Goal: Transaction & Acquisition: Subscribe to service/newsletter

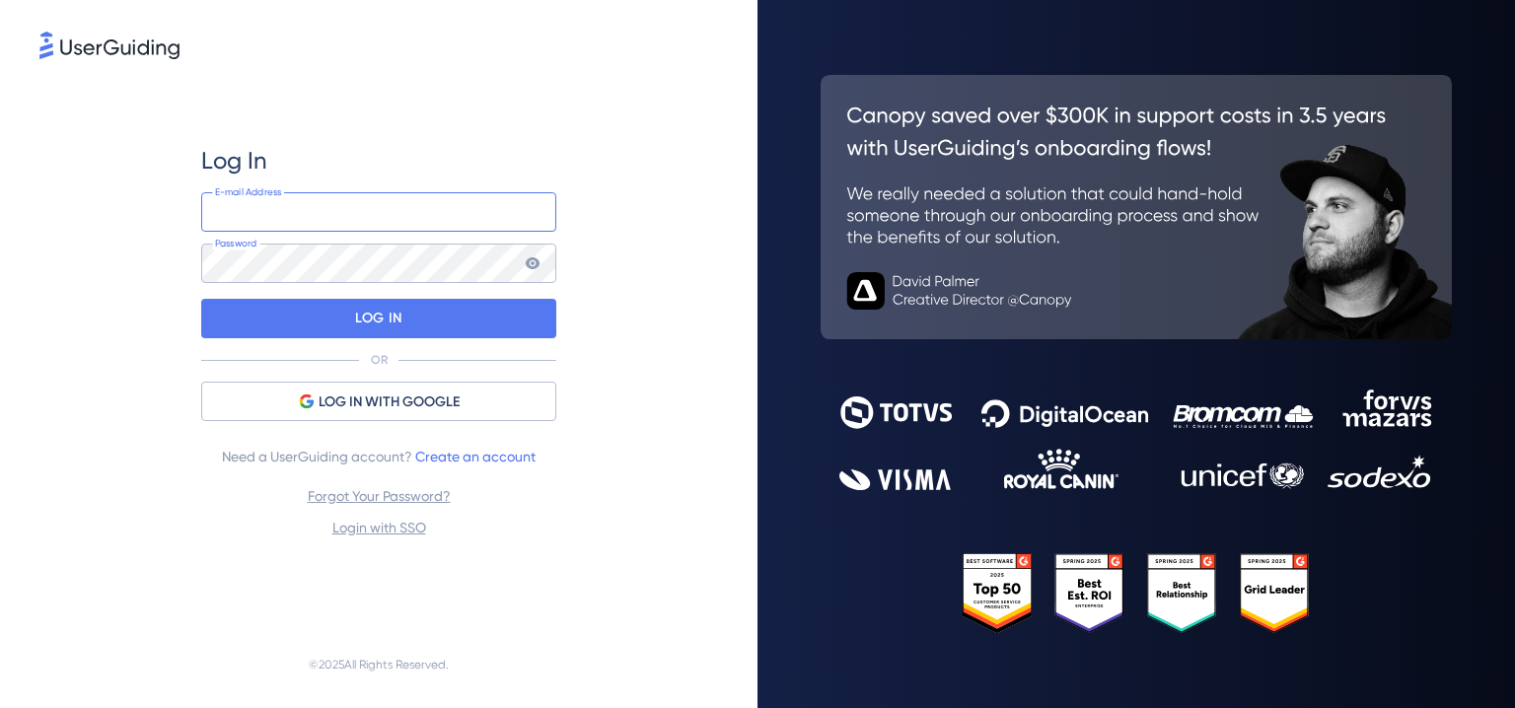
click at [324, 211] on input "email" at bounding box center [378, 211] width 355 height 39
type input "m"
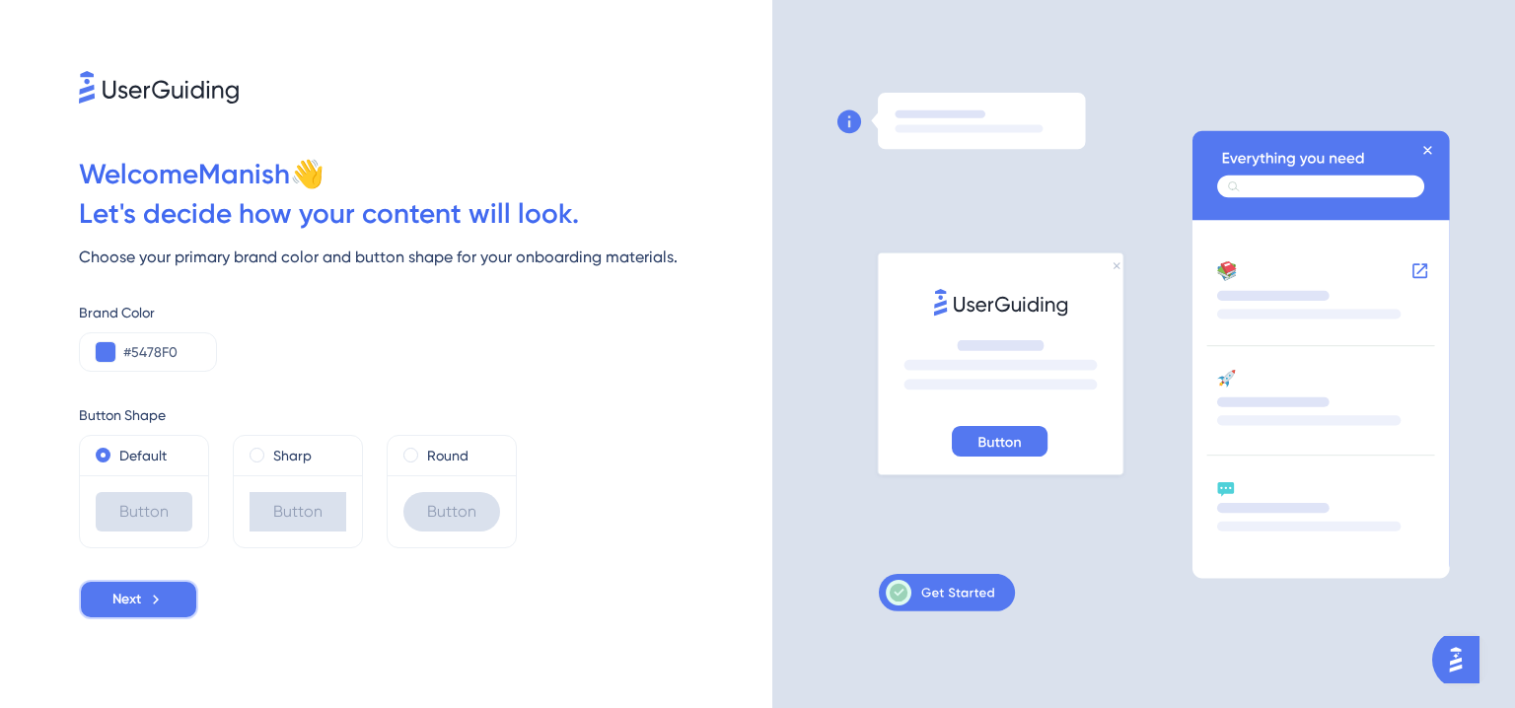
click at [131, 593] on span "Next" at bounding box center [126, 600] width 29 height 24
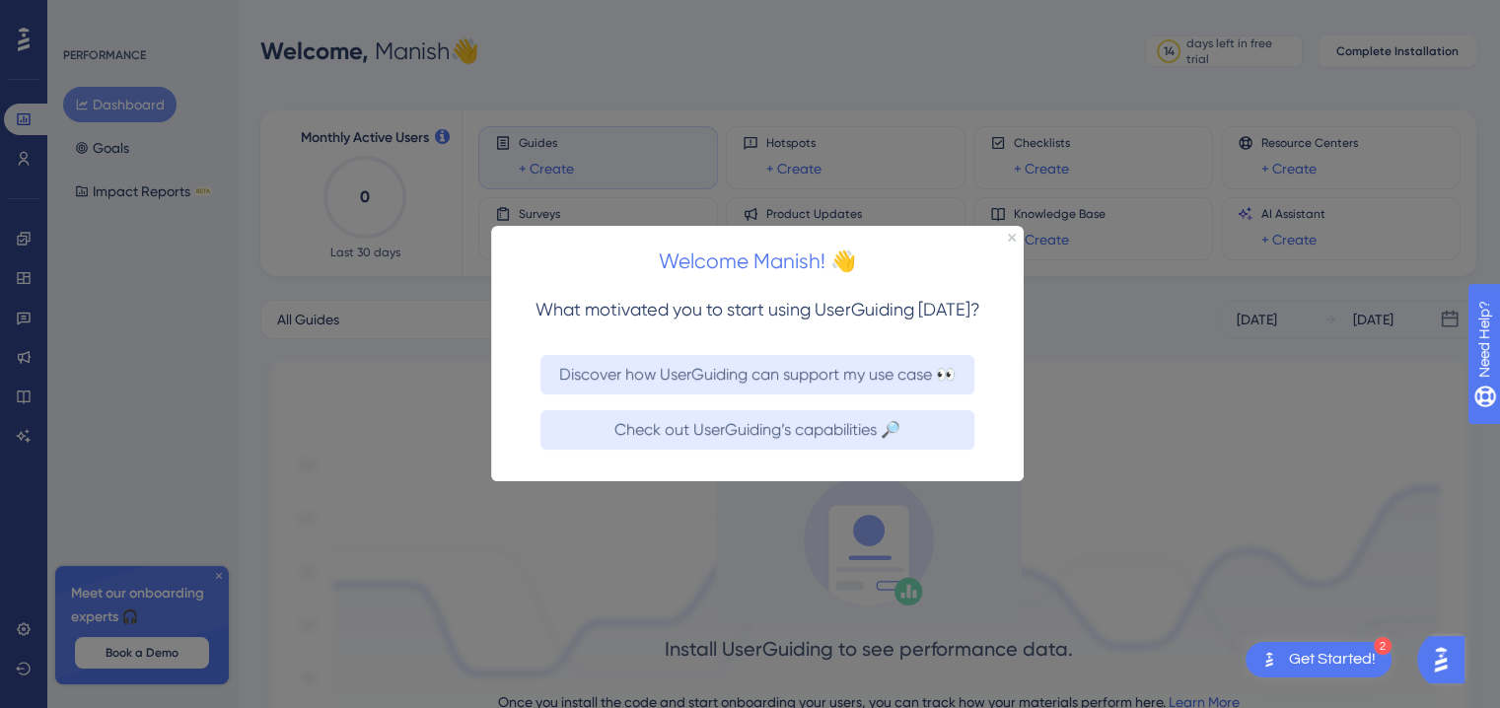
click at [433, 328] on div at bounding box center [750, 354] width 1500 height 708
click at [1010, 239] on icon "Close Preview" at bounding box center [1012, 238] width 8 height 8
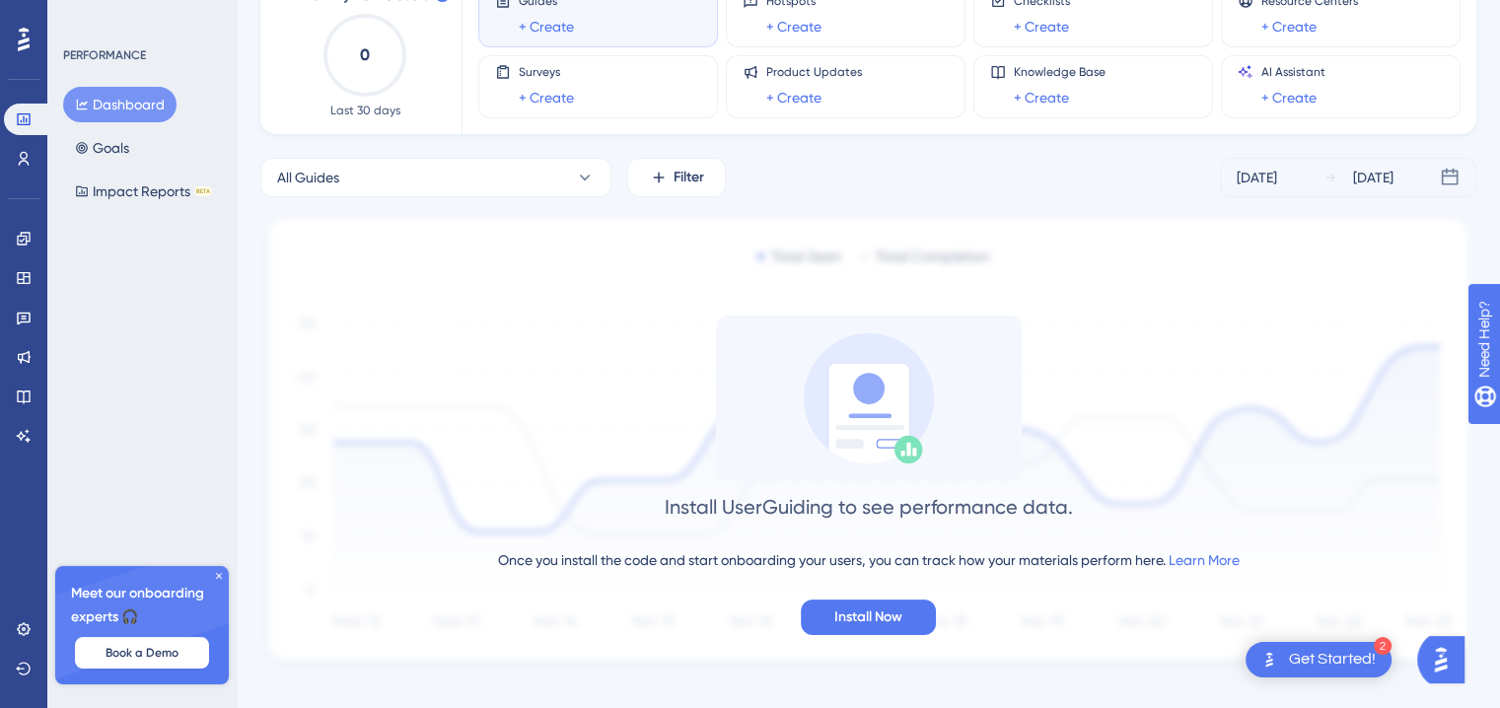
scroll to position [167, 0]
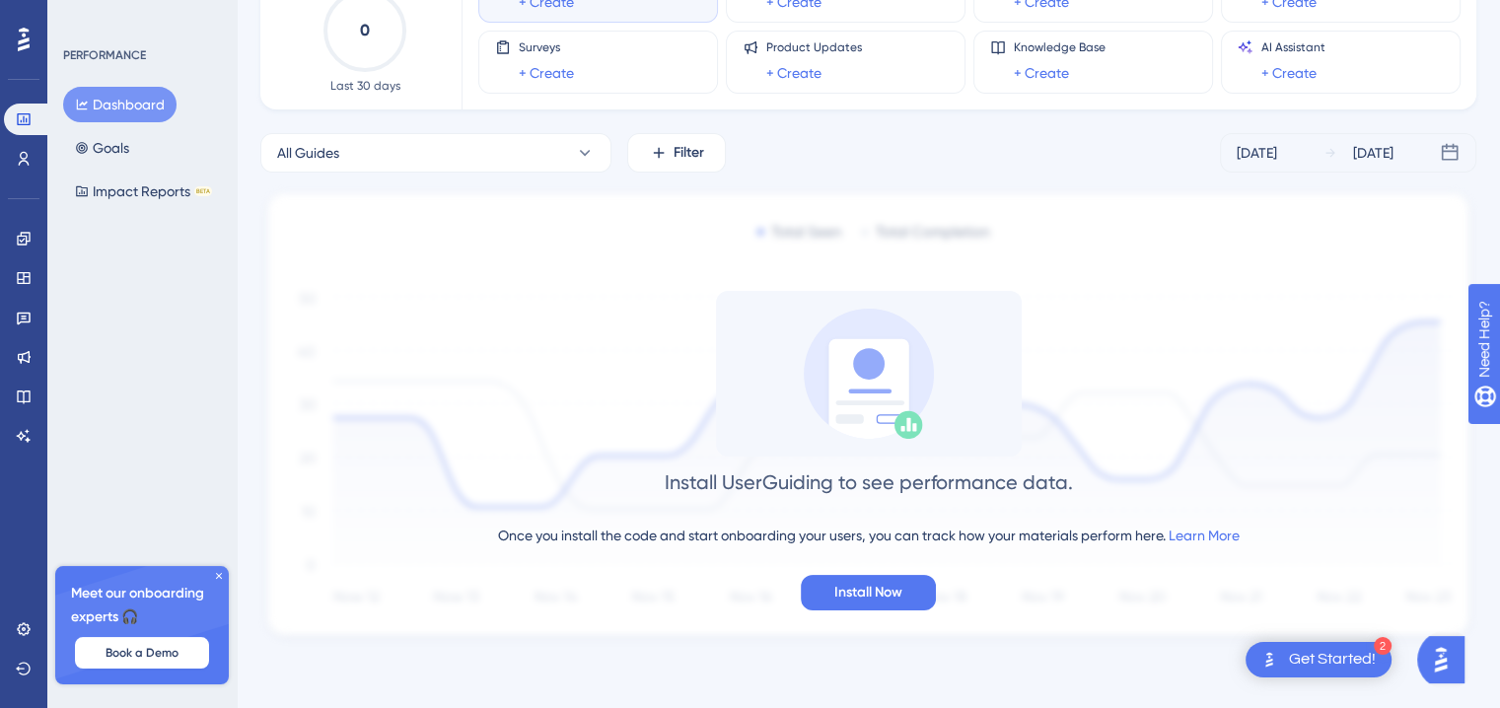
click at [219, 570] on icon at bounding box center [219, 576] width 12 height 12
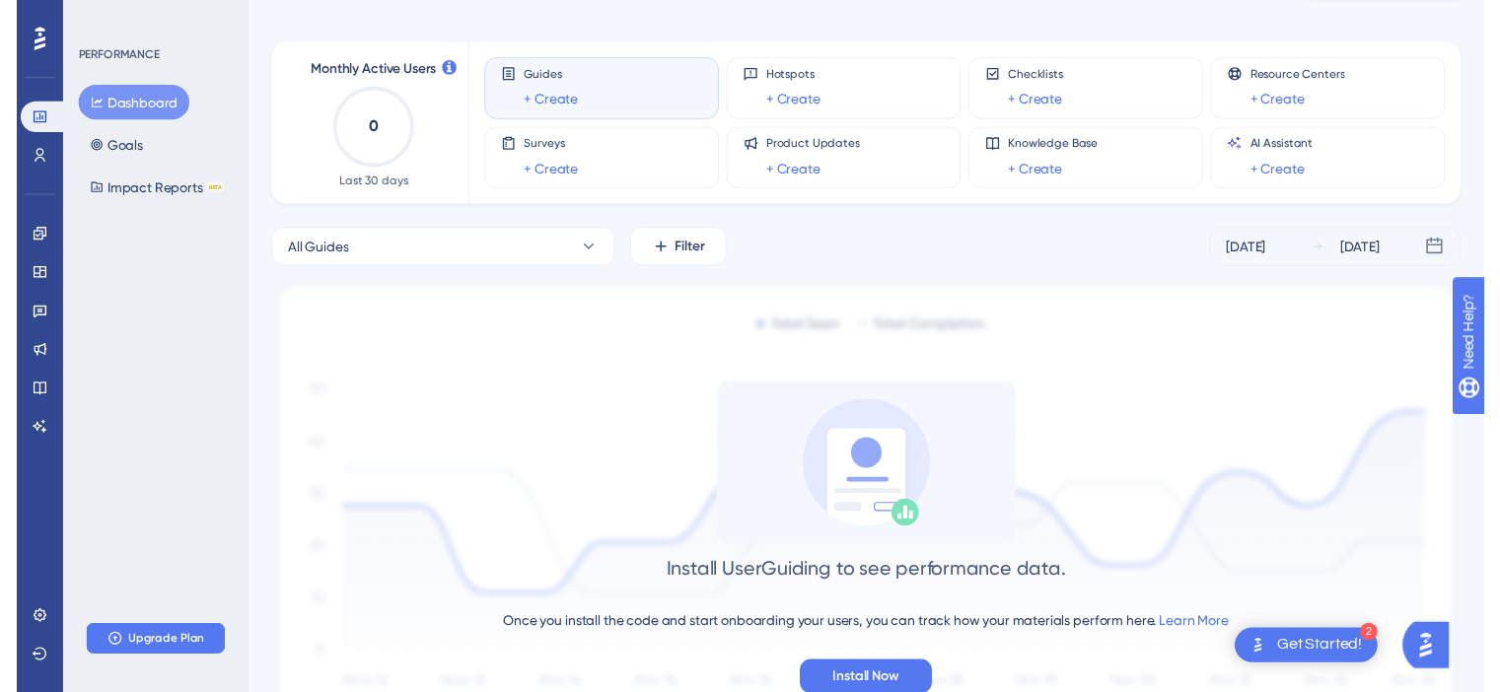
scroll to position [0, 0]
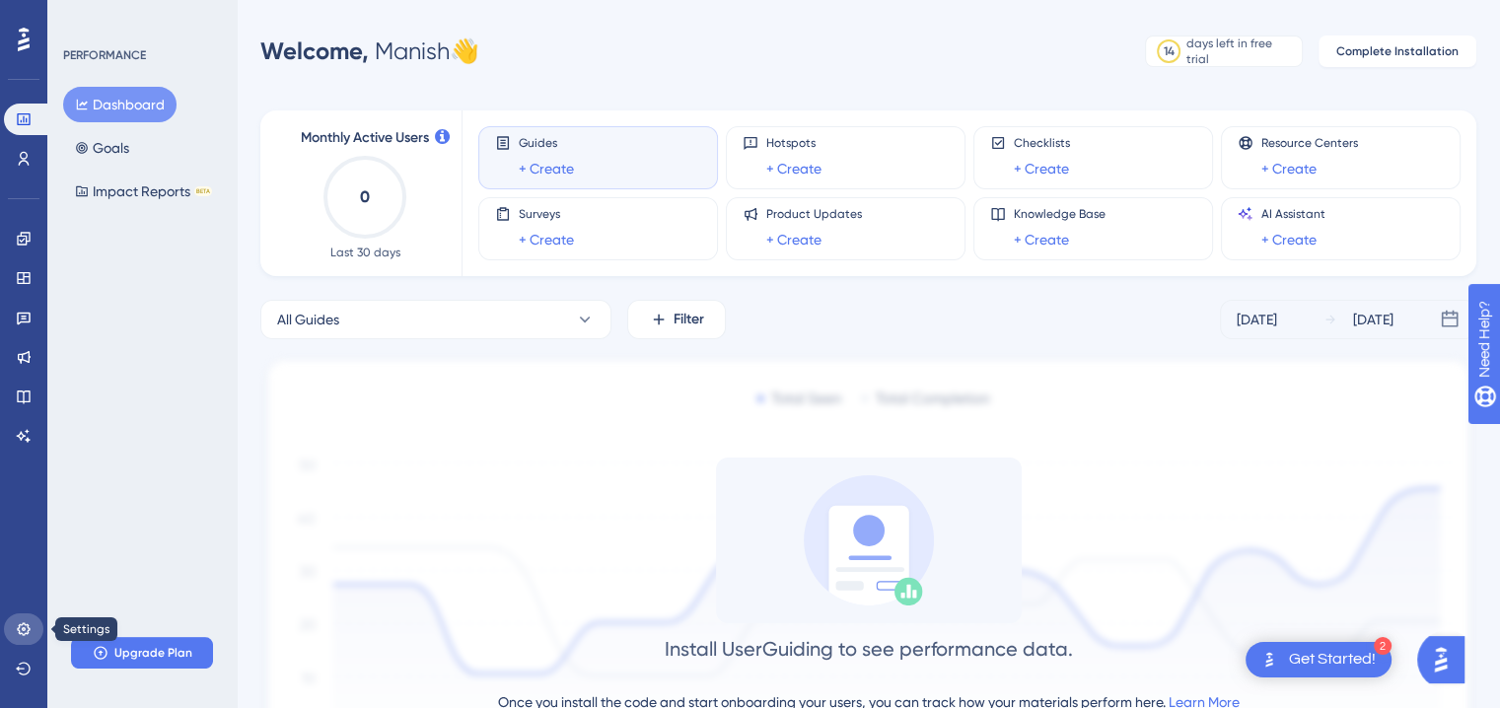
click at [20, 627] on icon at bounding box center [24, 629] width 16 height 16
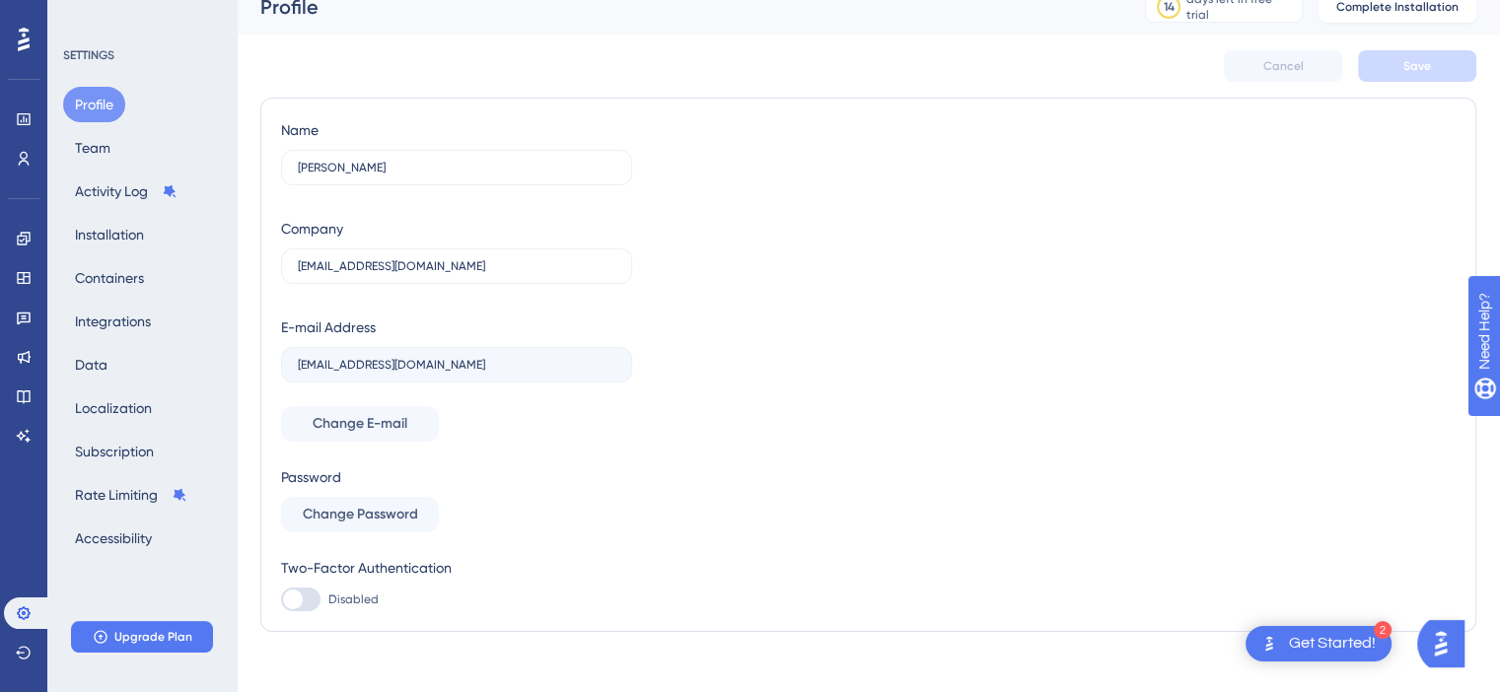
scroll to position [38, 0]
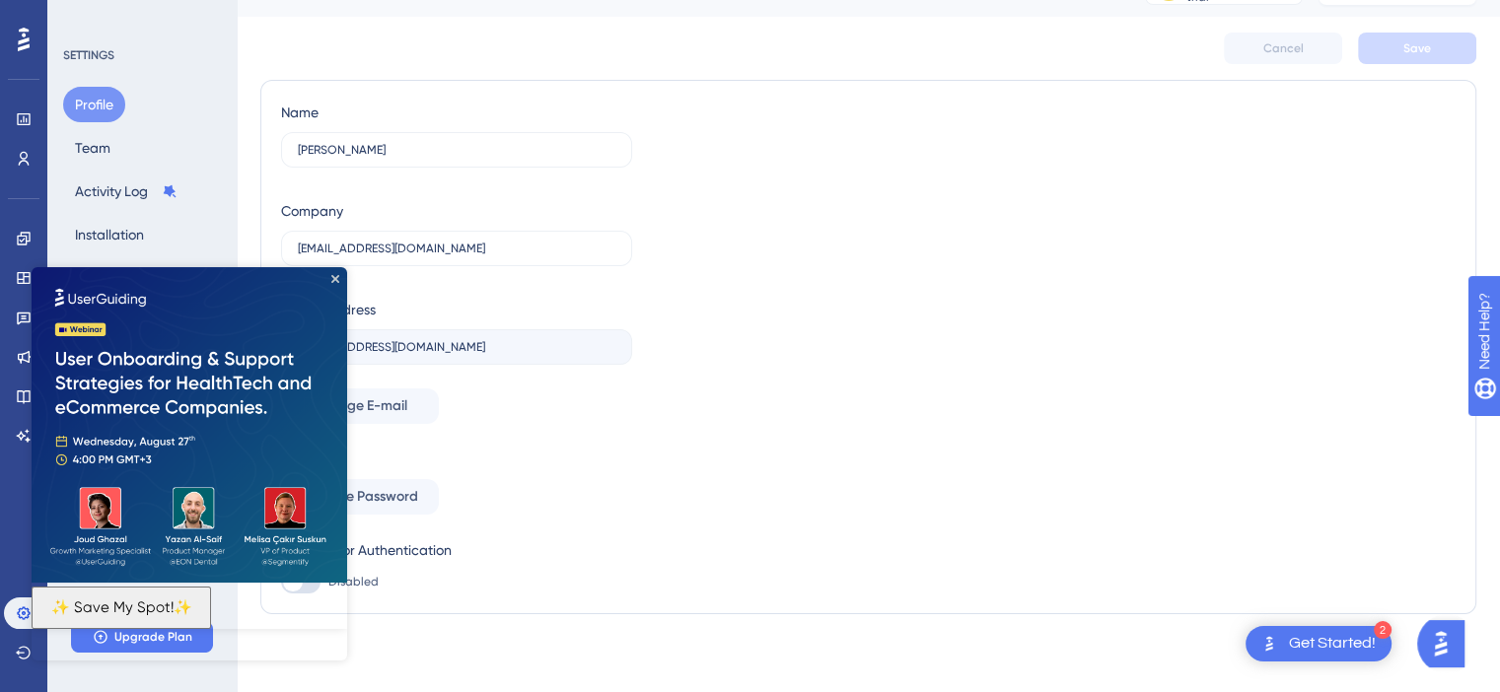
click at [331, 274] on img at bounding box center [190, 425] width 316 height 316
click at [337, 274] on img at bounding box center [190, 425] width 316 height 316
click at [335, 279] on icon "Close Preview" at bounding box center [335, 279] width 8 height 8
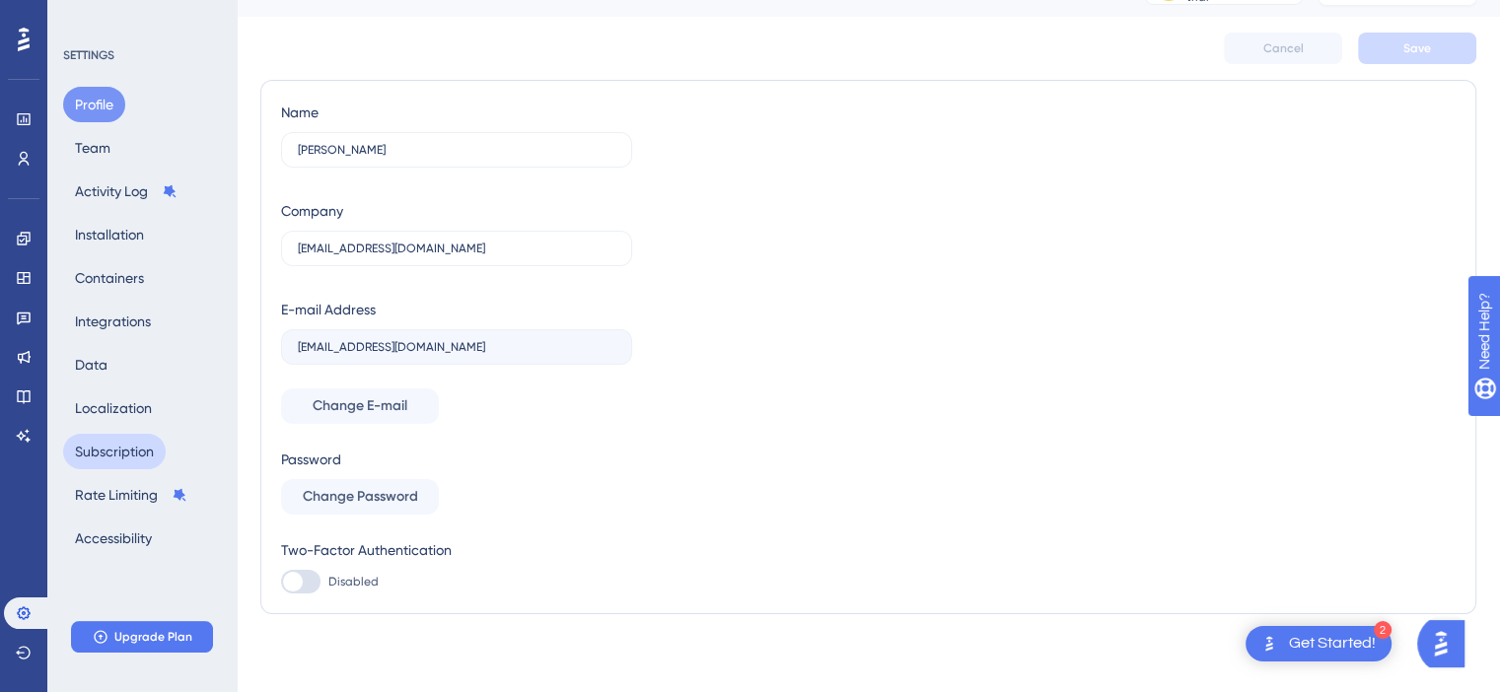
click at [130, 453] on button "Subscription" at bounding box center [114, 451] width 103 height 35
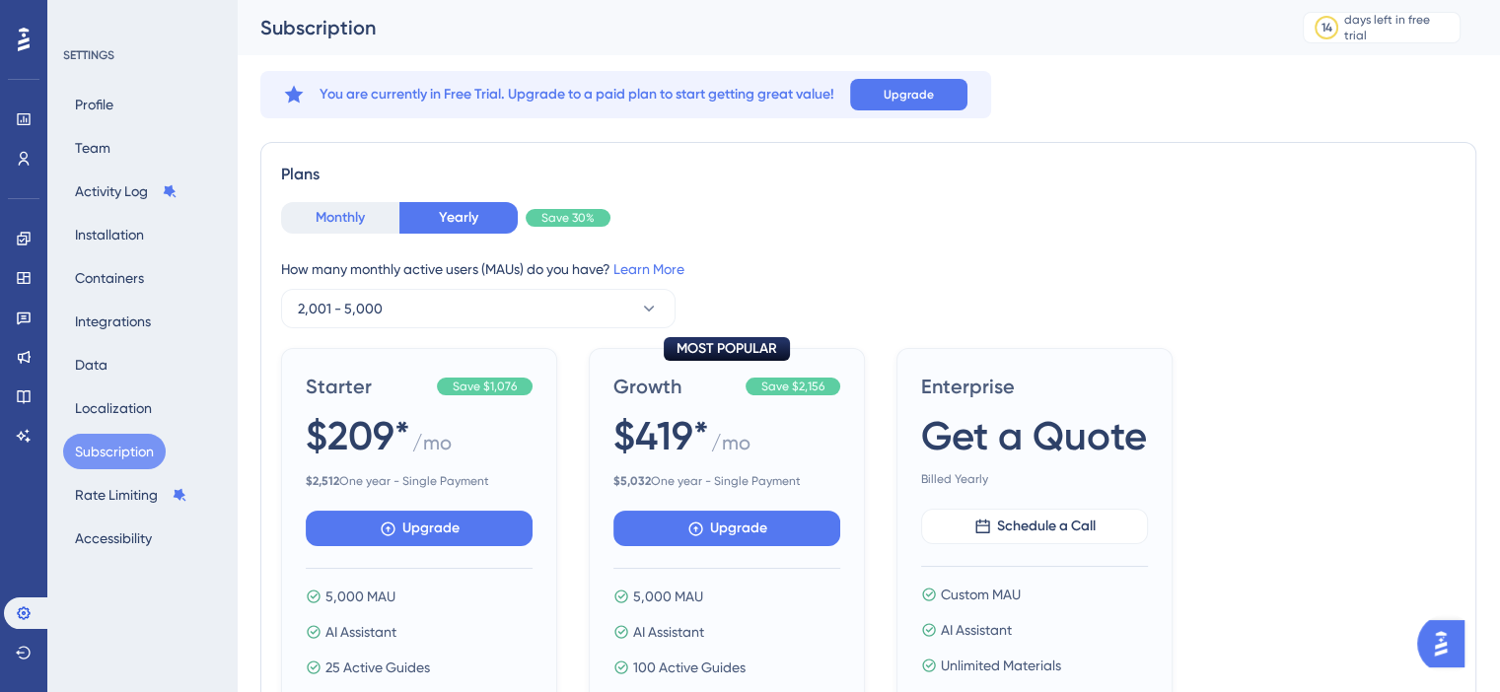
click at [346, 214] on button "Monthly" at bounding box center [340, 218] width 118 height 32
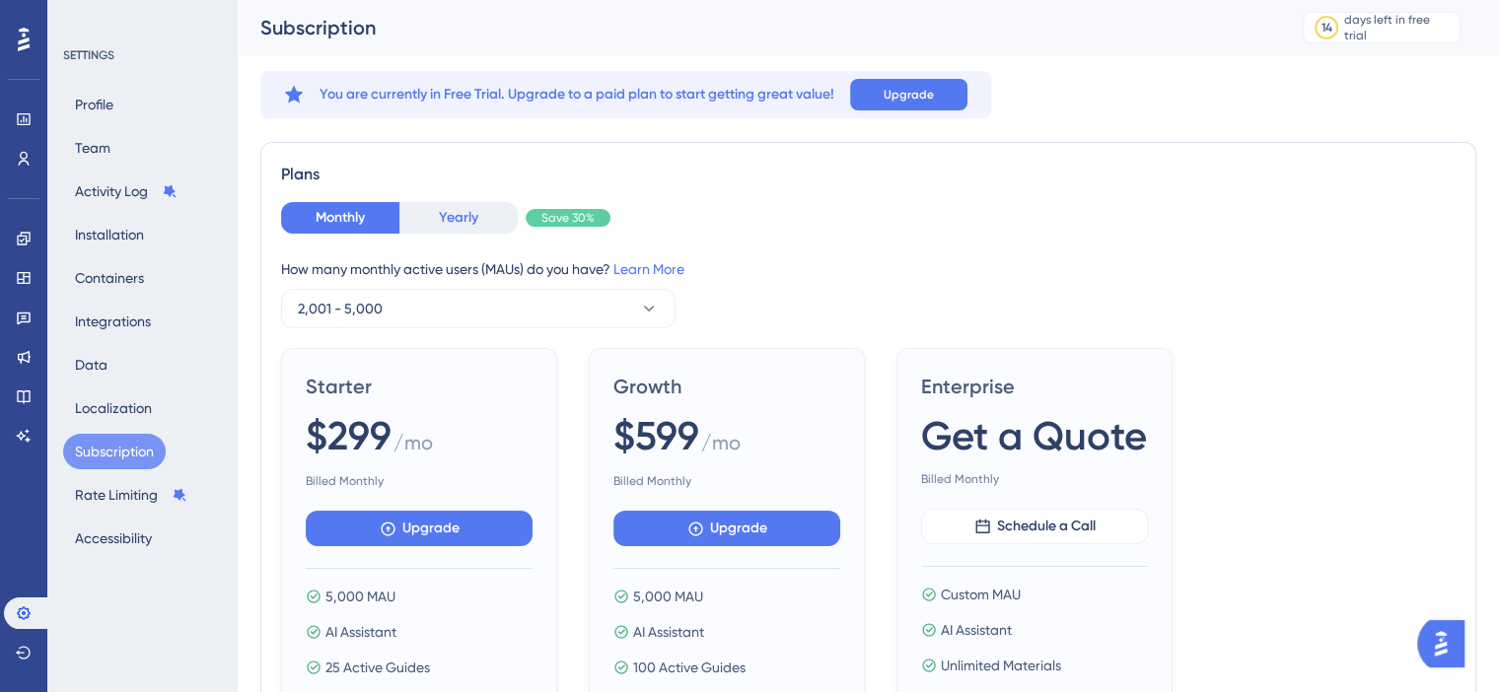
click at [433, 215] on button "Yearly" at bounding box center [458, 218] width 118 height 32
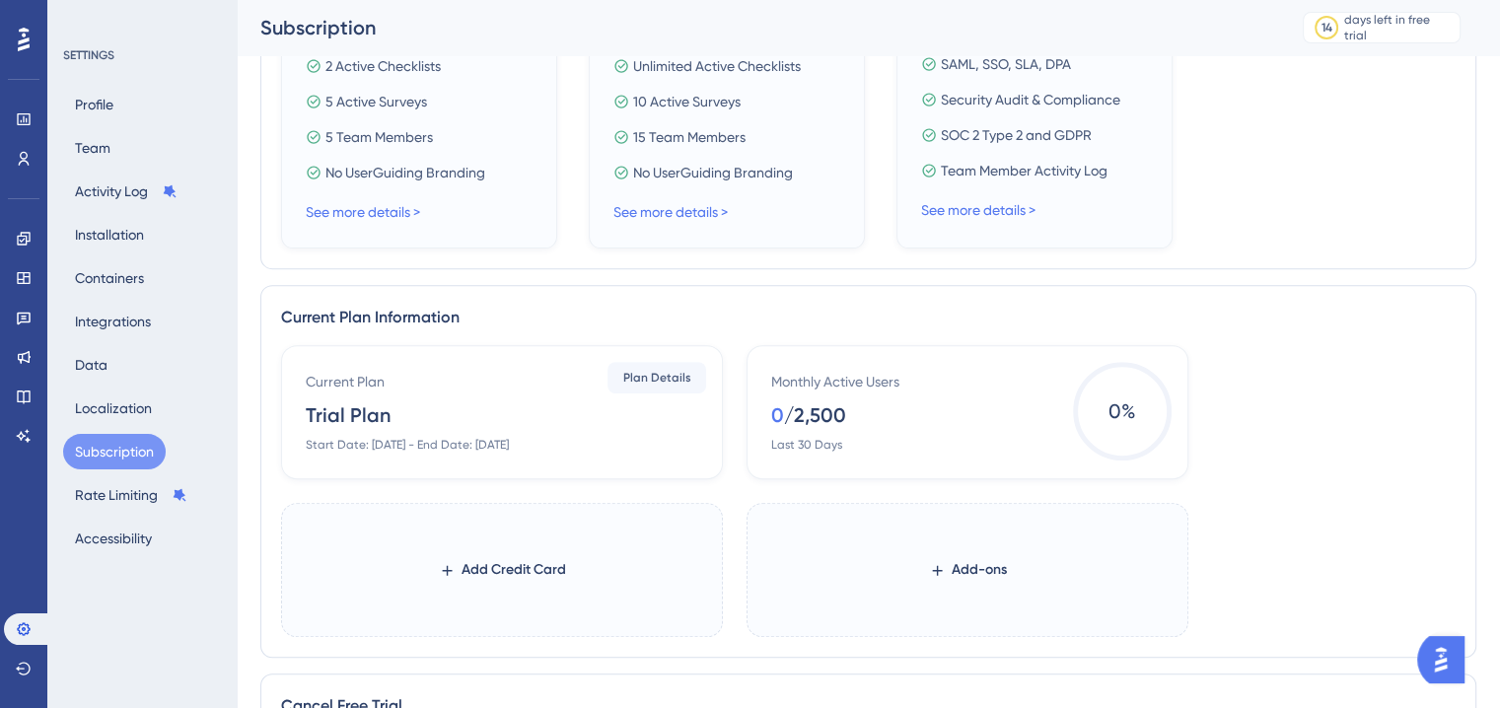
scroll to position [682, 0]
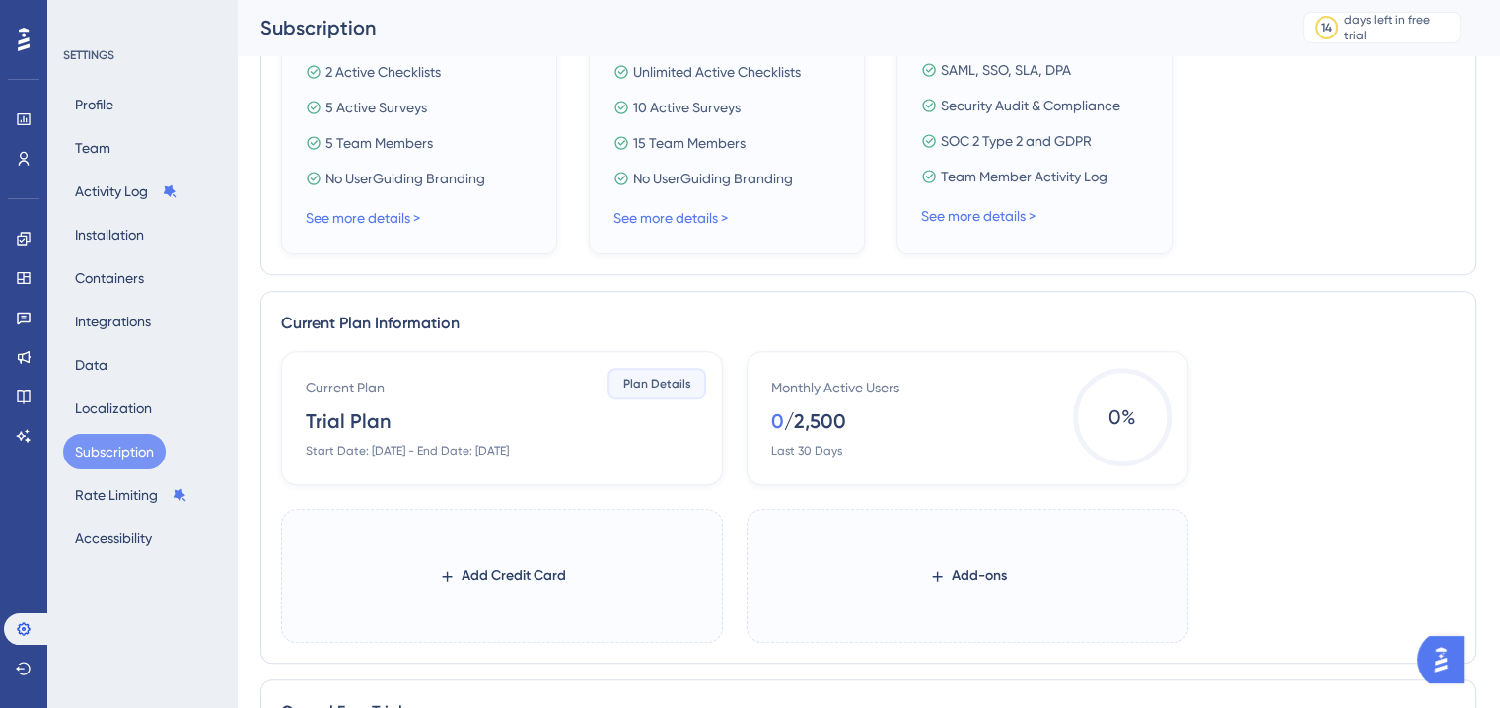
click at [658, 384] on span "Plan Details" at bounding box center [657, 384] width 68 height 16
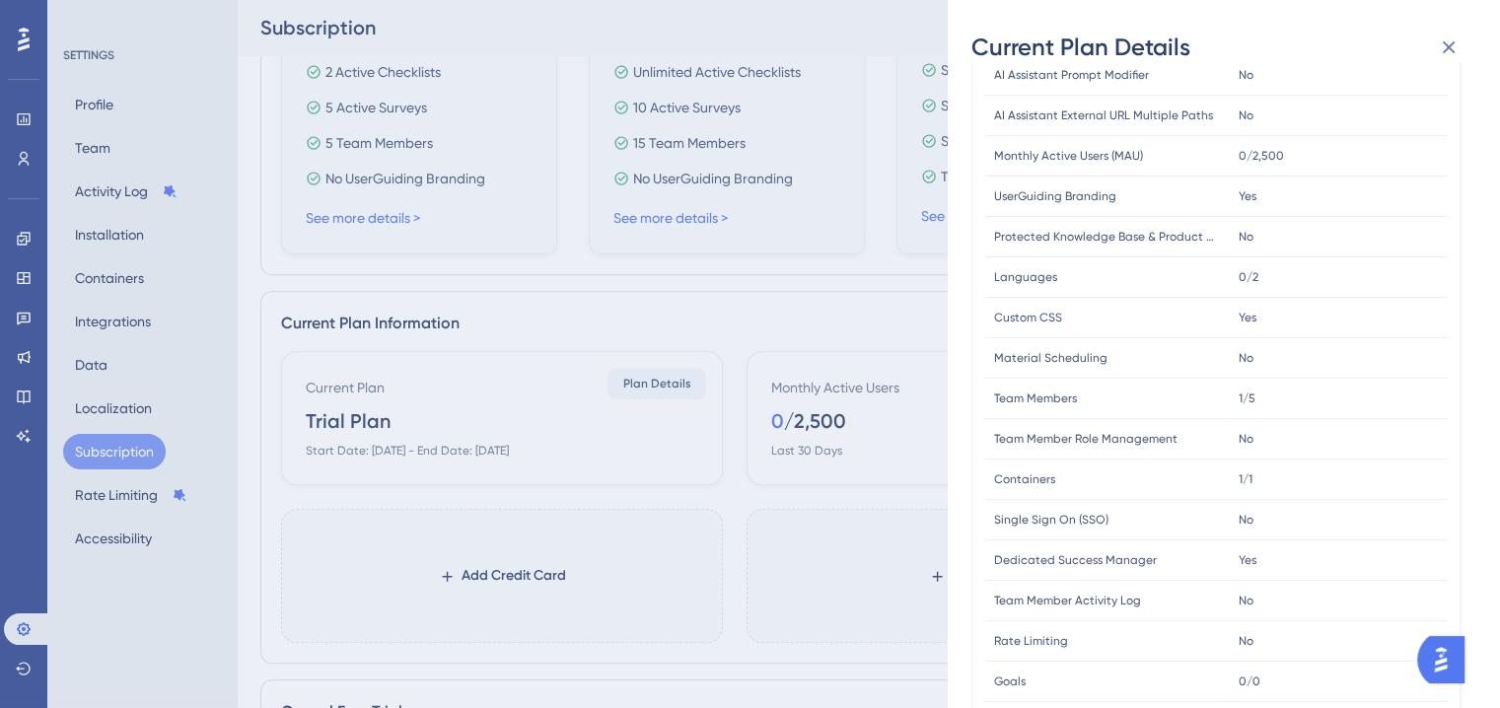
scroll to position [564, 0]
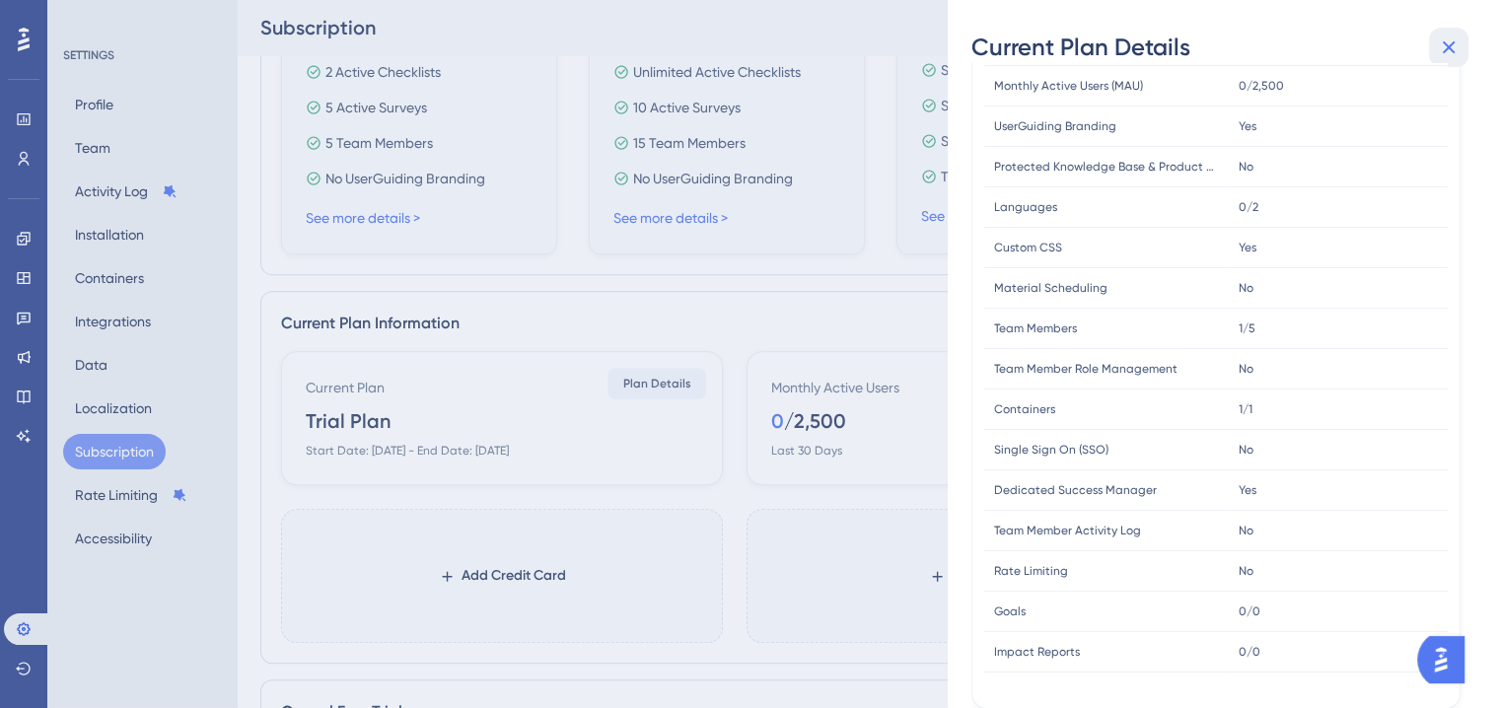
click at [1453, 41] on icon at bounding box center [1449, 47] width 13 height 13
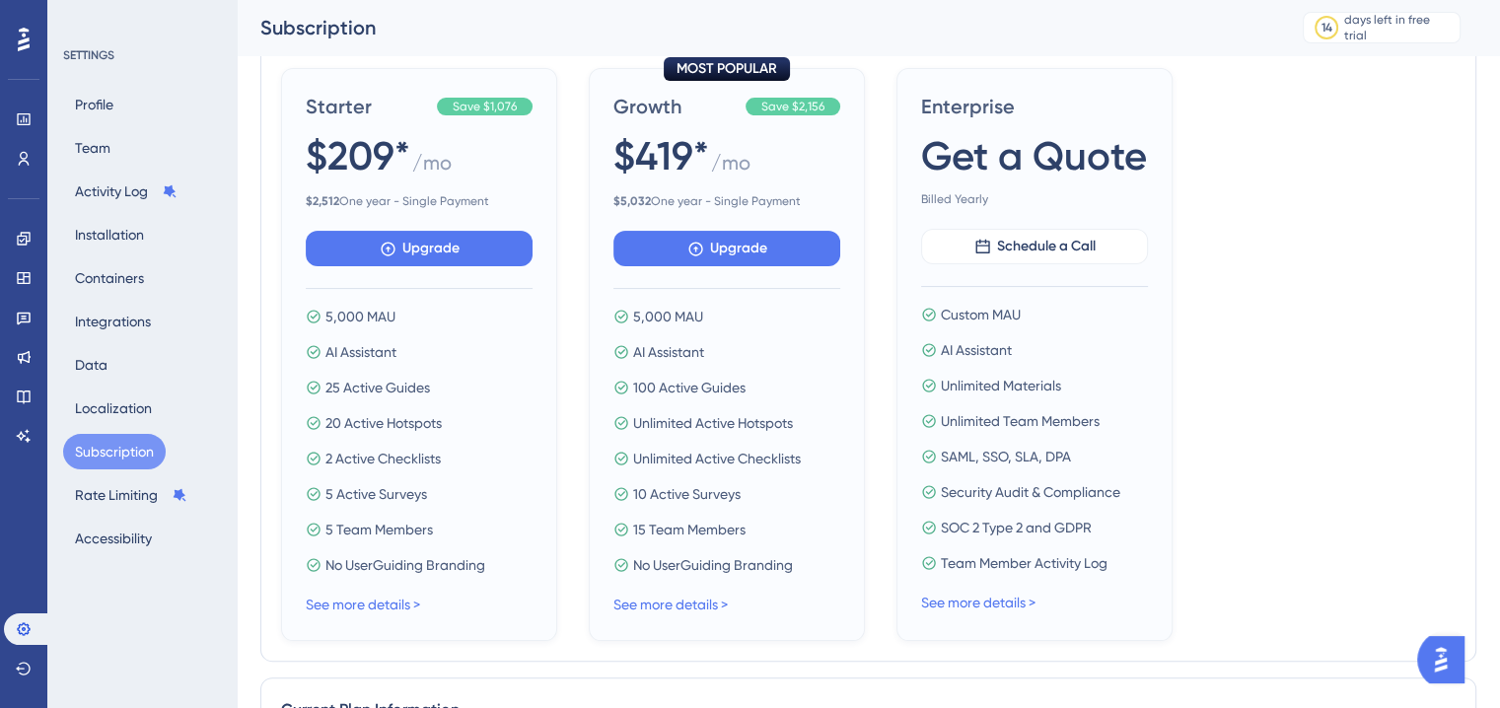
scroll to position [789, 0]
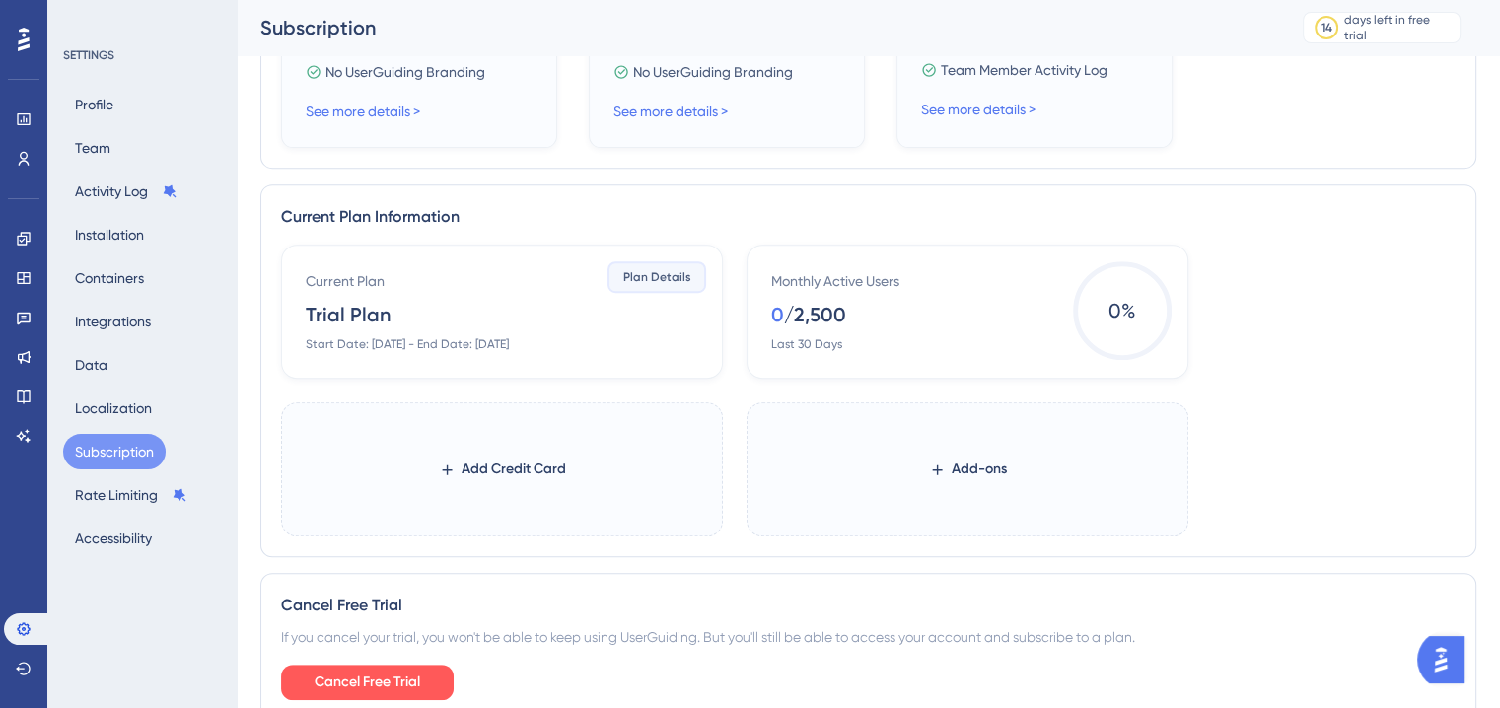
click at [663, 270] on span "Plan Details" at bounding box center [657, 277] width 68 height 16
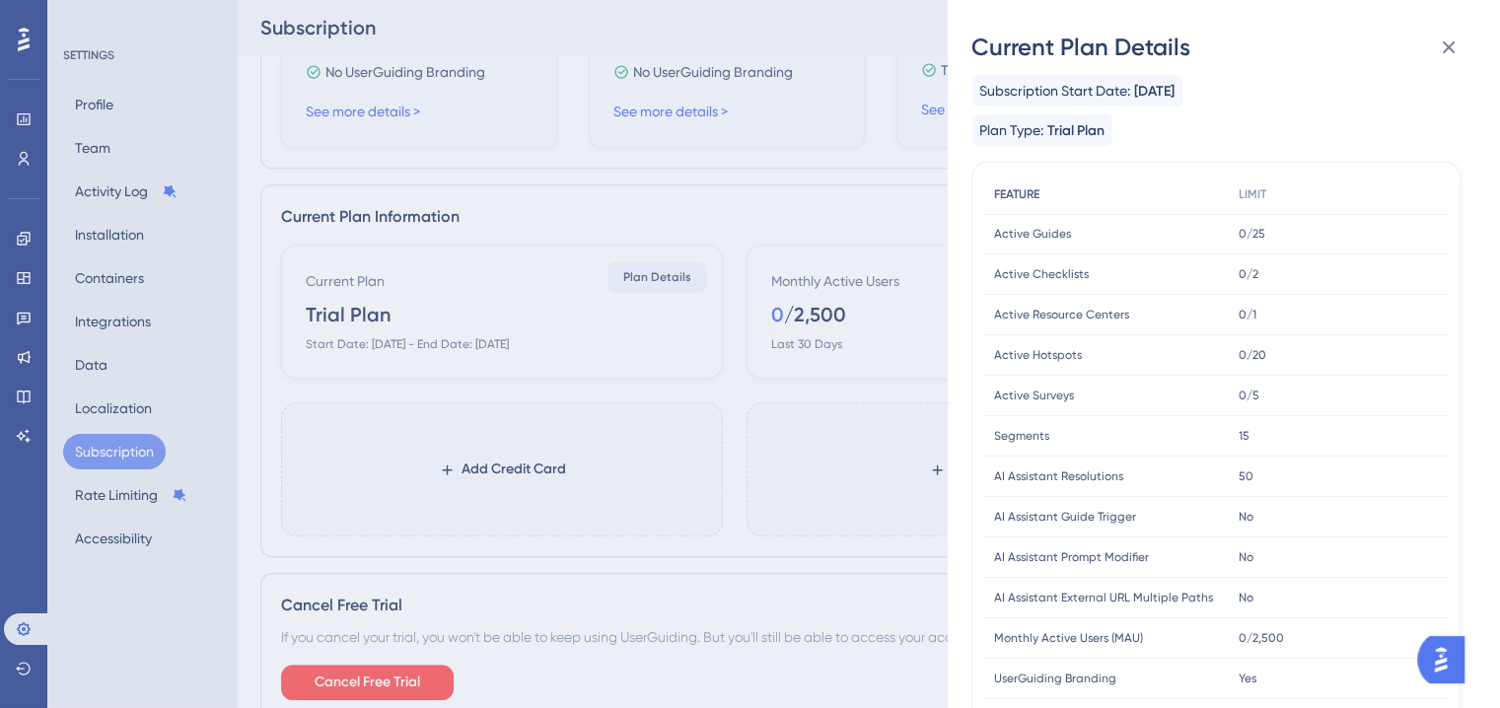
scroll to position [0, 0]
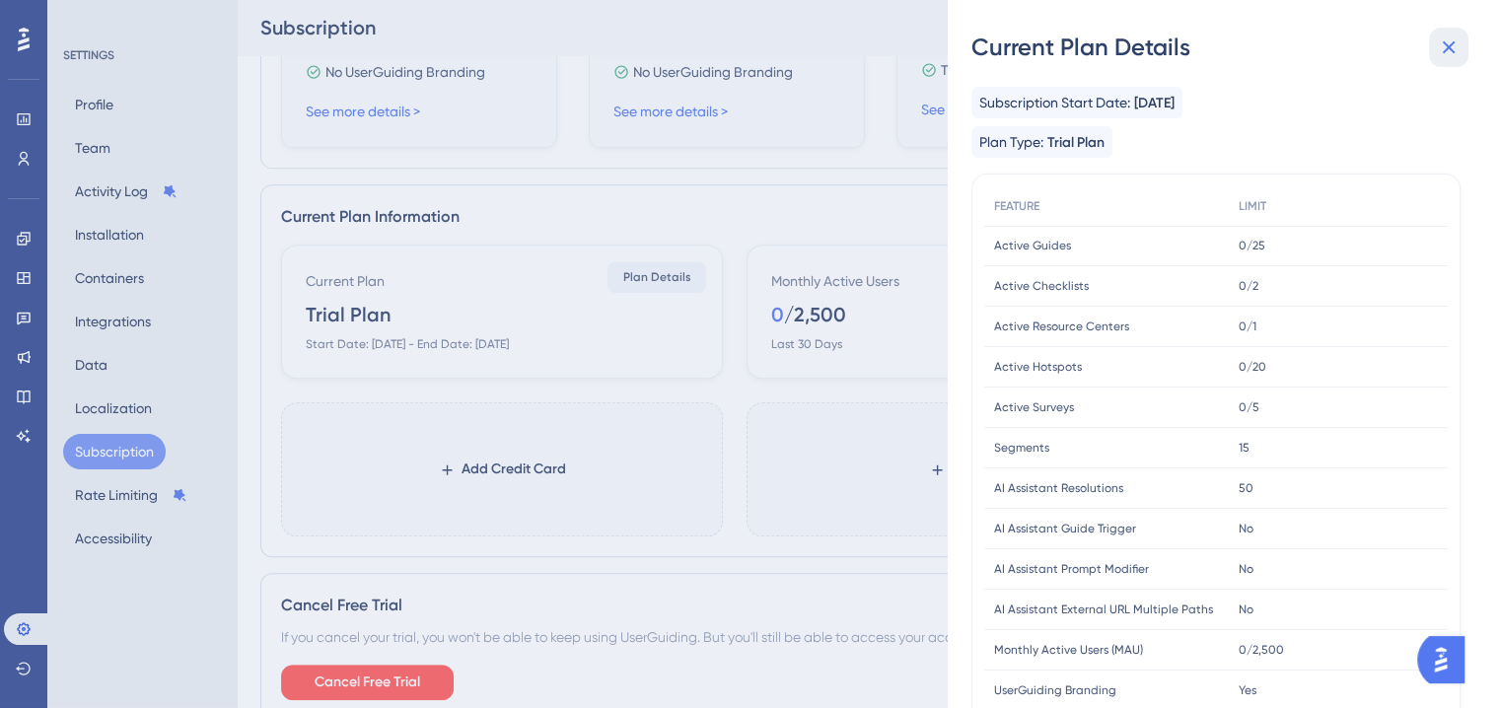
click at [1441, 51] on icon at bounding box center [1449, 47] width 24 height 24
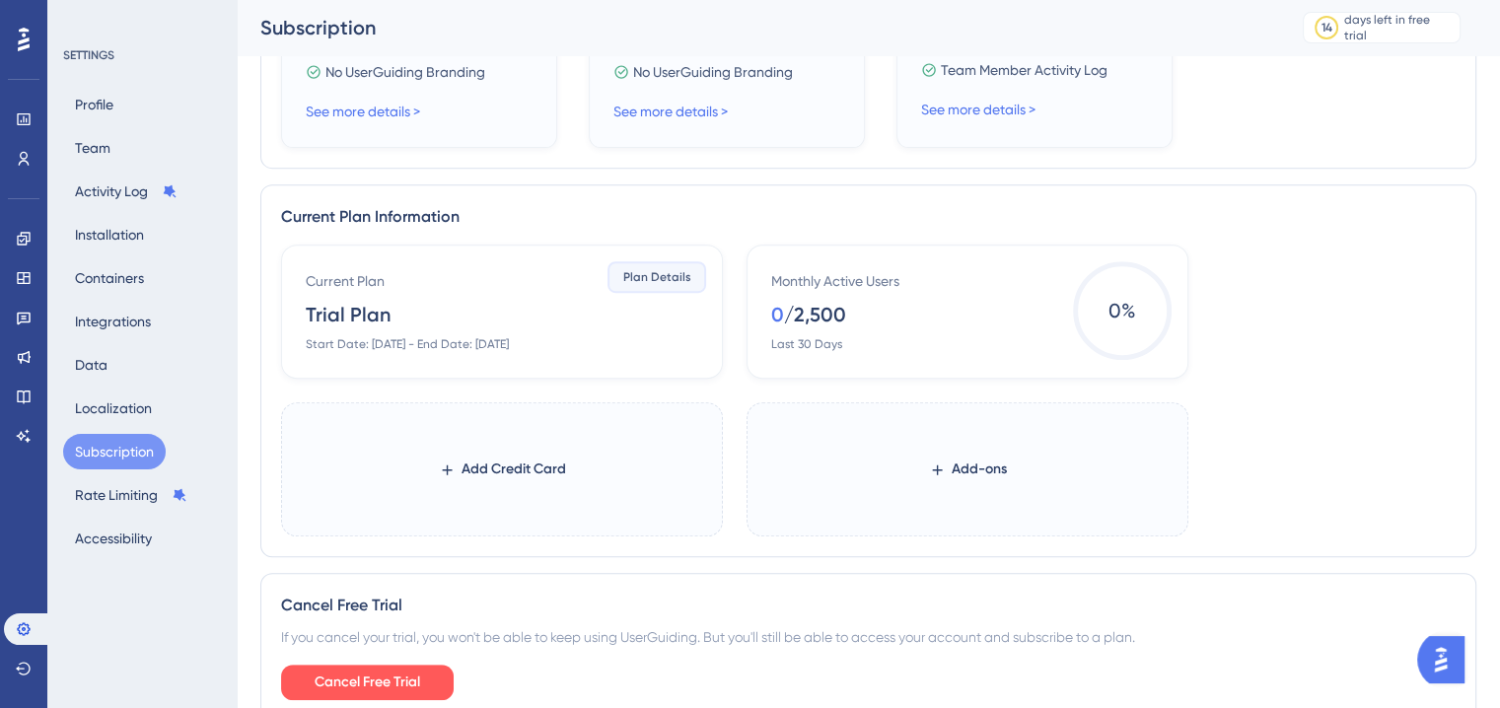
click at [658, 283] on span "Plan Details" at bounding box center [657, 277] width 68 height 16
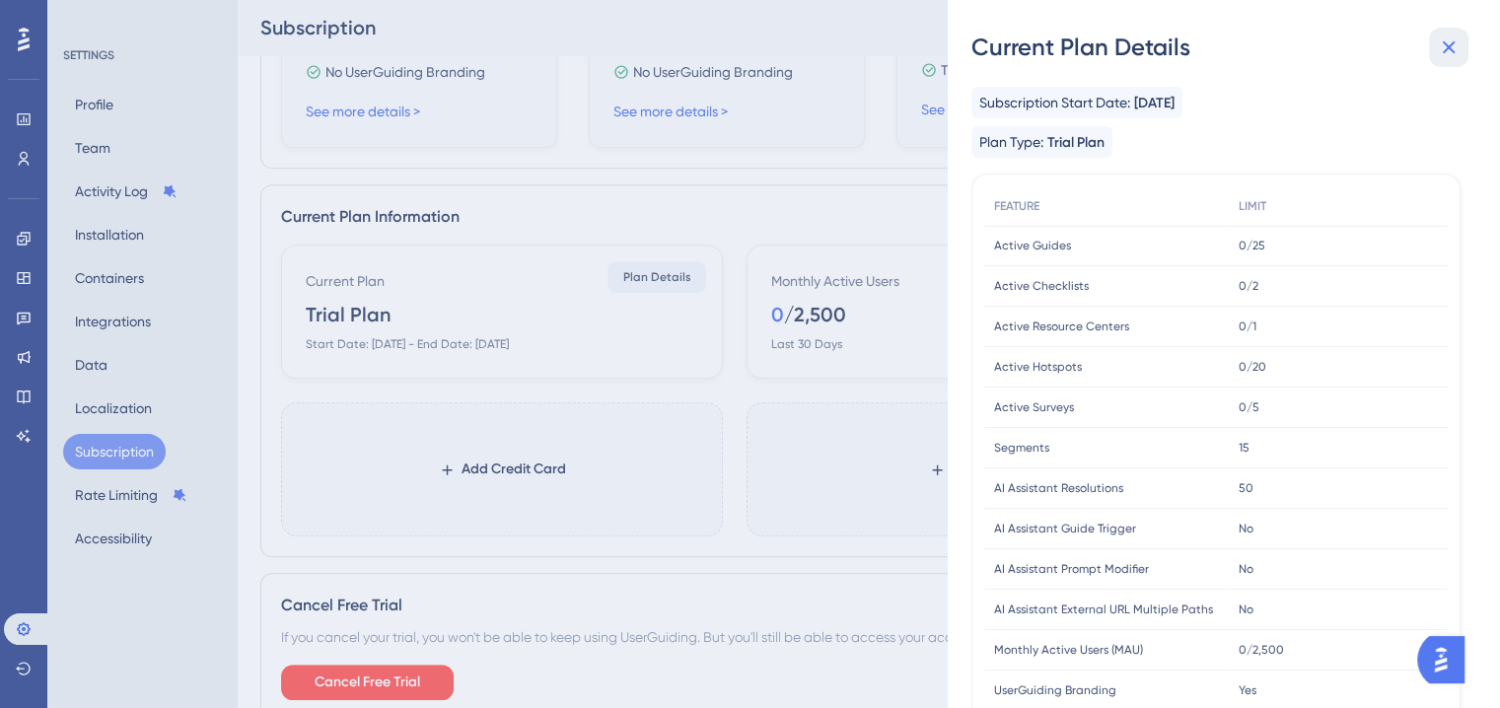
click at [1453, 50] on icon at bounding box center [1449, 47] width 24 height 24
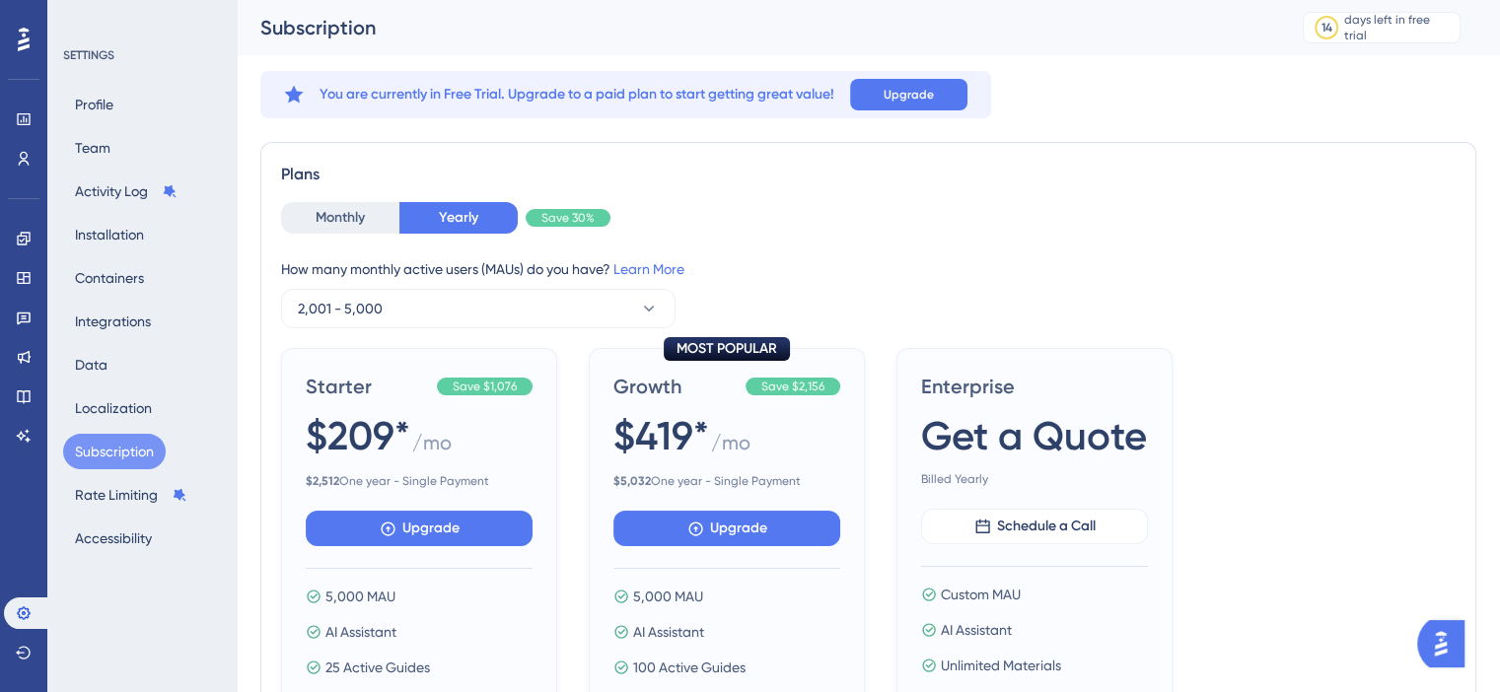
click at [109, 448] on button "Subscription" at bounding box center [114, 451] width 103 height 35
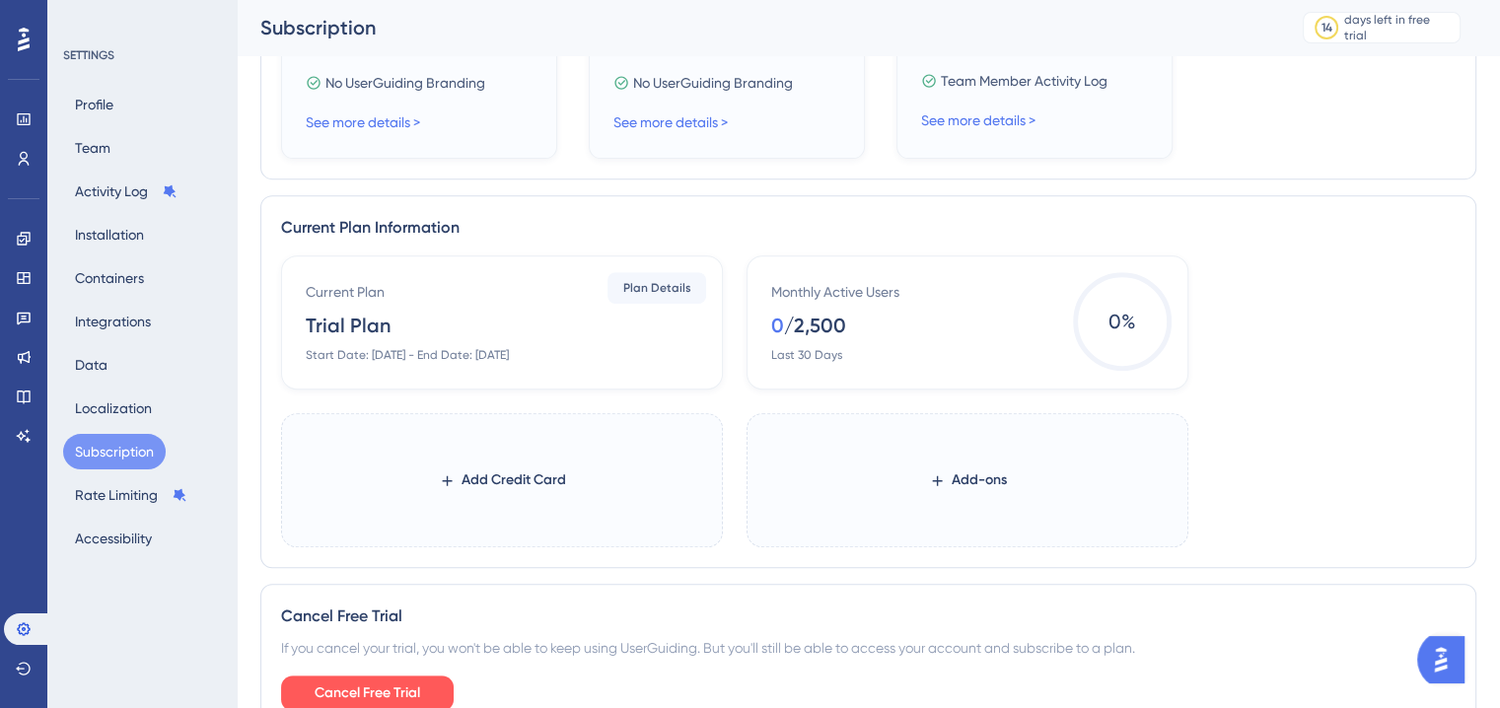
scroll to position [880, 0]
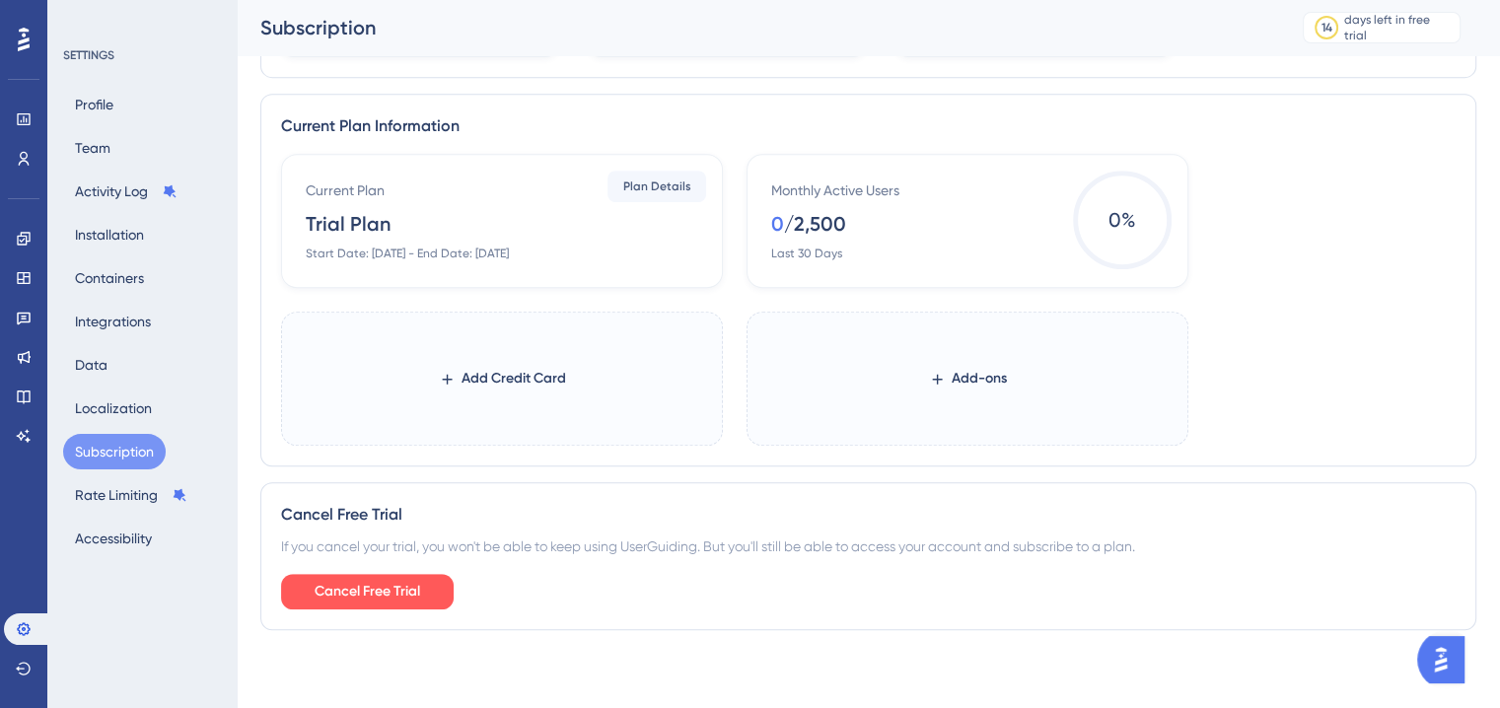
click at [816, 191] on div "Monthly Active Users" at bounding box center [835, 190] width 128 height 24
click at [1108, 217] on span "0 %" at bounding box center [1122, 220] width 99 height 99
click at [784, 249] on div "Last 30 Days" at bounding box center [806, 254] width 71 height 16
click at [509, 250] on div "Start Date: August 14, 2025 - End Date: August 28, 2025" at bounding box center [407, 254] width 203 height 16
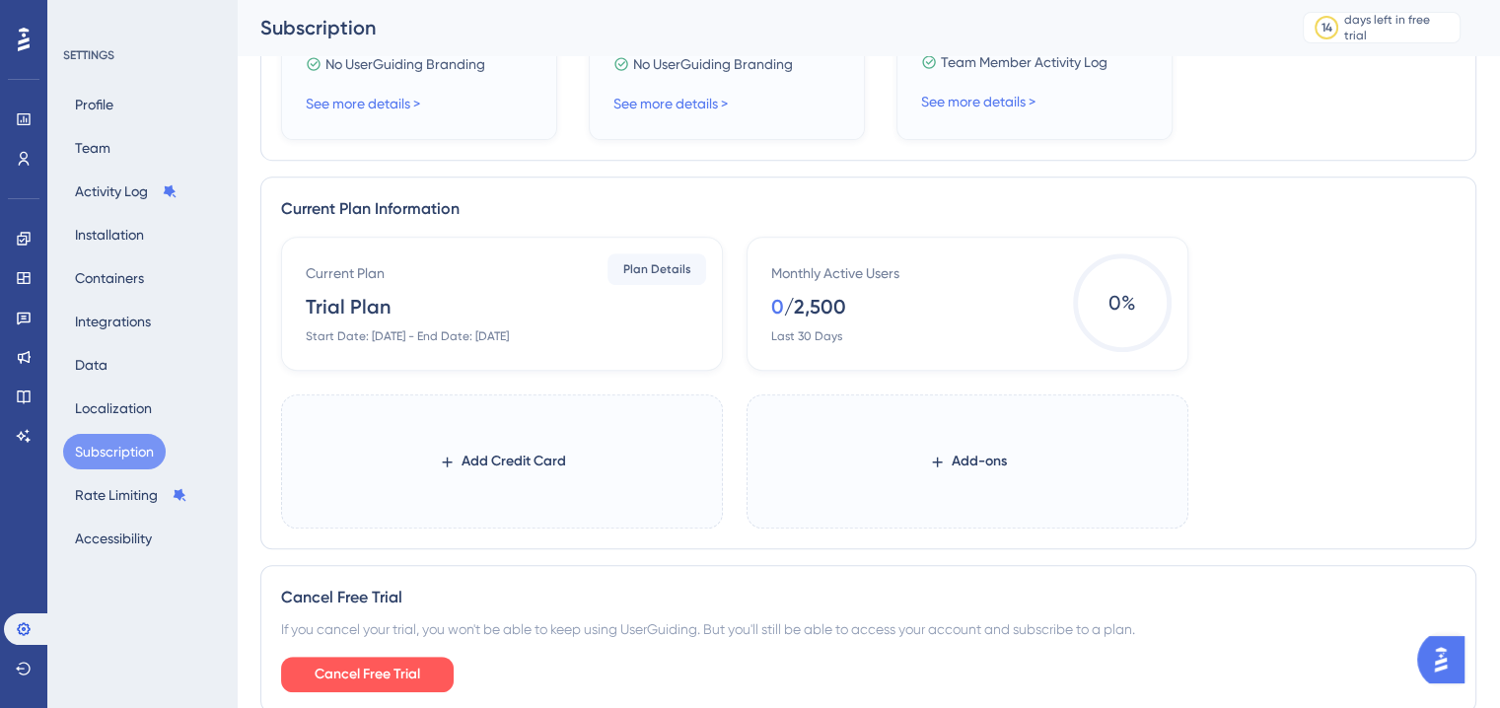
scroll to position [682, 0]
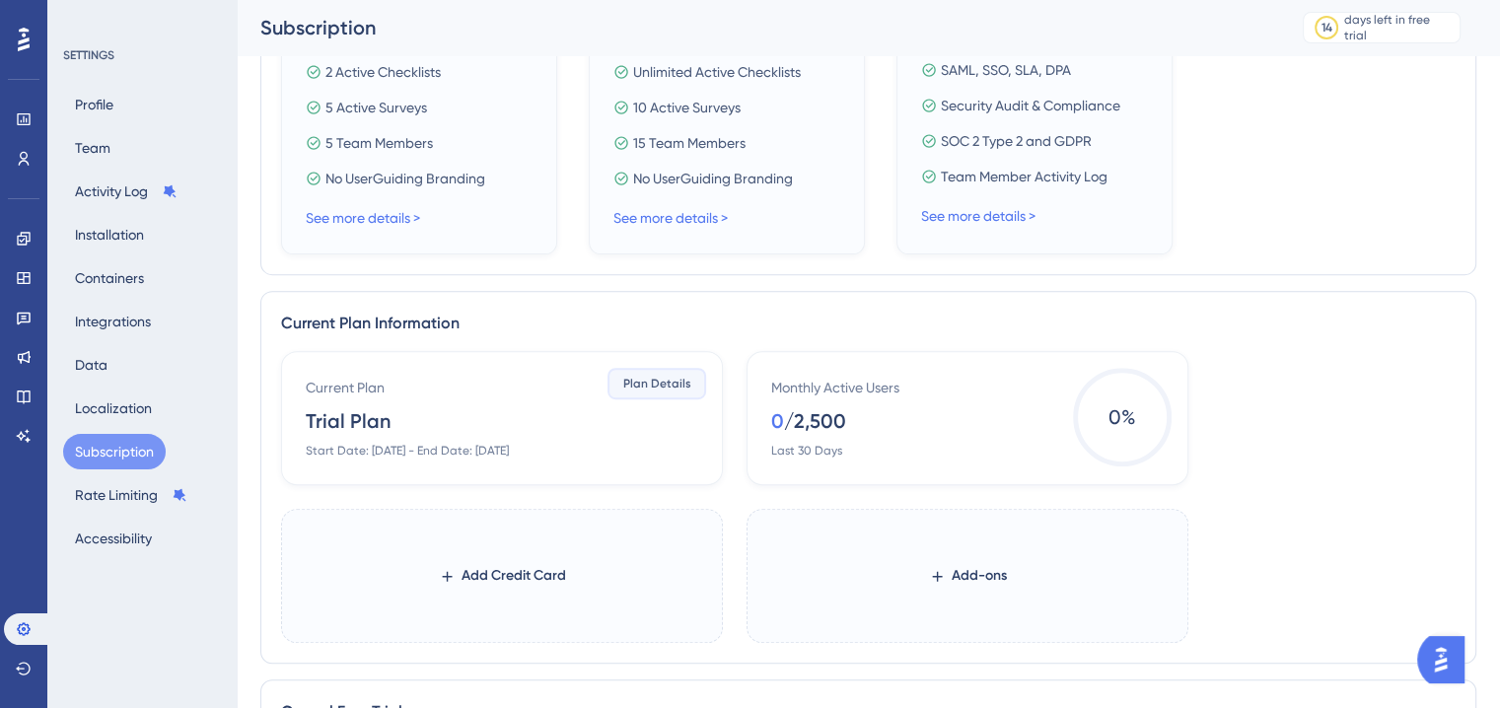
click at [650, 376] on span "Plan Details" at bounding box center [657, 384] width 68 height 16
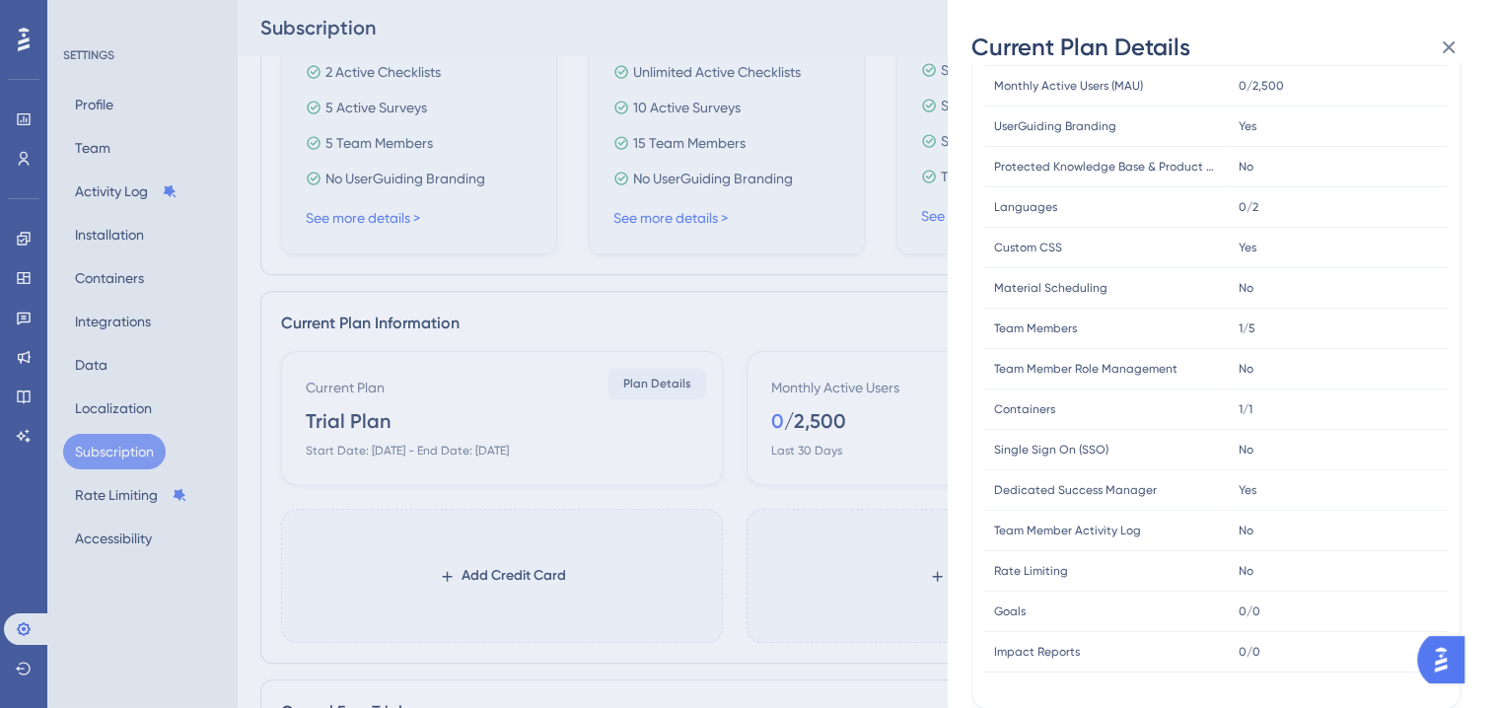
scroll to position [880, 0]
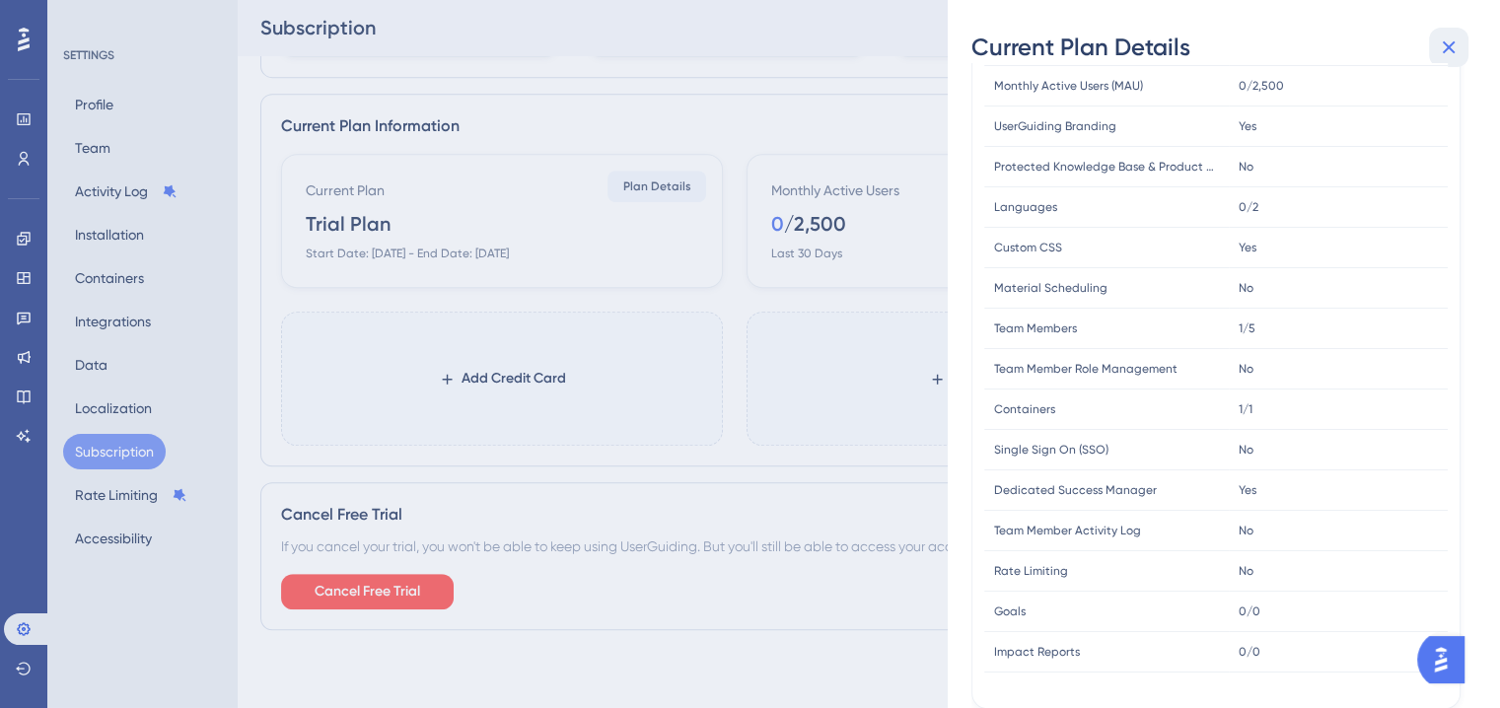
click at [1458, 52] on icon at bounding box center [1449, 47] width 24 height 24
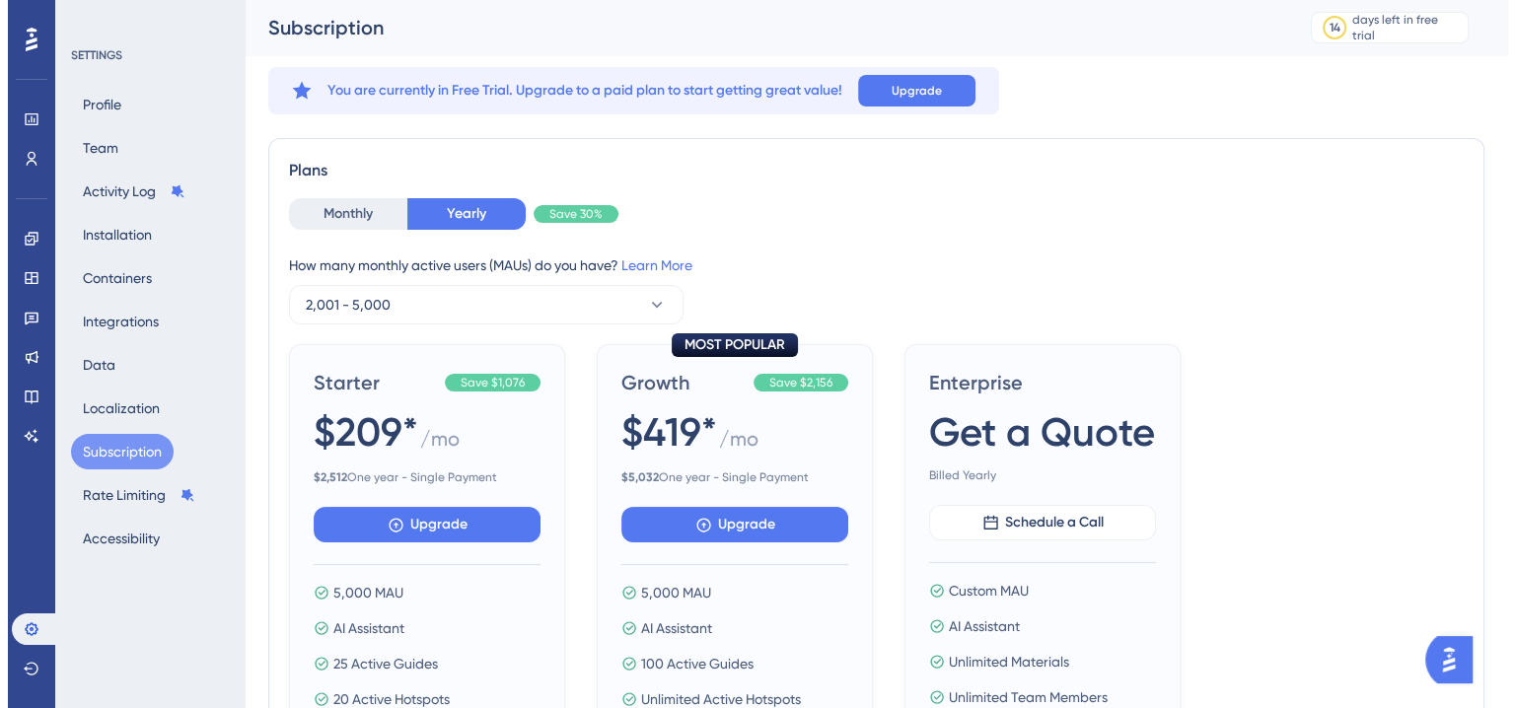
scroll to position [0, 0]
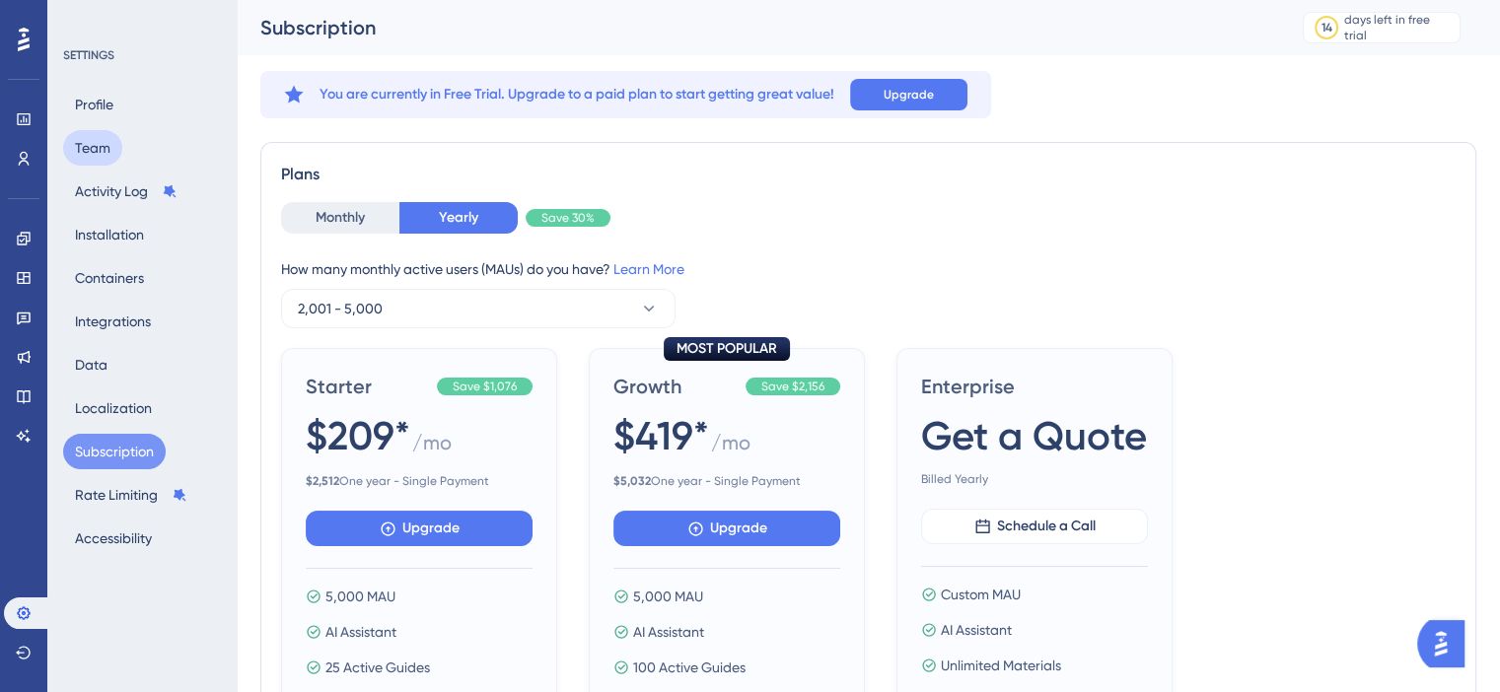
click at [87, 147] on button "Team" at bounding box center [92, 147] width 59 height 35
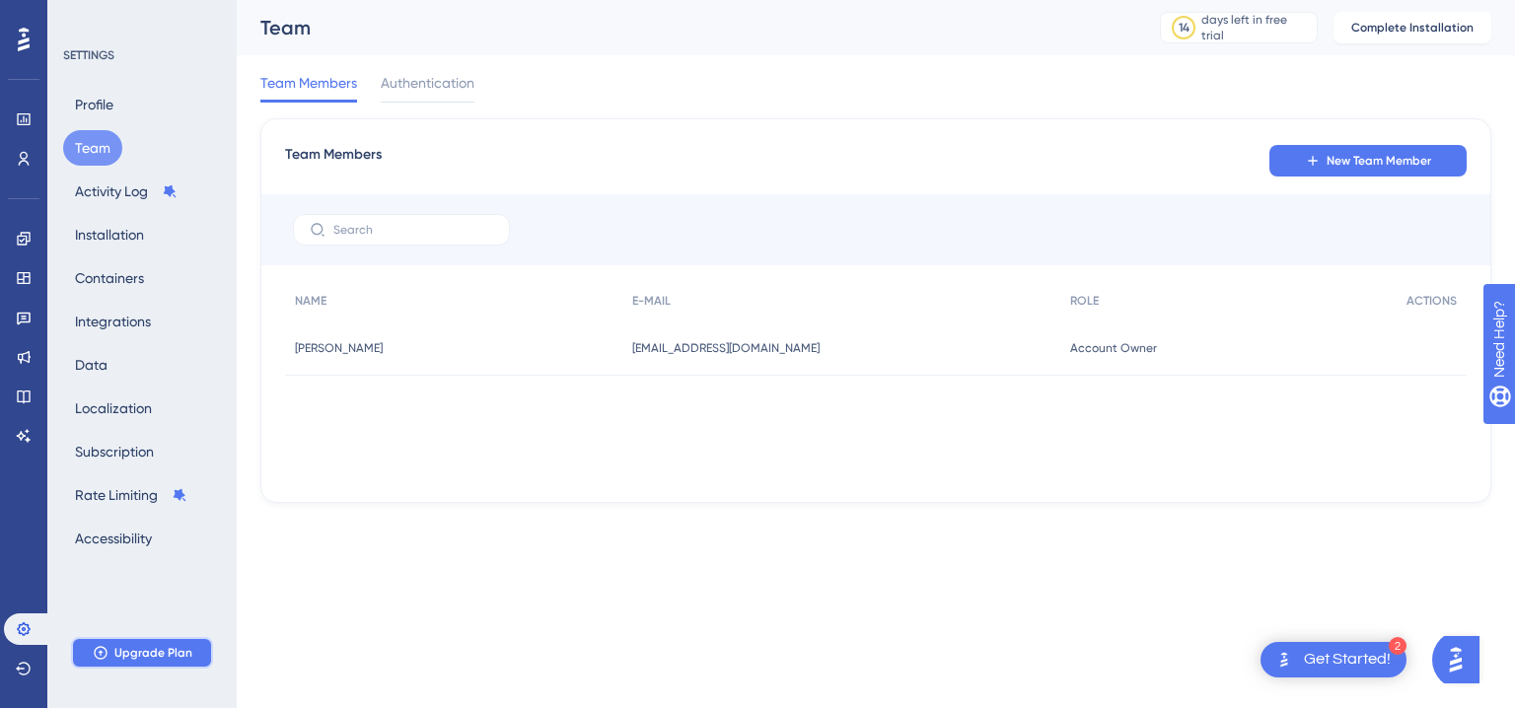
click at [138, 649] on span "Upgrade Plan" at bounding box center [153, 653] width 78 height 16
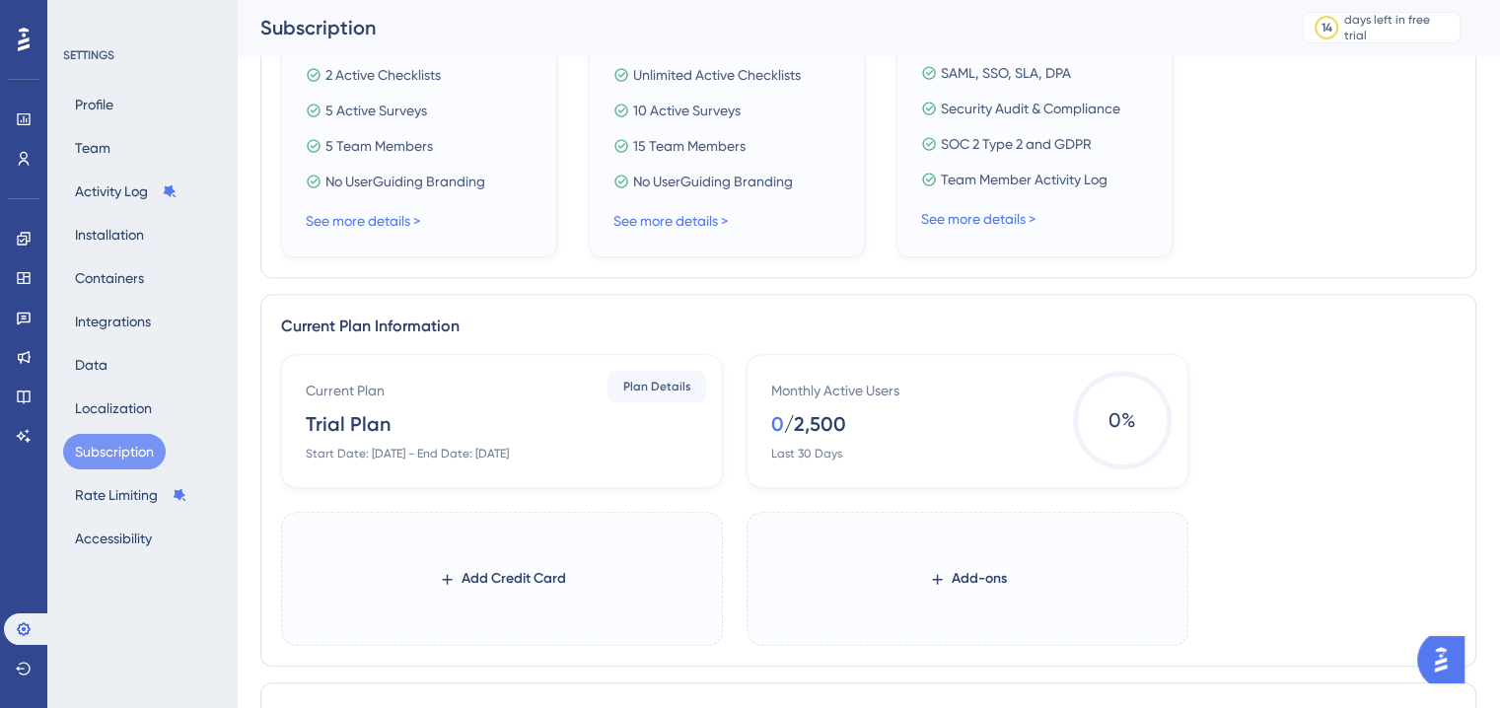
scroll to position [690, 0]
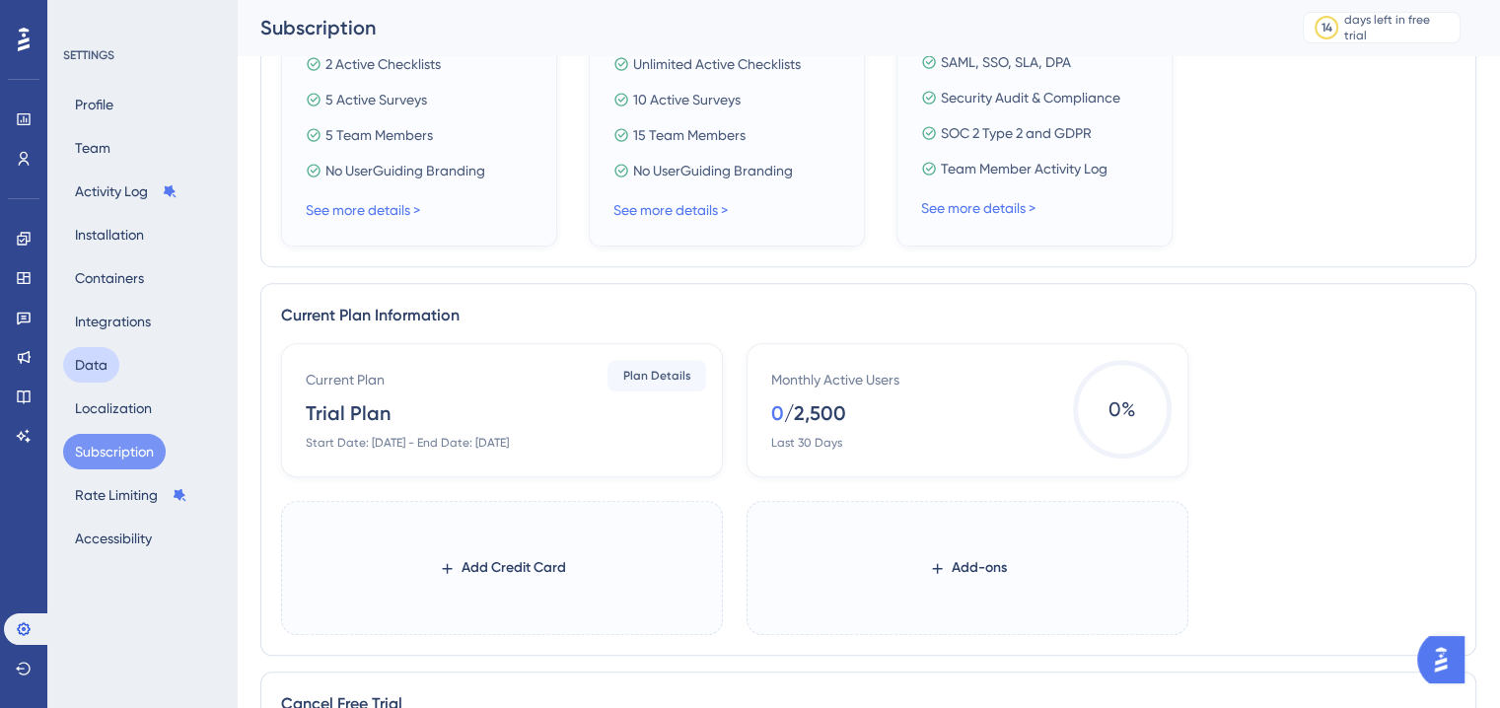
click at [99, 364] on button "Data" at bounding box center [91, 364] width 56 height 35
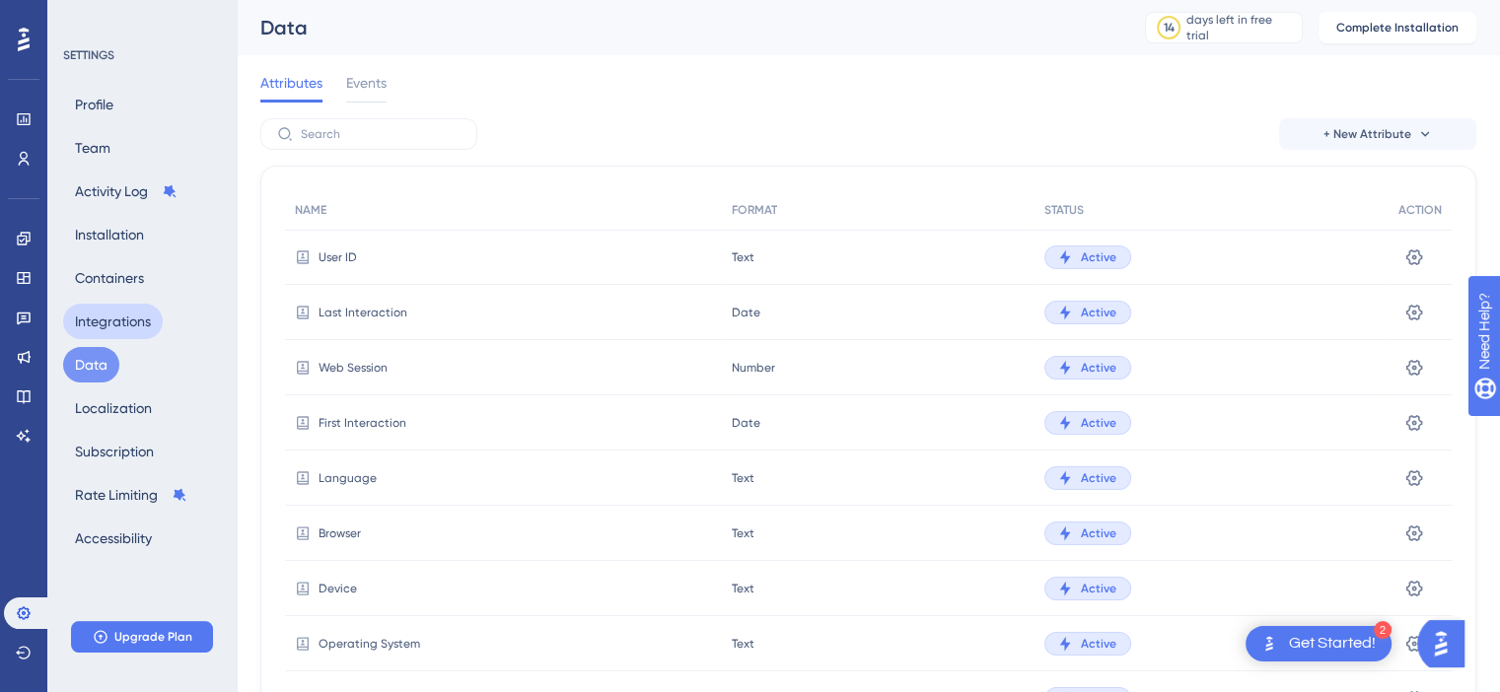
click at [114, 313] on button "Integrations" at bounding box center [113, 321] width 100 height 35
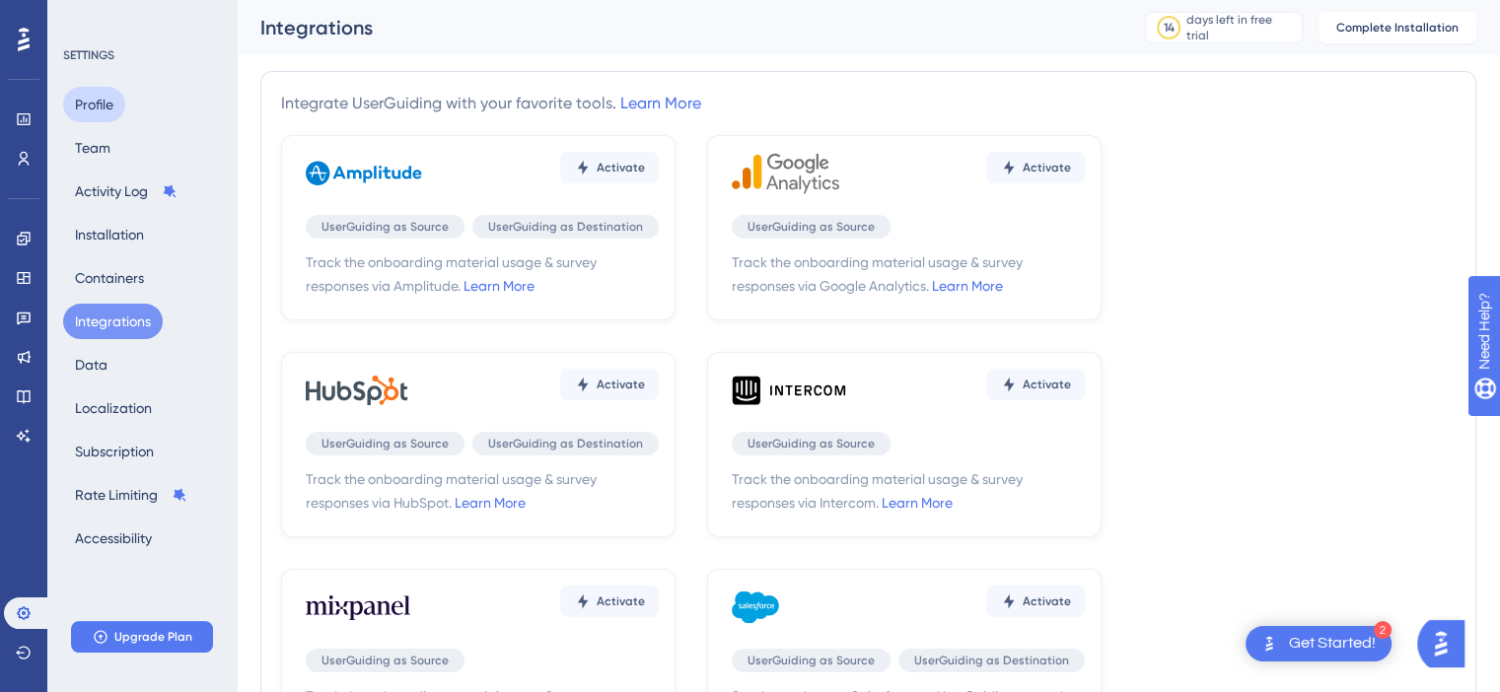
click at [92, 98] on button "Profile" at bounding box center [94, 104] width 62 height 35
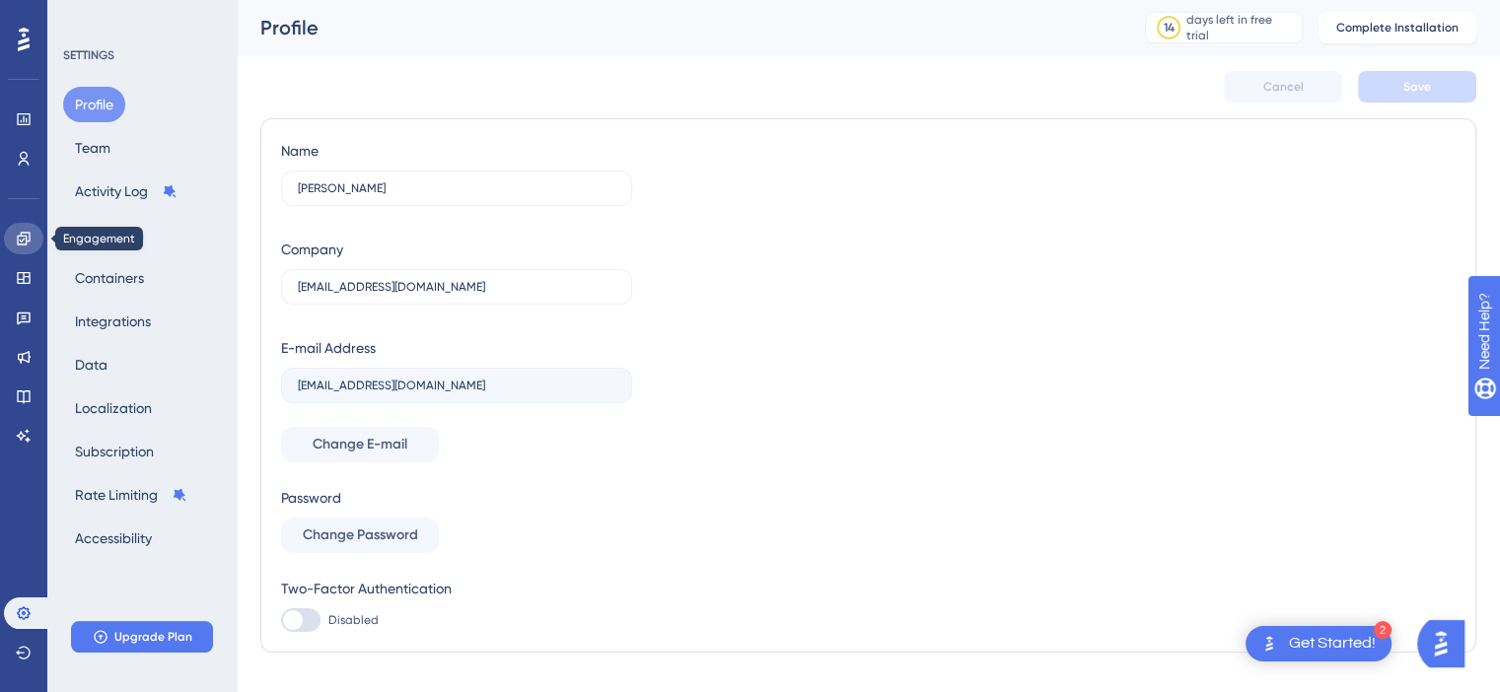
click at [20, 241] on icon at bounding box center [23, 238] width 13 height 13
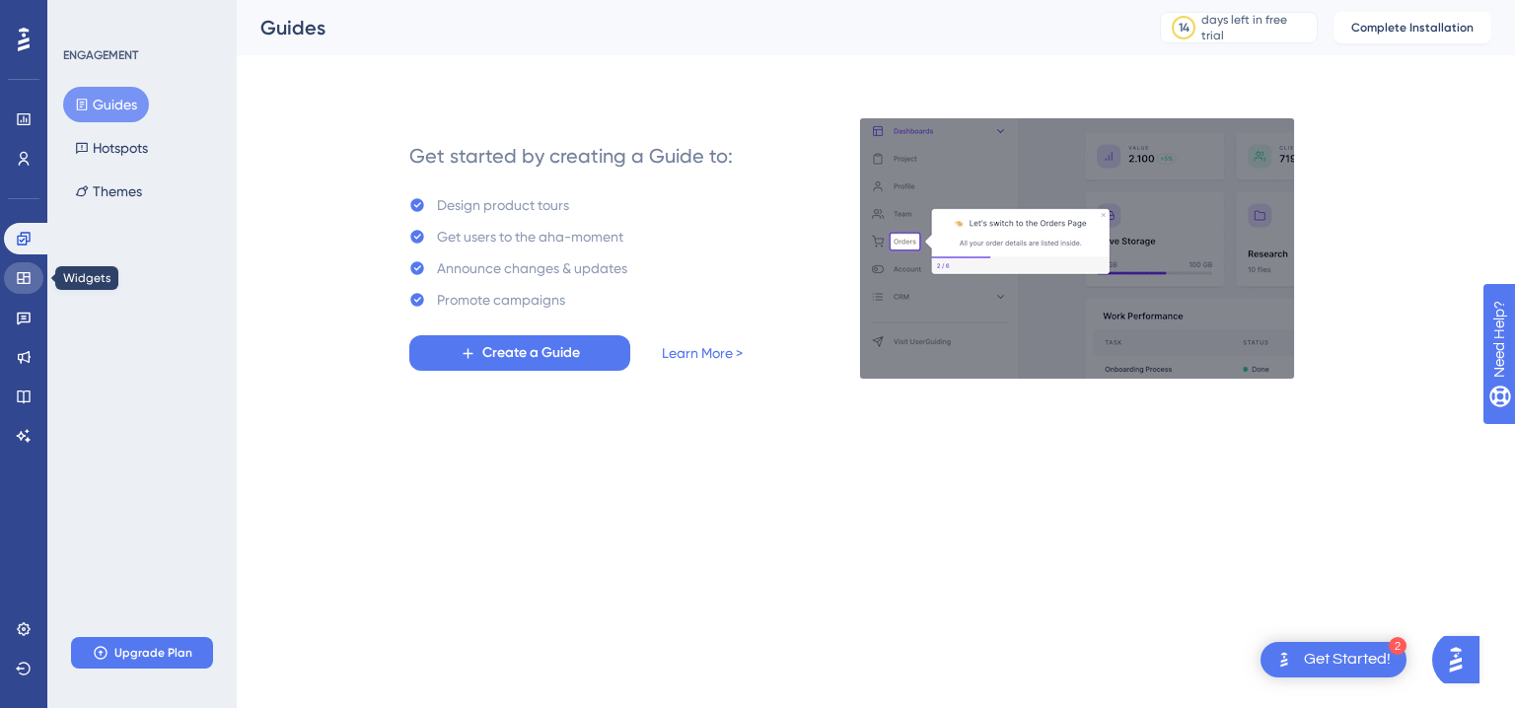
click at [28, 281] on icon at bounding box center [24, 278] width 16 height 16
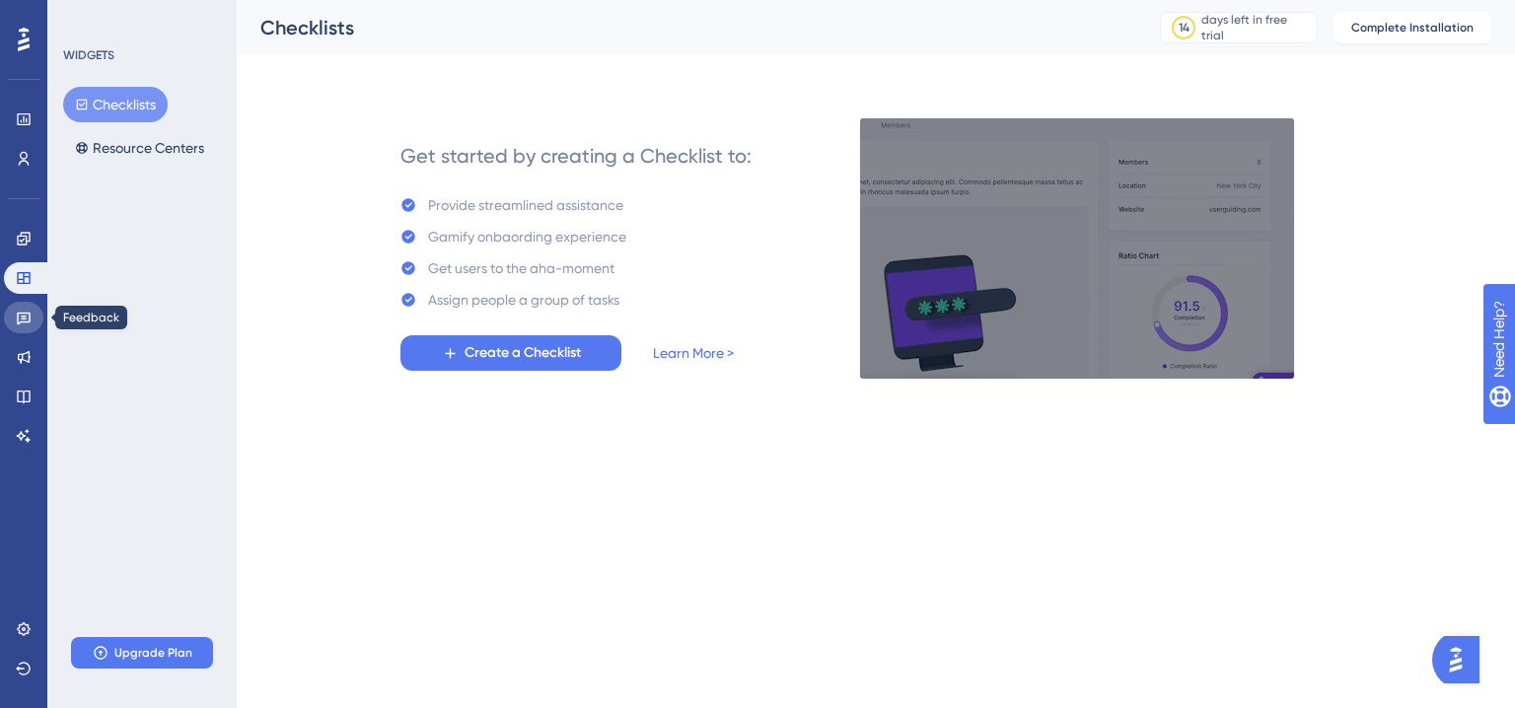
click at [29, 332] on link at bounding box center [23, 318] width 39 height 32
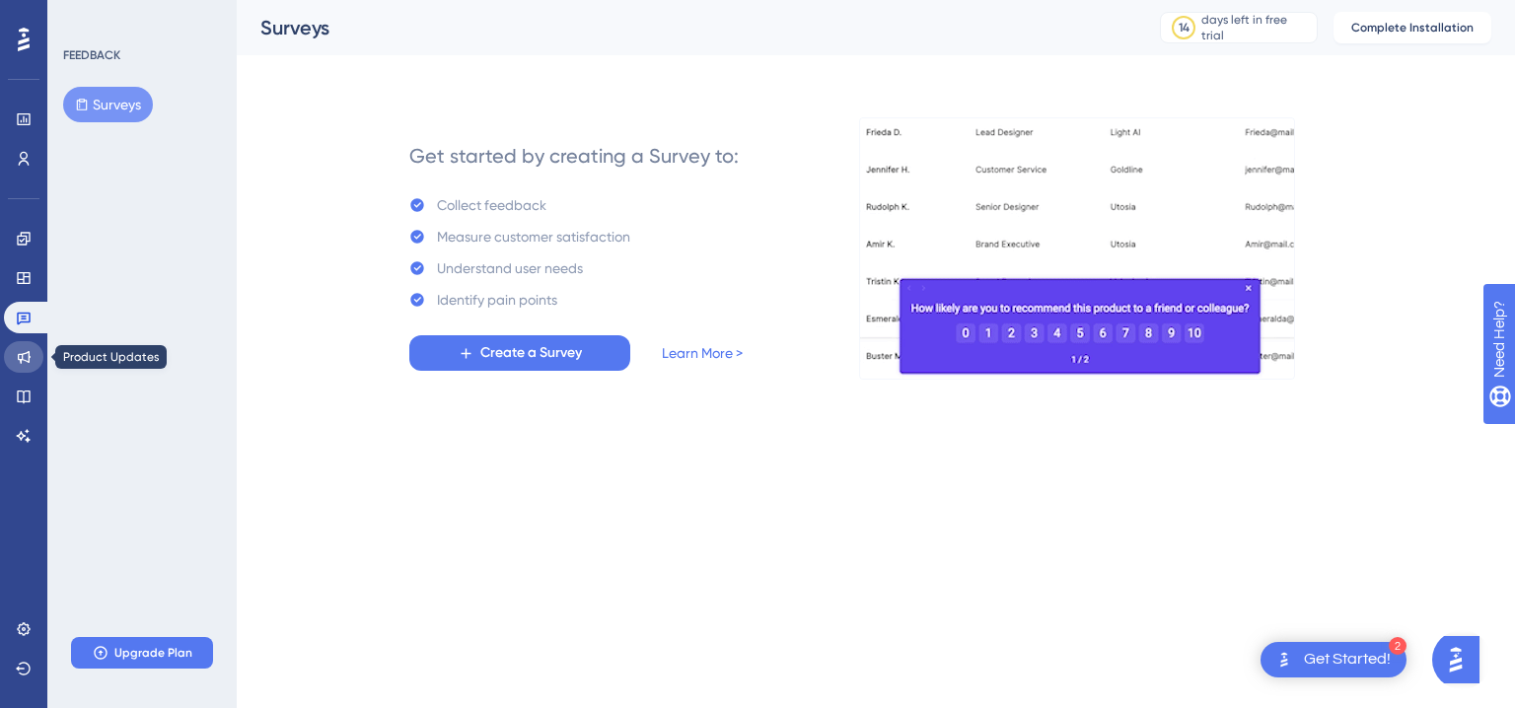
click at [29, 364] on icon at bounding box center [24, 357] width 16 height 16
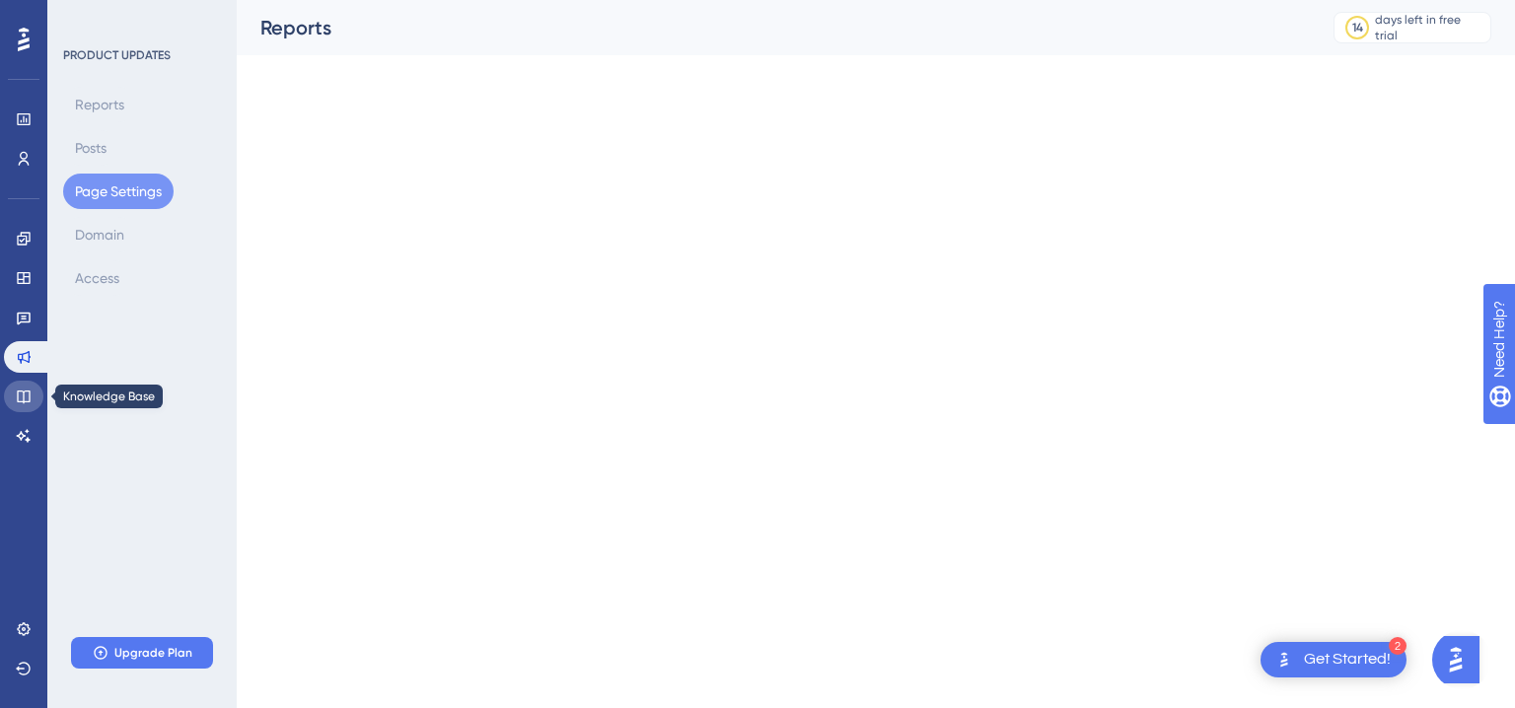
click at [29, 389] on icon at bounding box center [24, 396] width 16 height 16
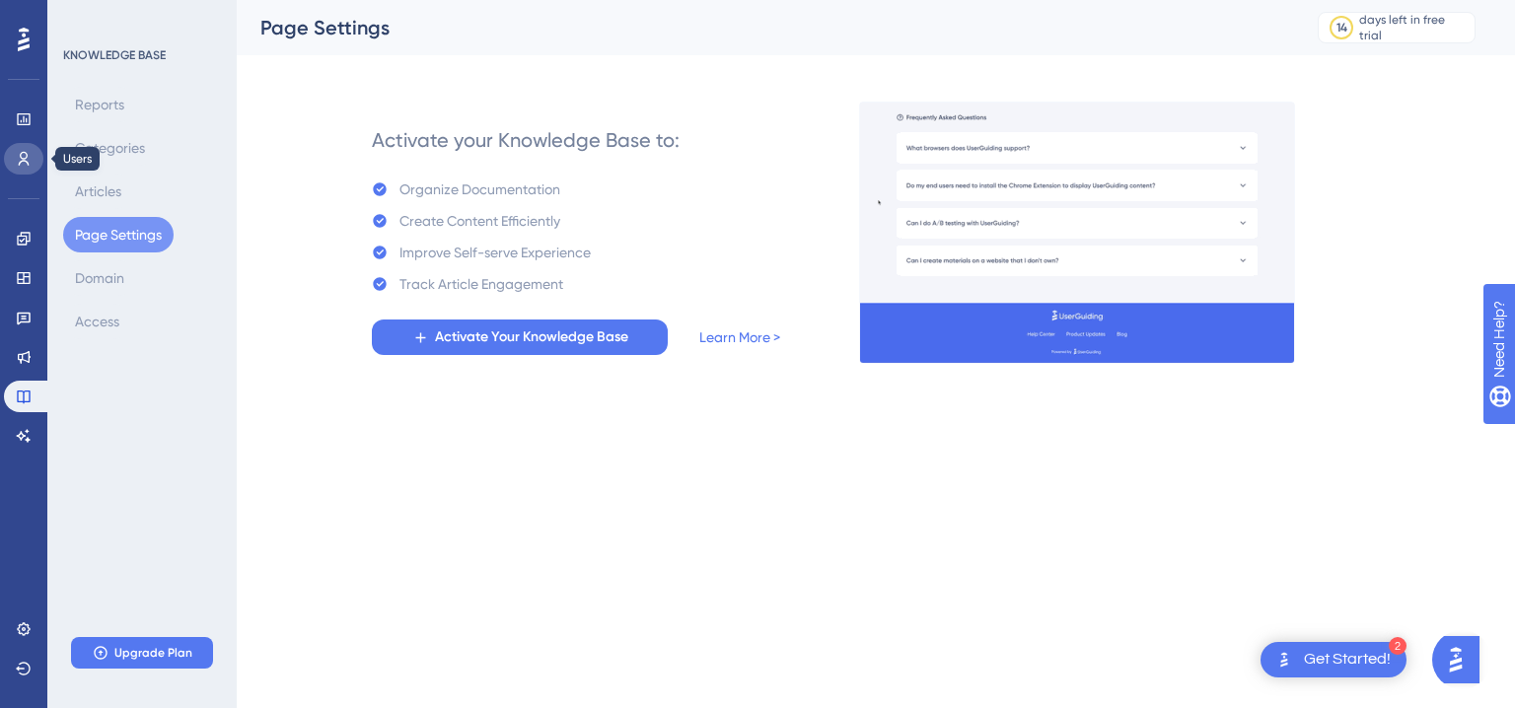
click at [18, 156] on icon at bounding box center [24, 159] width 16 height 16
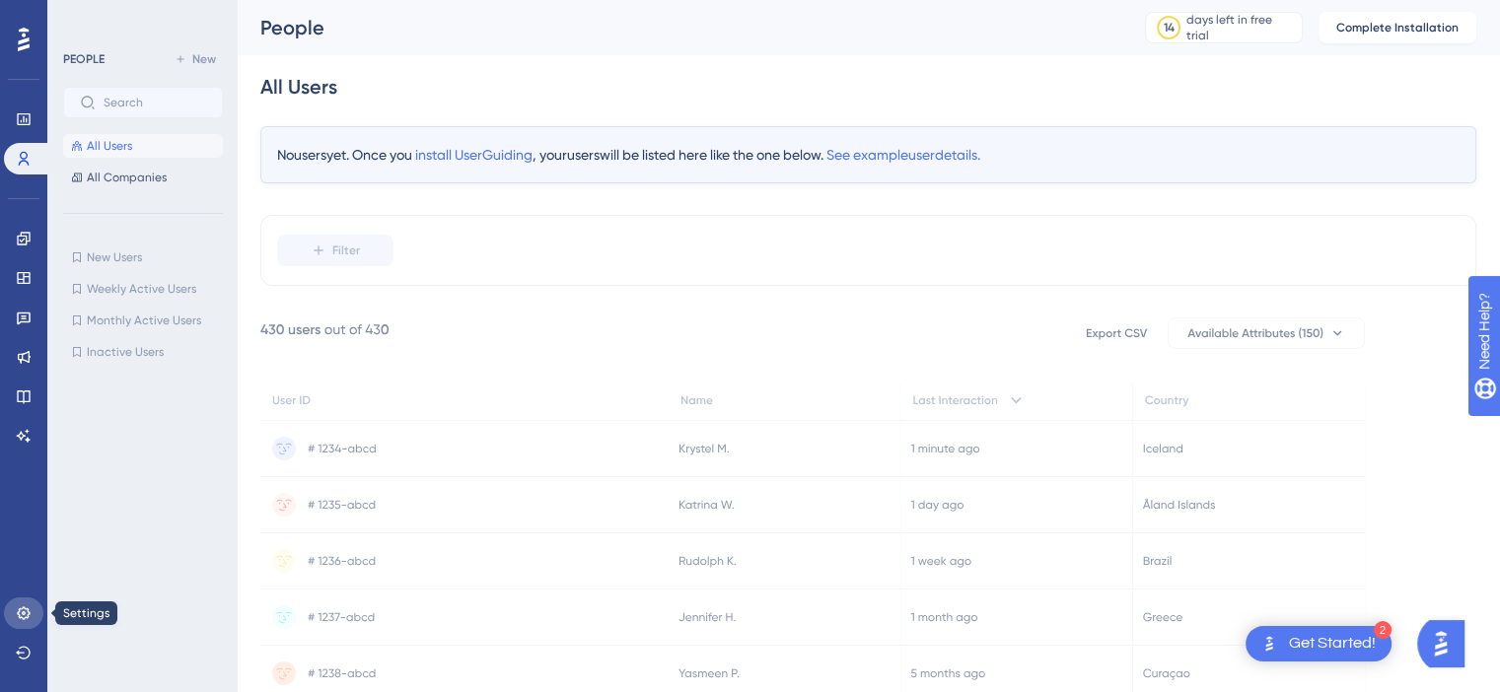
click at [30, 616] on icon at bounding box center [24, 613] width 16 height 16
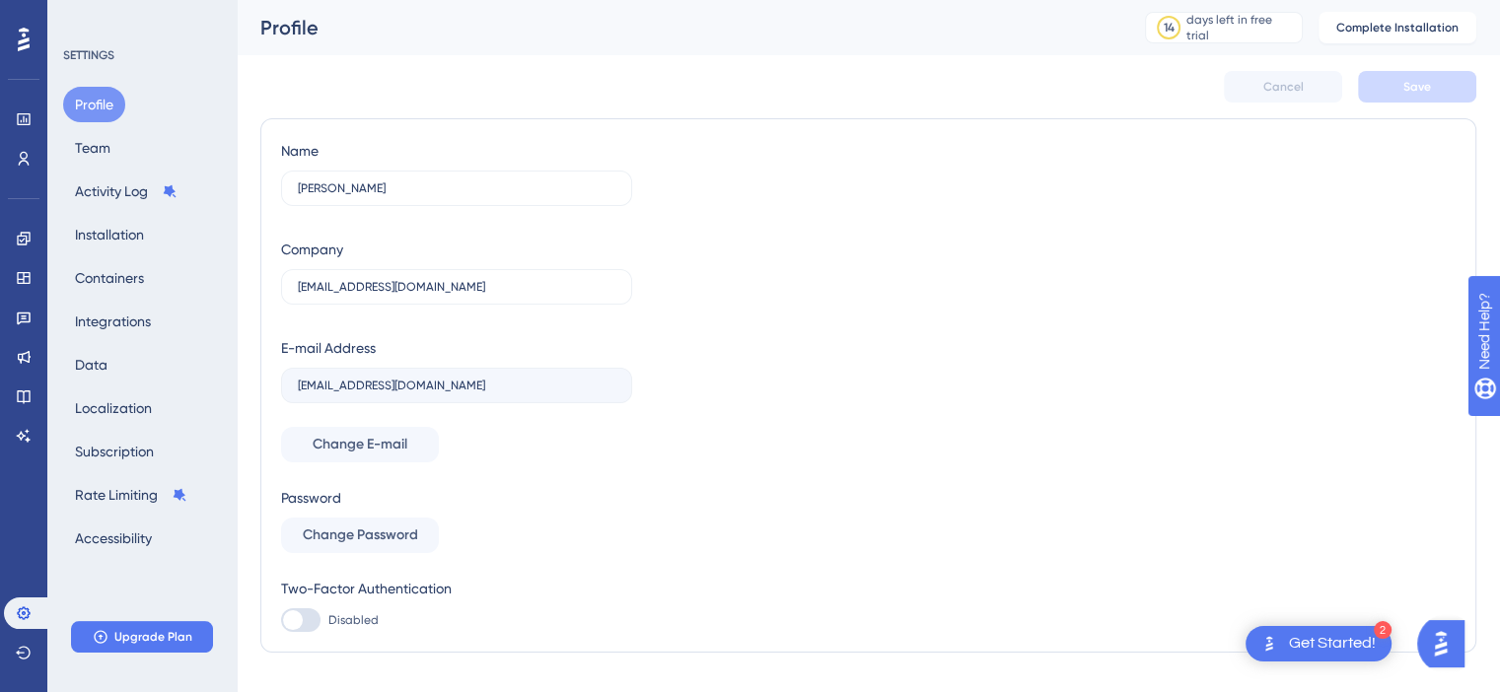
scroll to position [38, 0]
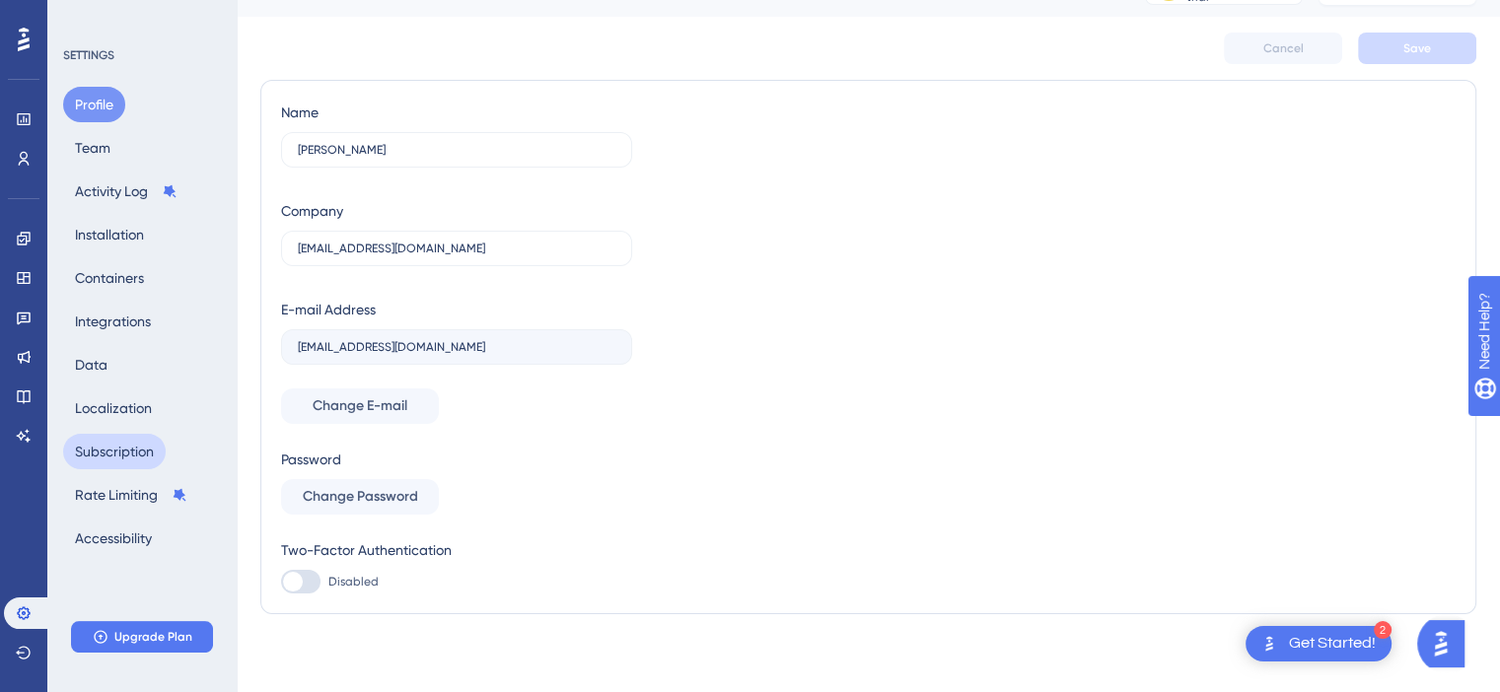
click at [122, 455] on button "Subscription" at bounding box center [114, 451] width 103 height 35
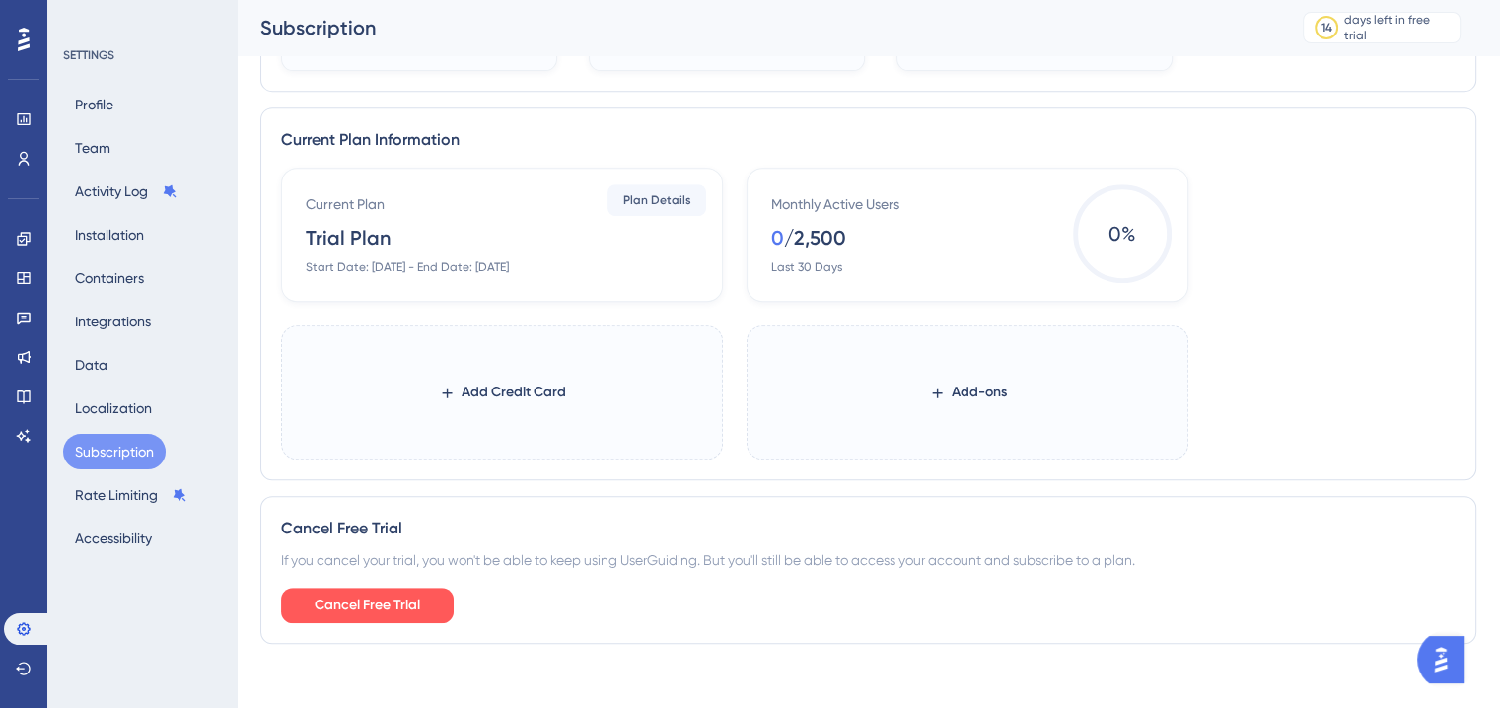
scroll to position [880, 0]
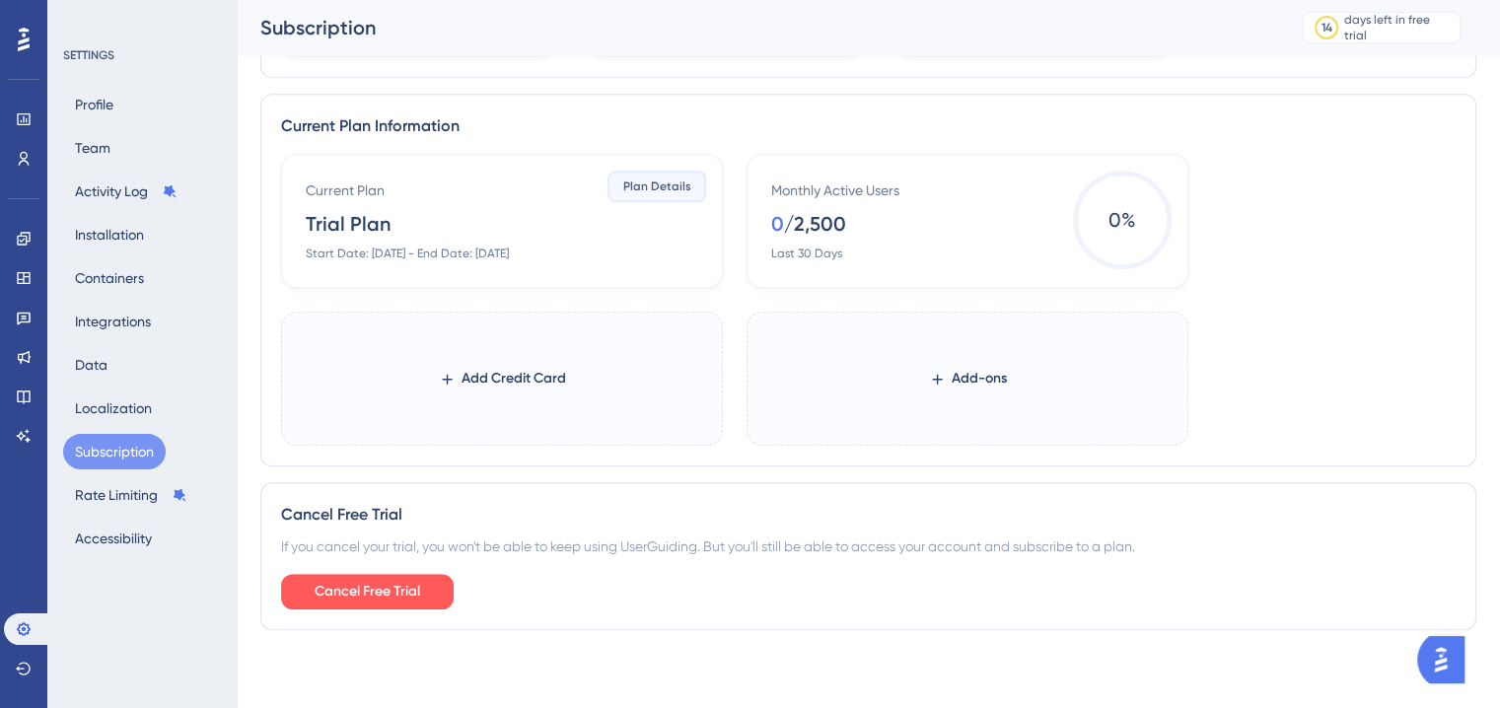
click at [651, 180] on span "Plan Details" at bounding box center [657, 186] width 68 height 16
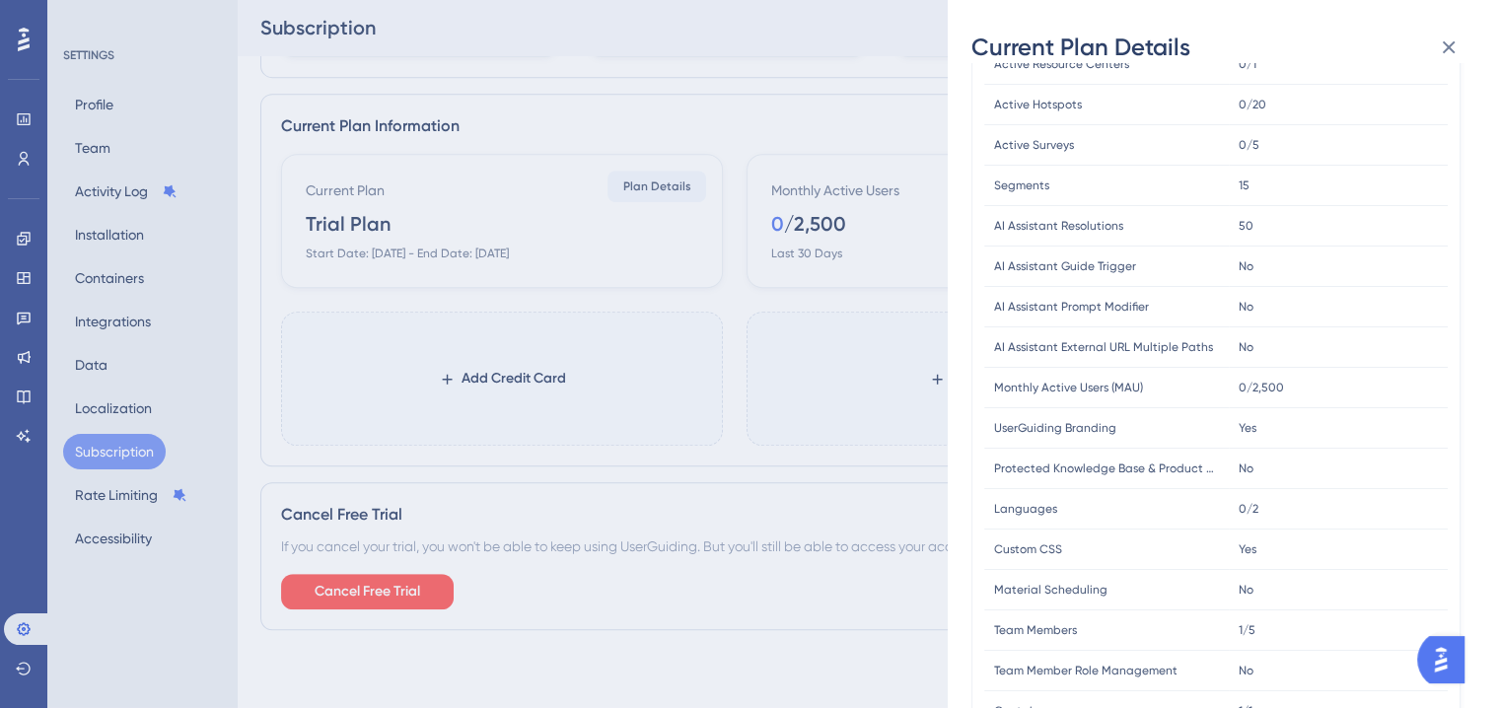
scroll to position [296, 0]
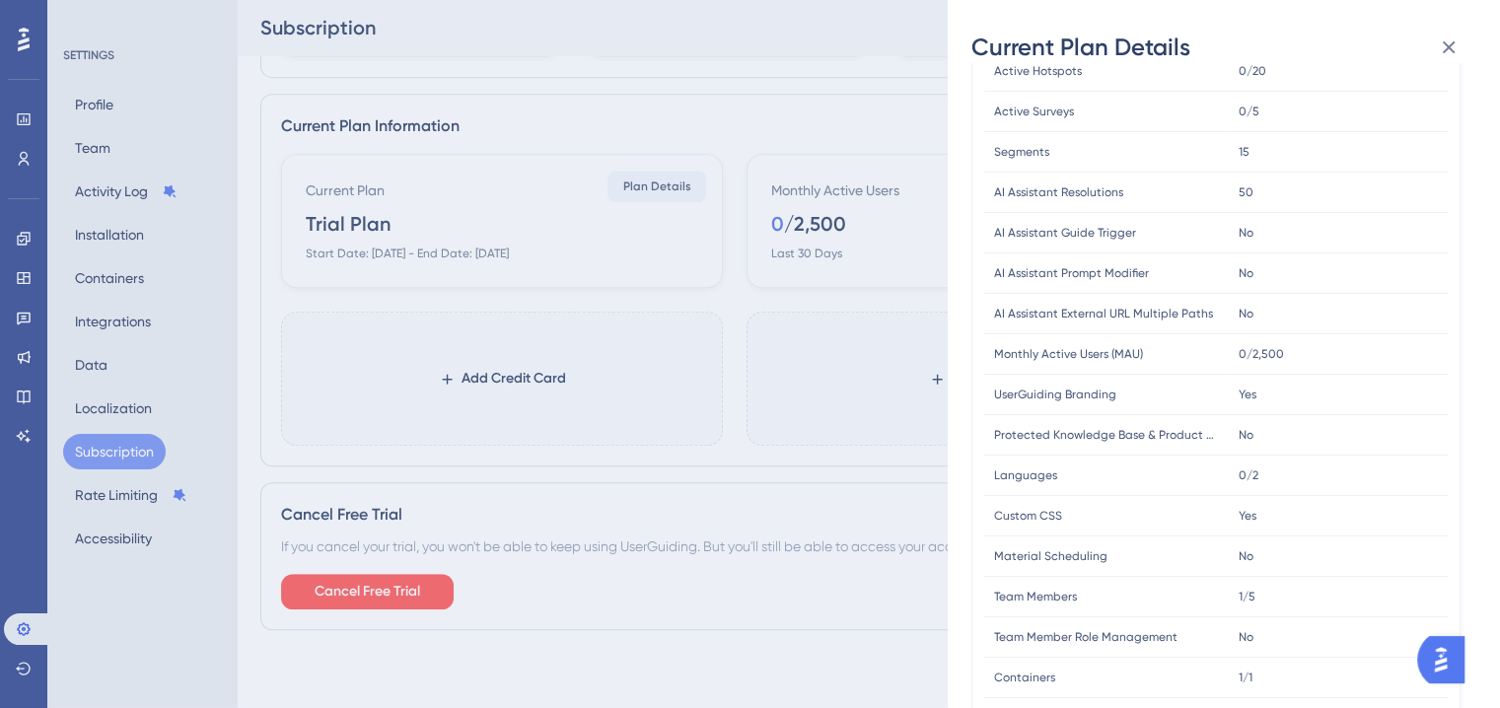
click at [1043, 348] on span "Monthly Active Users (MAU)" at bounding box center [1068, 354] width 149 height 16
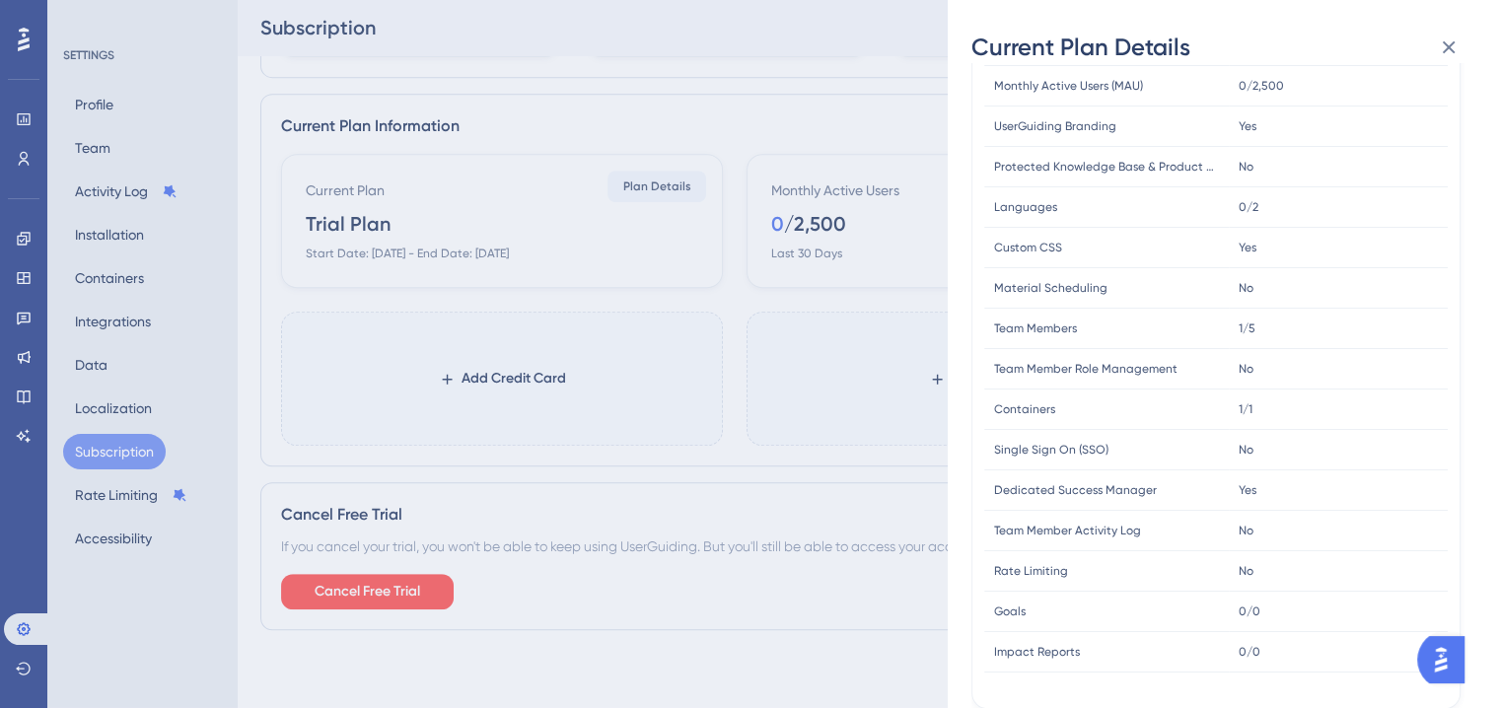
scroll to position [0, 0]
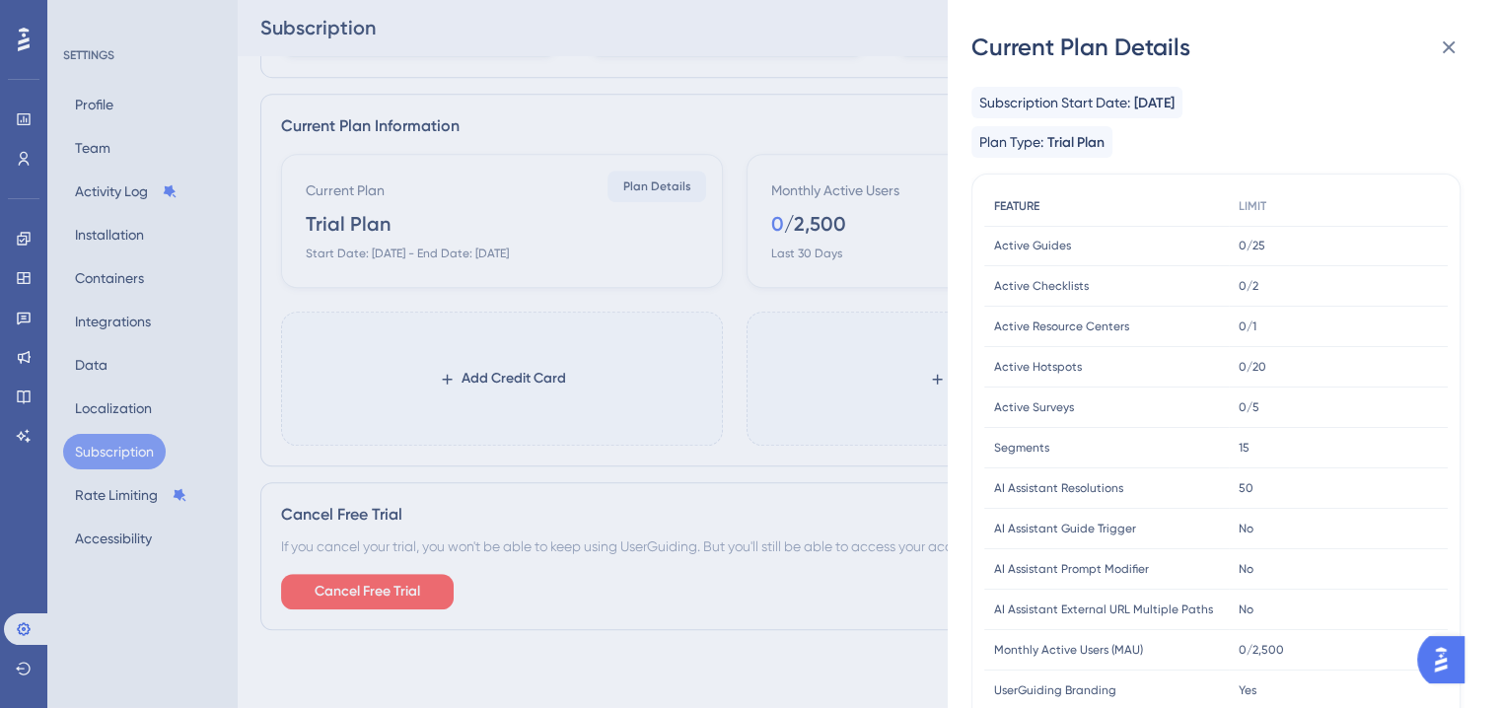
click at [1020, 206] on span "FEATURE" at bounding box center [1016, 206] width 45 height 16
click at [1446, 52] on icon at bounding box center [1449, 47] width 24 height 24
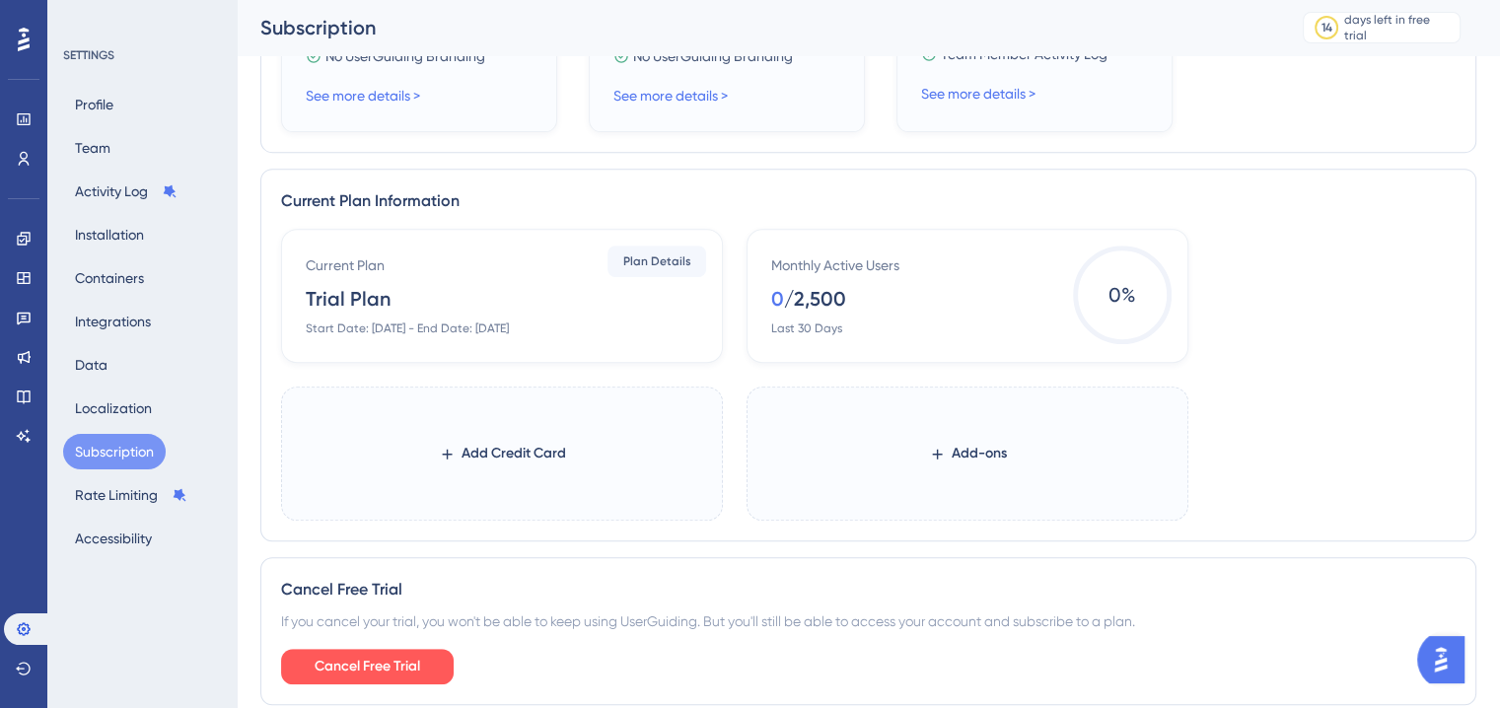
scroll to position [880, 0]
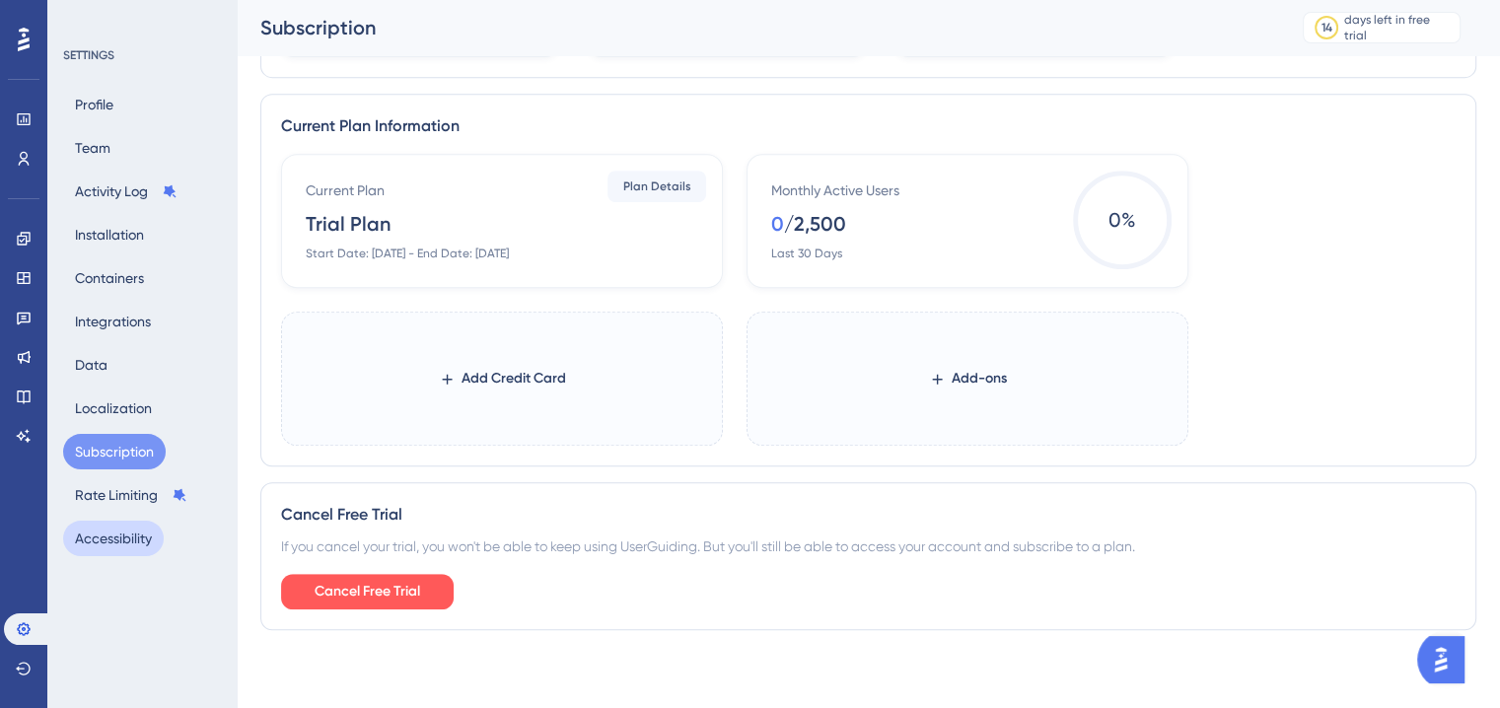
click at [108, 545] on button "Accessibility" at bounding box center [113, 538] width 101 height 35
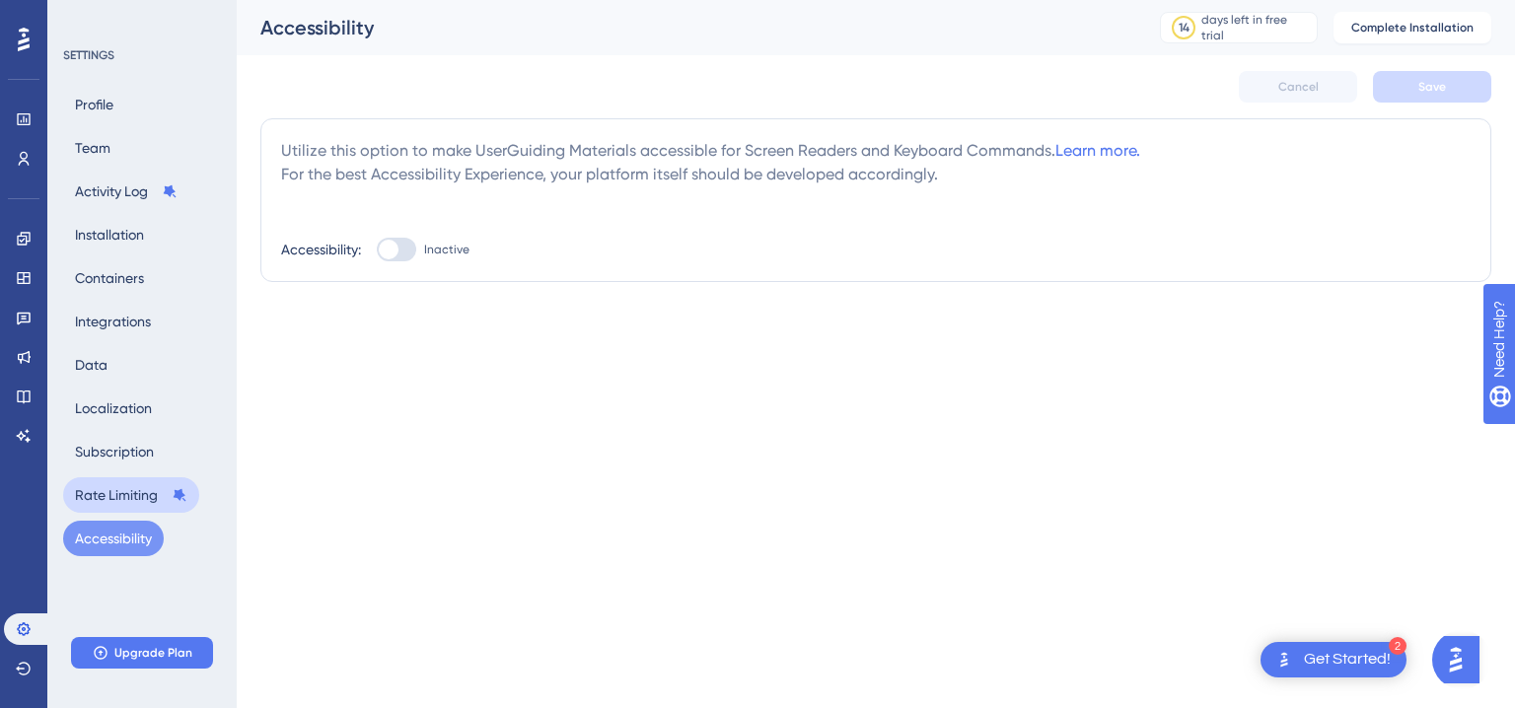
click at [108, 496] on button "Rate Limiting" at bounding box center [131, 494] width 136 height 35
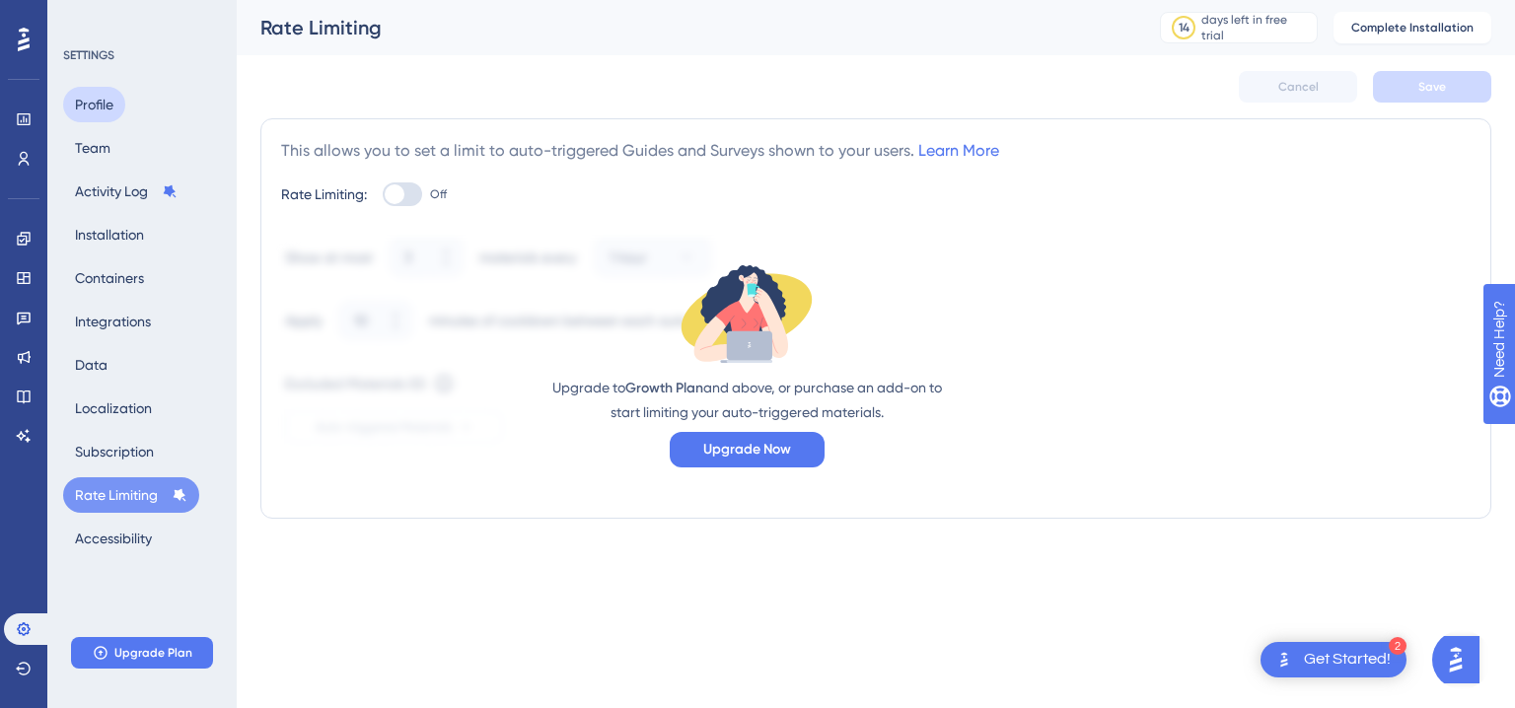
click at [87, 100] on button "Profile" at bounding box center [94, 104] width 62 height 35
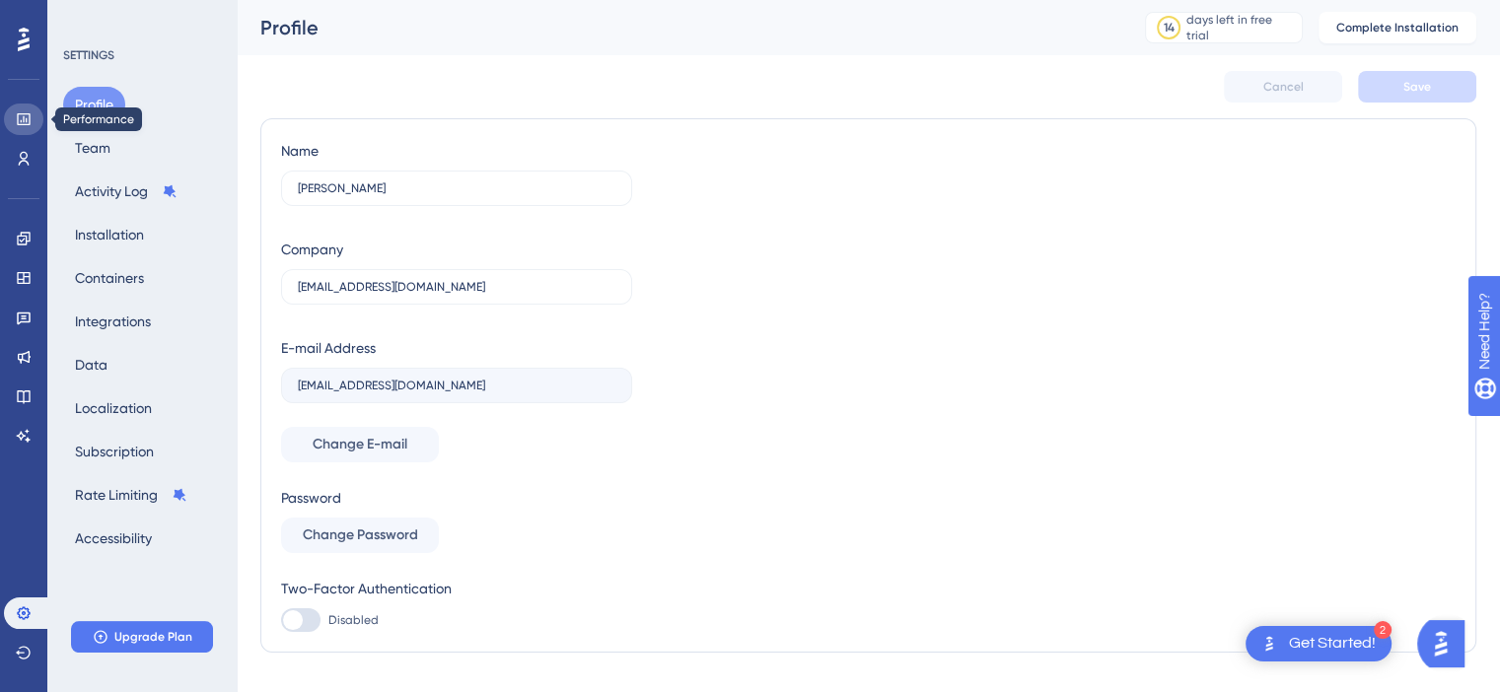
click at [23, 116] on icon at bounding box center [24, 119] width 16 height 16
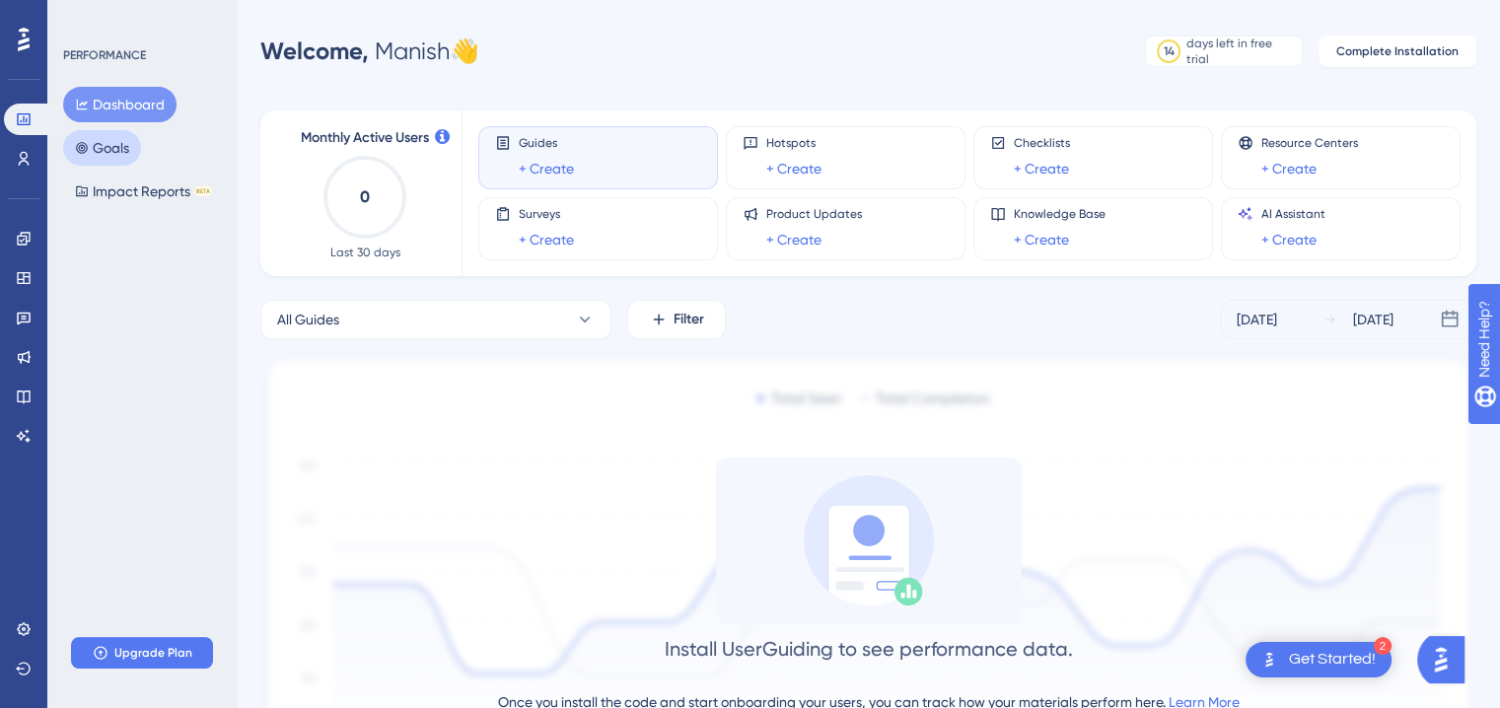
click at [123, 147] on button "Goals" at bounding box center [102, 147] width 78 height 35
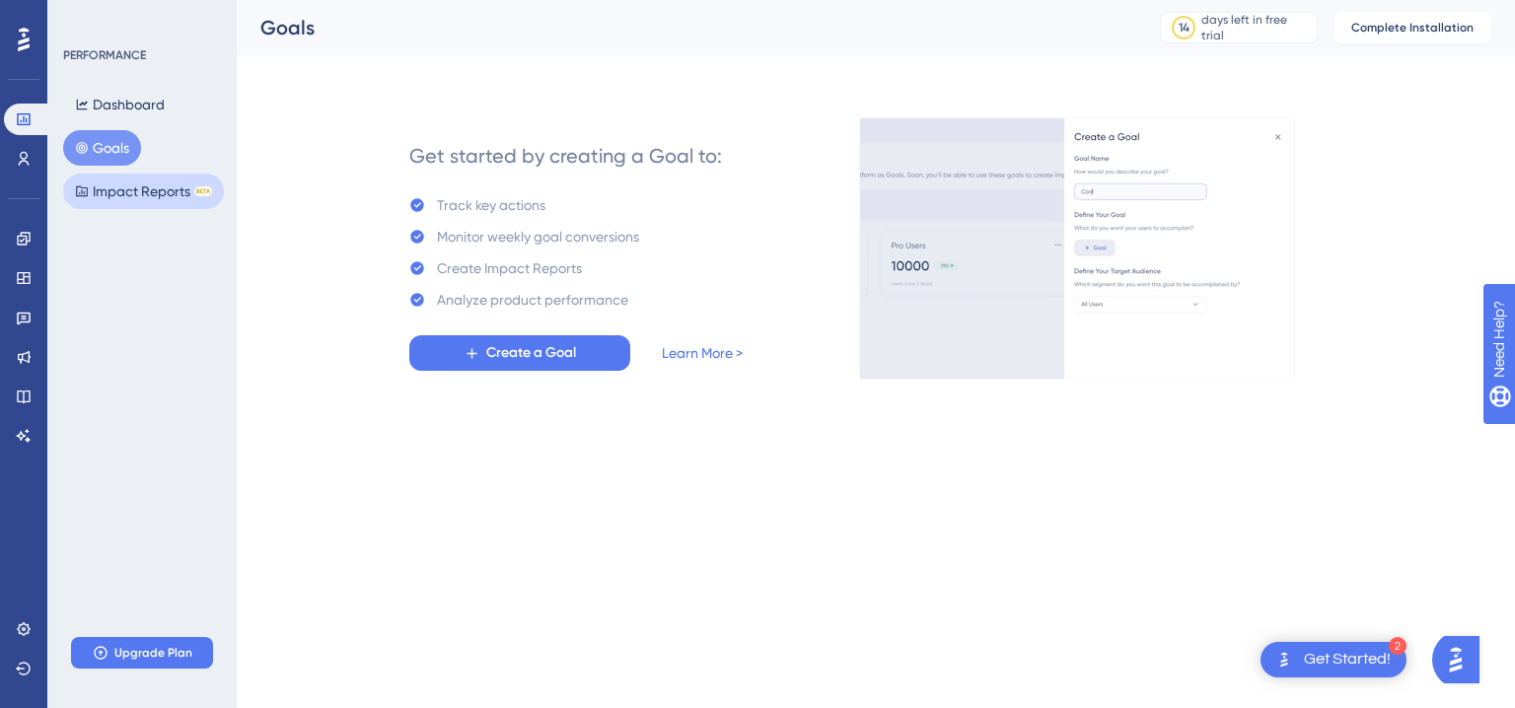
click at [122, 186] on button "Impact Reports BETA" at bounding box center [143, 191] width 161 height 35
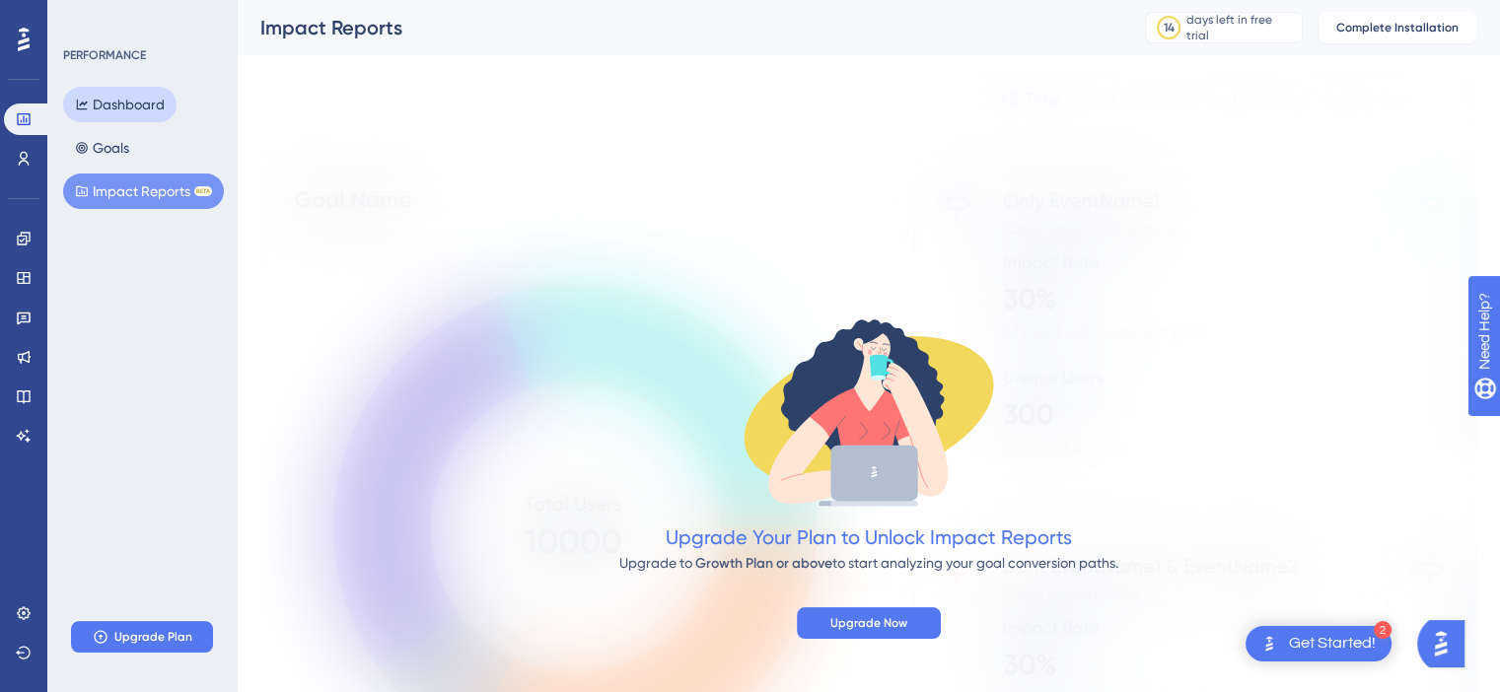
click at [122, 106] on button "Dashboard" at bounding box center [119, 104] width 113 height 35
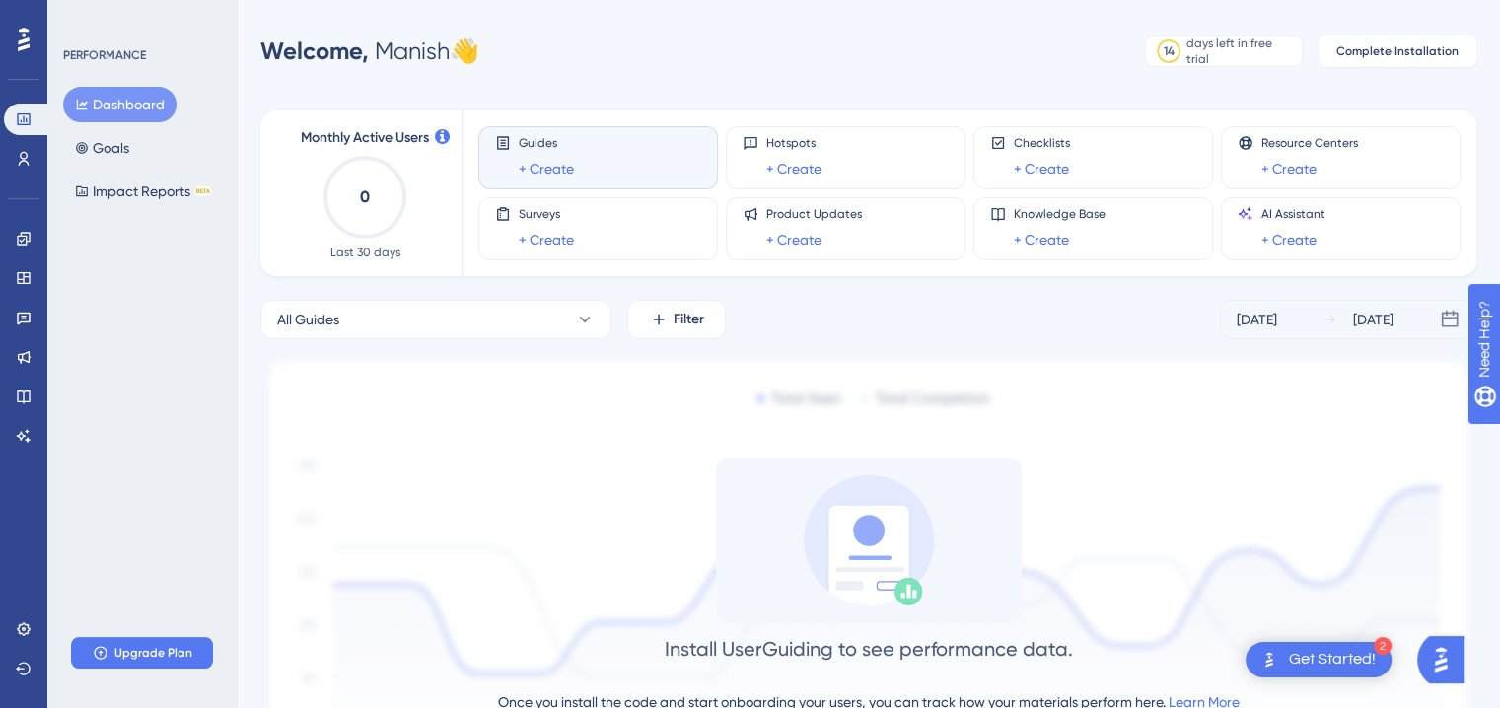
click at [131, 100] on button "Dashboard" at bounding box center [119, 104] width 113 height 35
click at [473, 48] on div "Welcome, Manish 👋" at bounding box center [369, 51] width 219 height 32
click at [32, 159] on link at bounding box center [23, 159] width 39 height 32
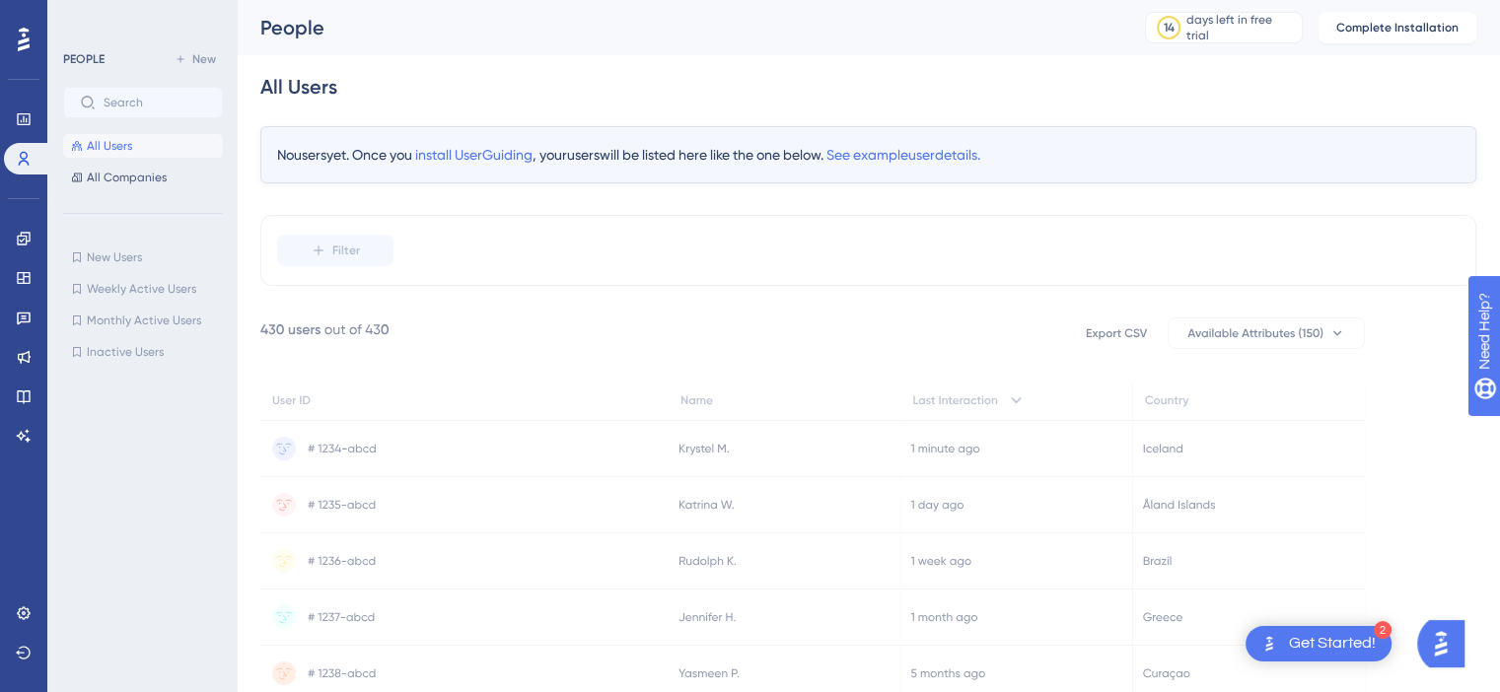
click at [99, 147] on span "All Users" at bounding box center [109, 146] width 45 height 16
click at [395, 93] on div "All Users" at bounding box center [868, 86] width 1216 height 63
click at [26, 239] on icon at bounding box center [23, 238] width 13 height 13
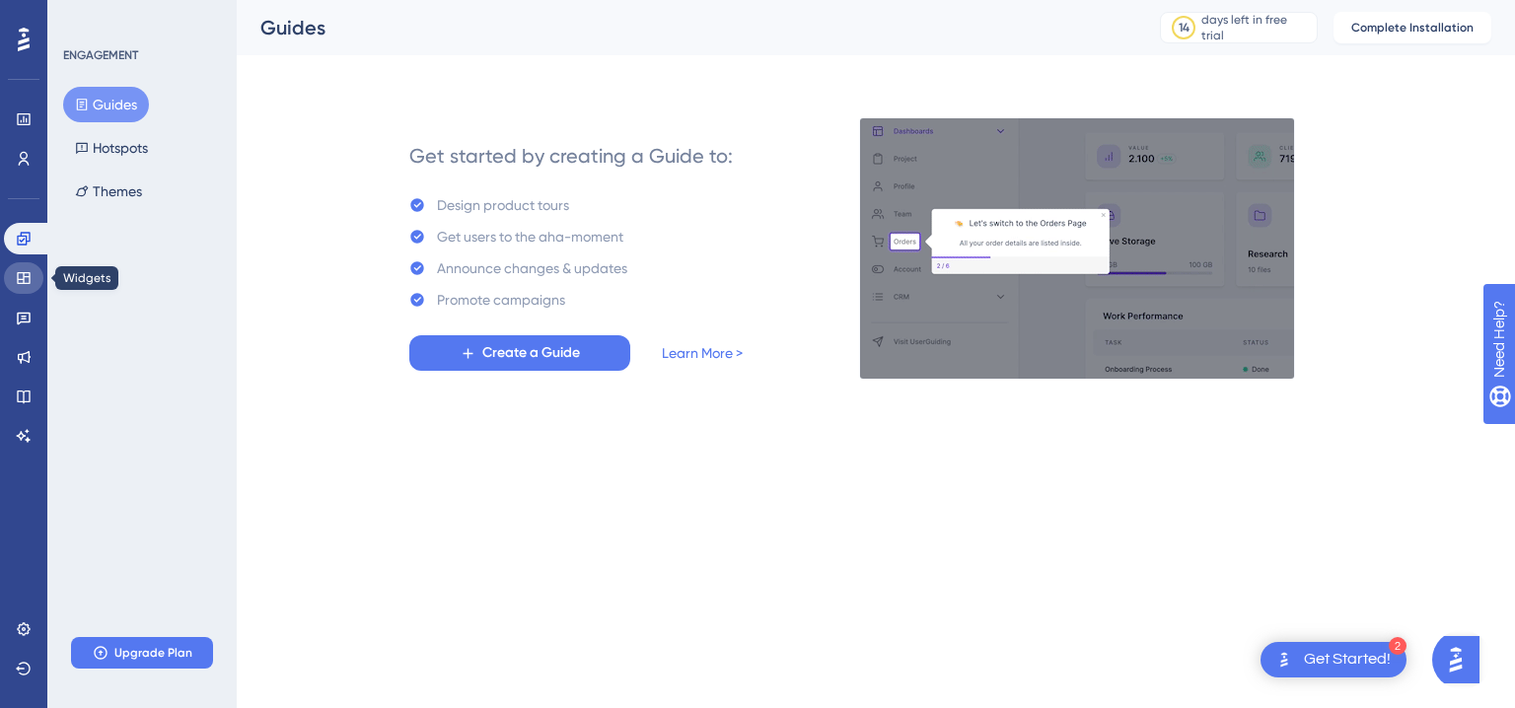
click at [29, 268] on link at bounding box center [23, 278] width 39 height 32
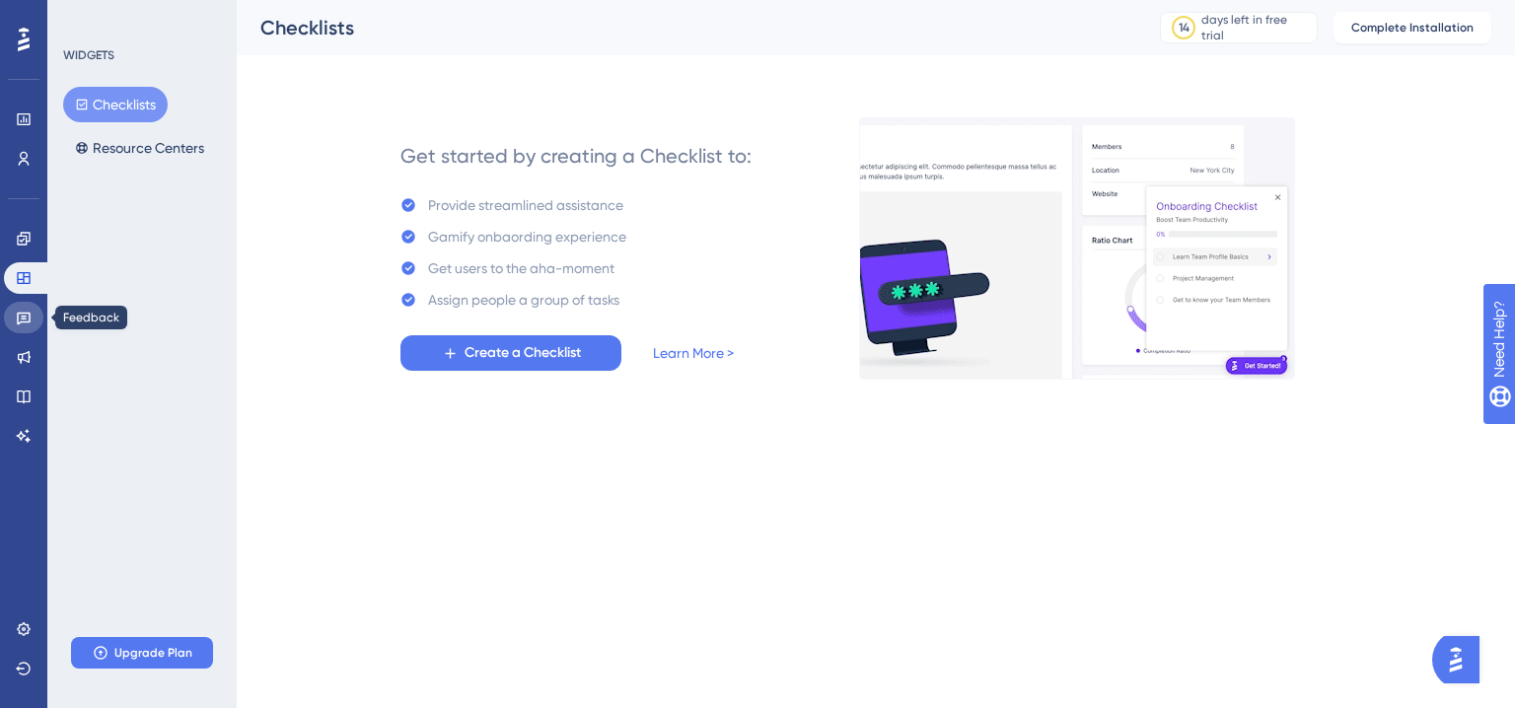
click at [22, 319] on icon at bounding box center [24, 318] width 16 height 16
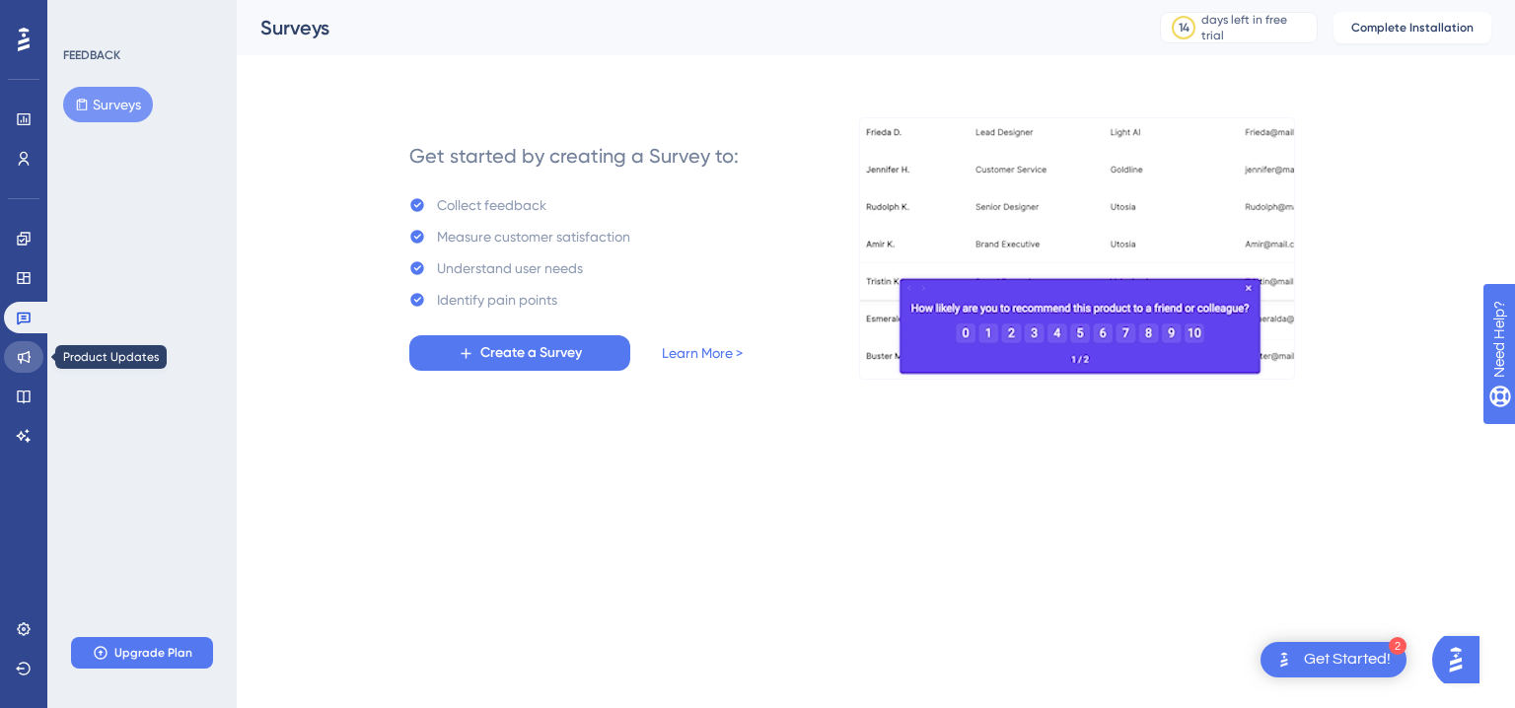
click at [21, 356] on icon at bounding box center [24, 357] width 16 height 16
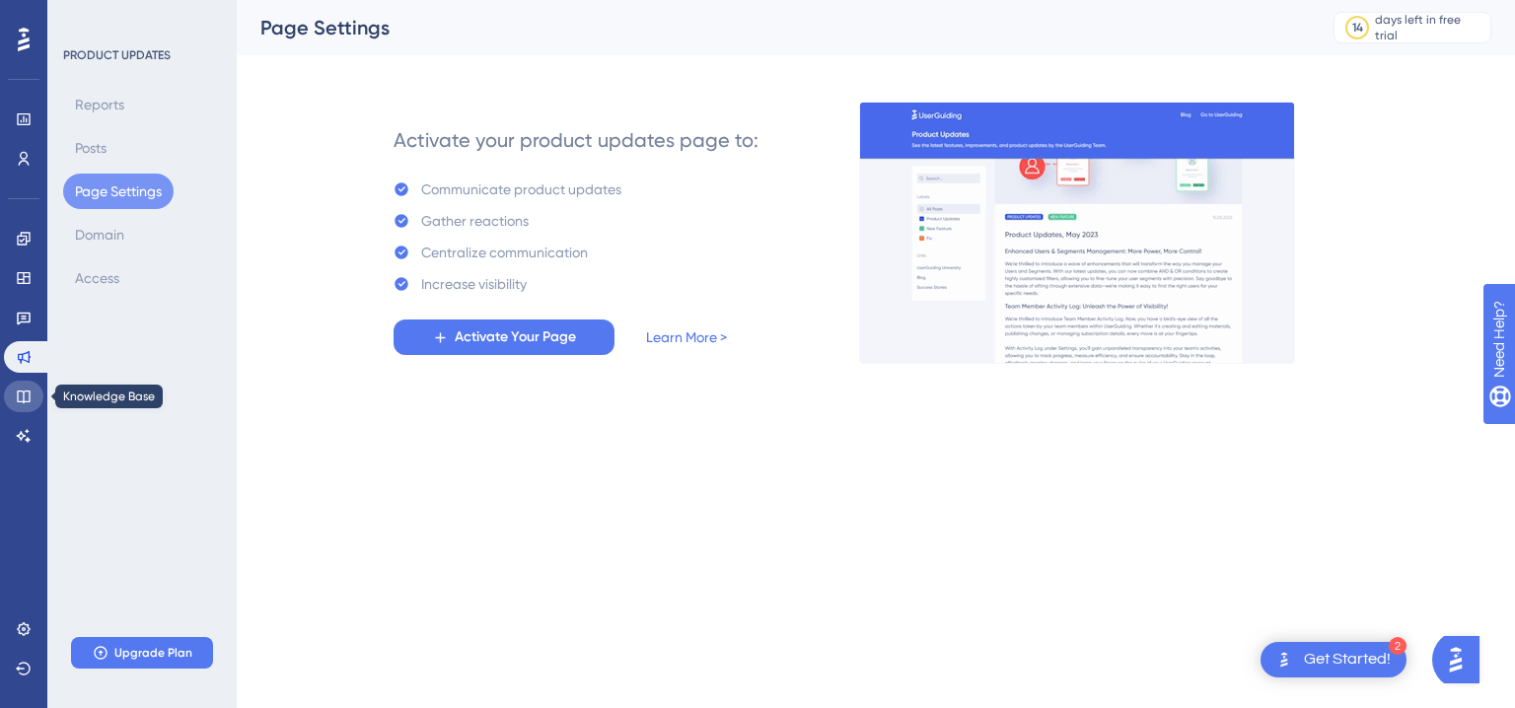
click at [20, 400] on icon at bounding box center [24, 396] width 16 height 16
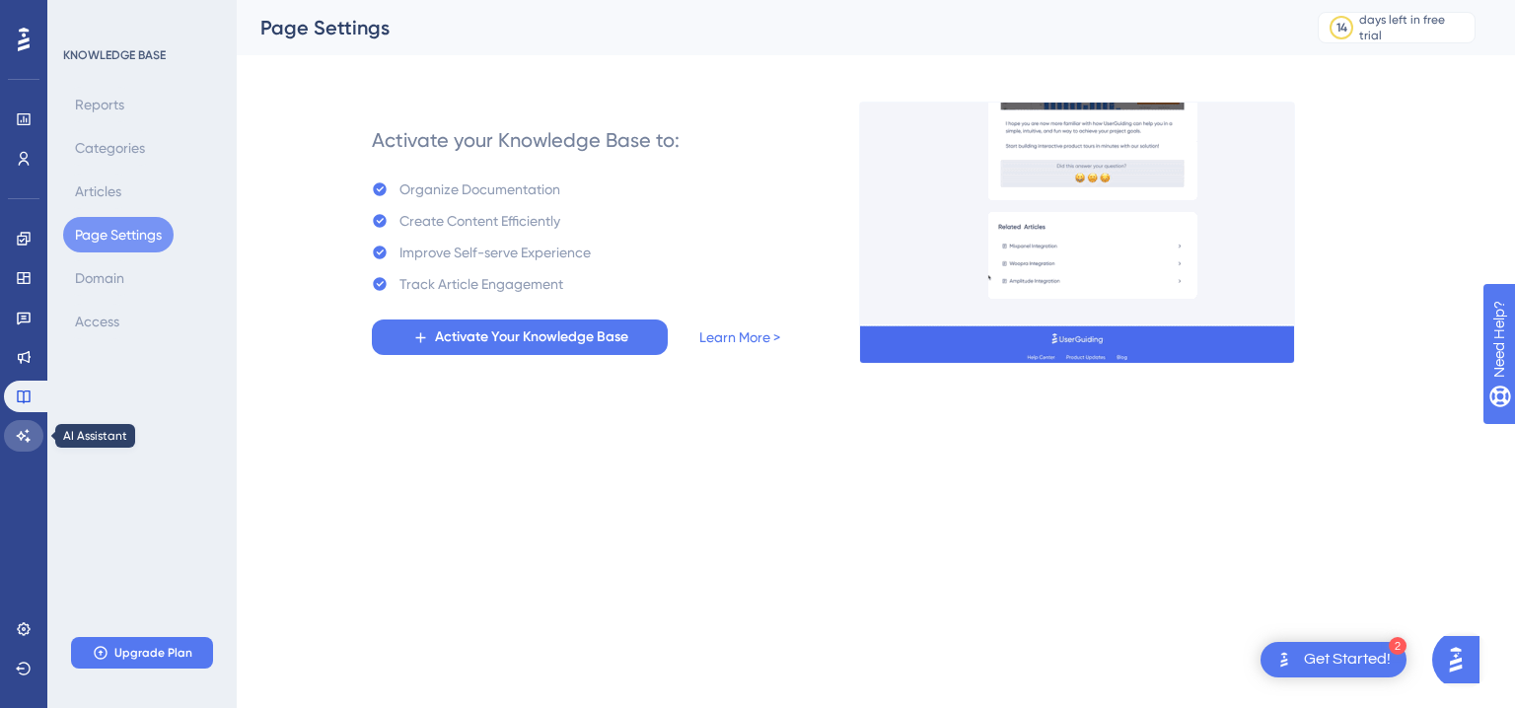
click at [19, 430] on icon at bounding box center [24, 436] width 16 height 16
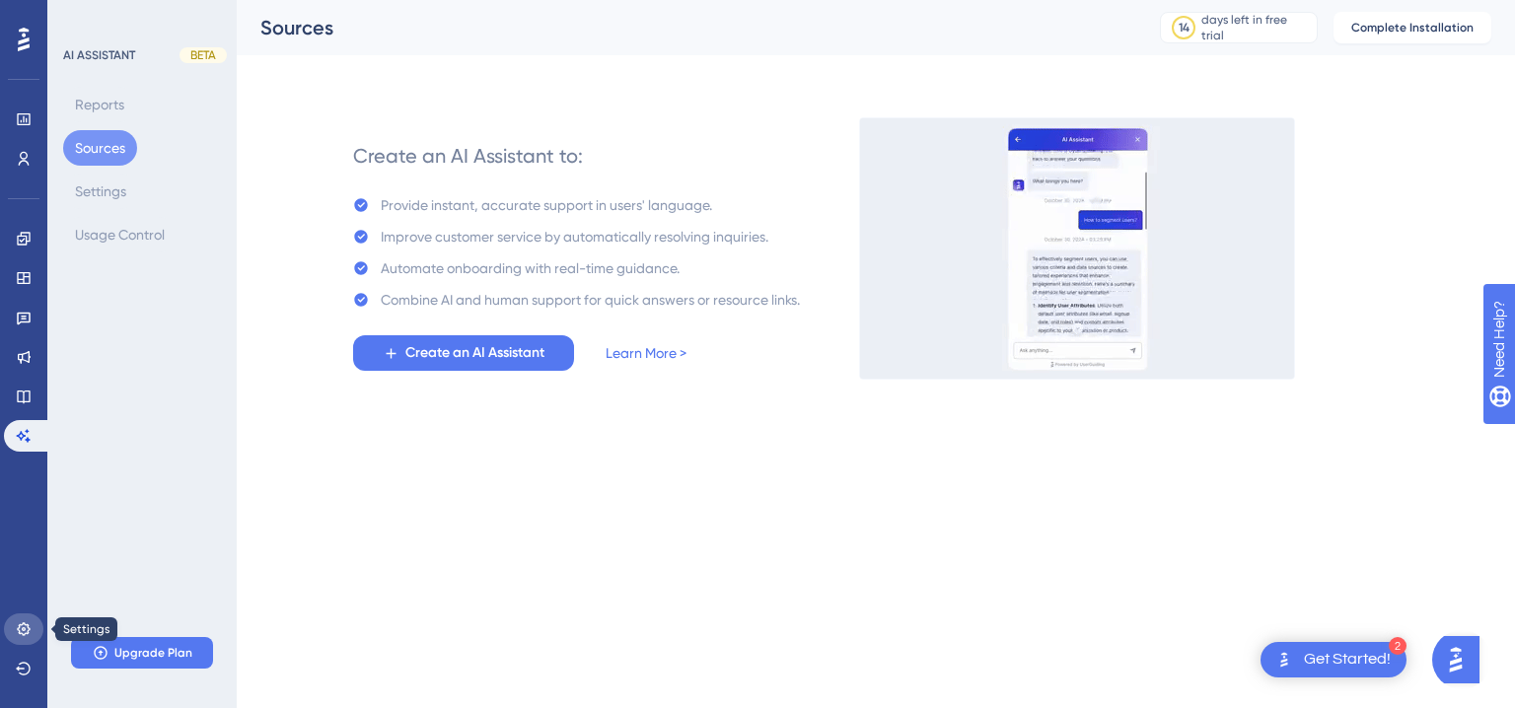
click at [29, 628] on icon at bounding box center [23, 628] width 13 height 13
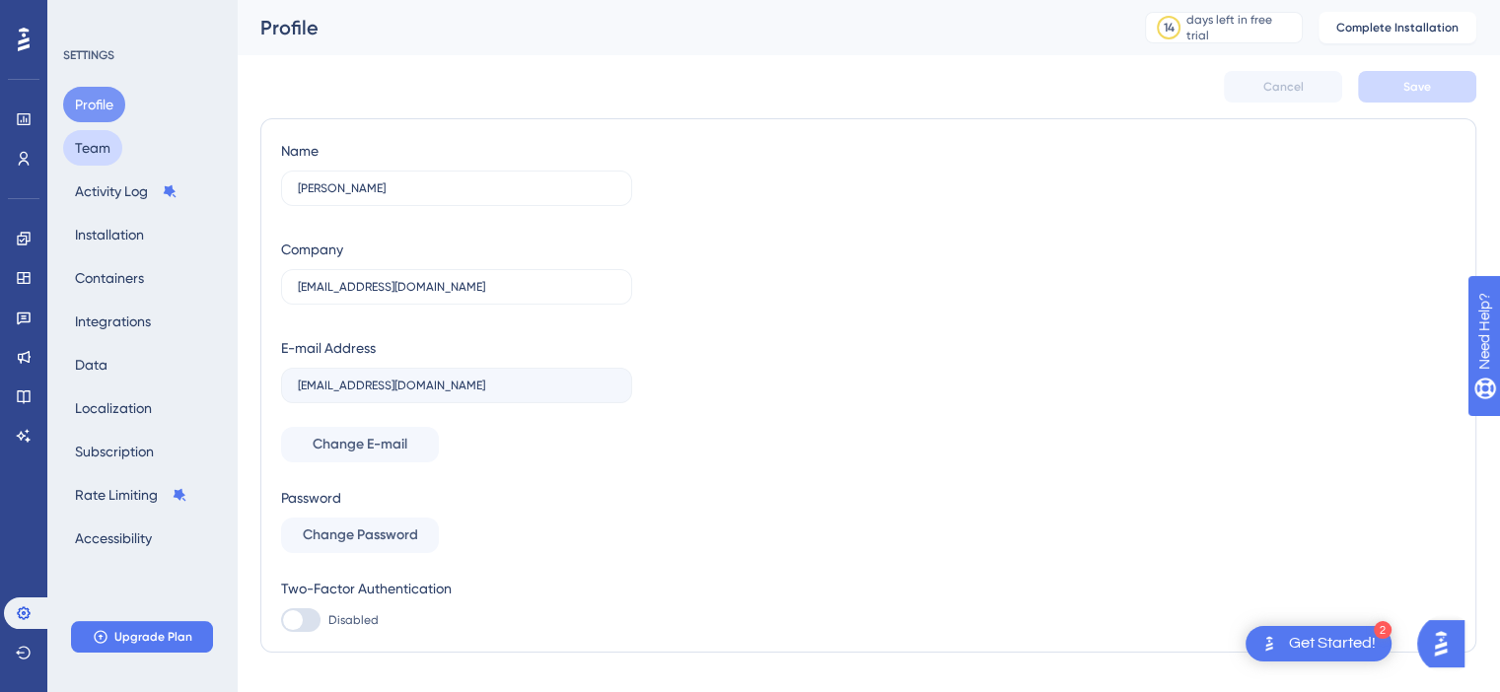
click at [91, 150] on button "Team" at bounding box center [92, 147] width 59 height 35
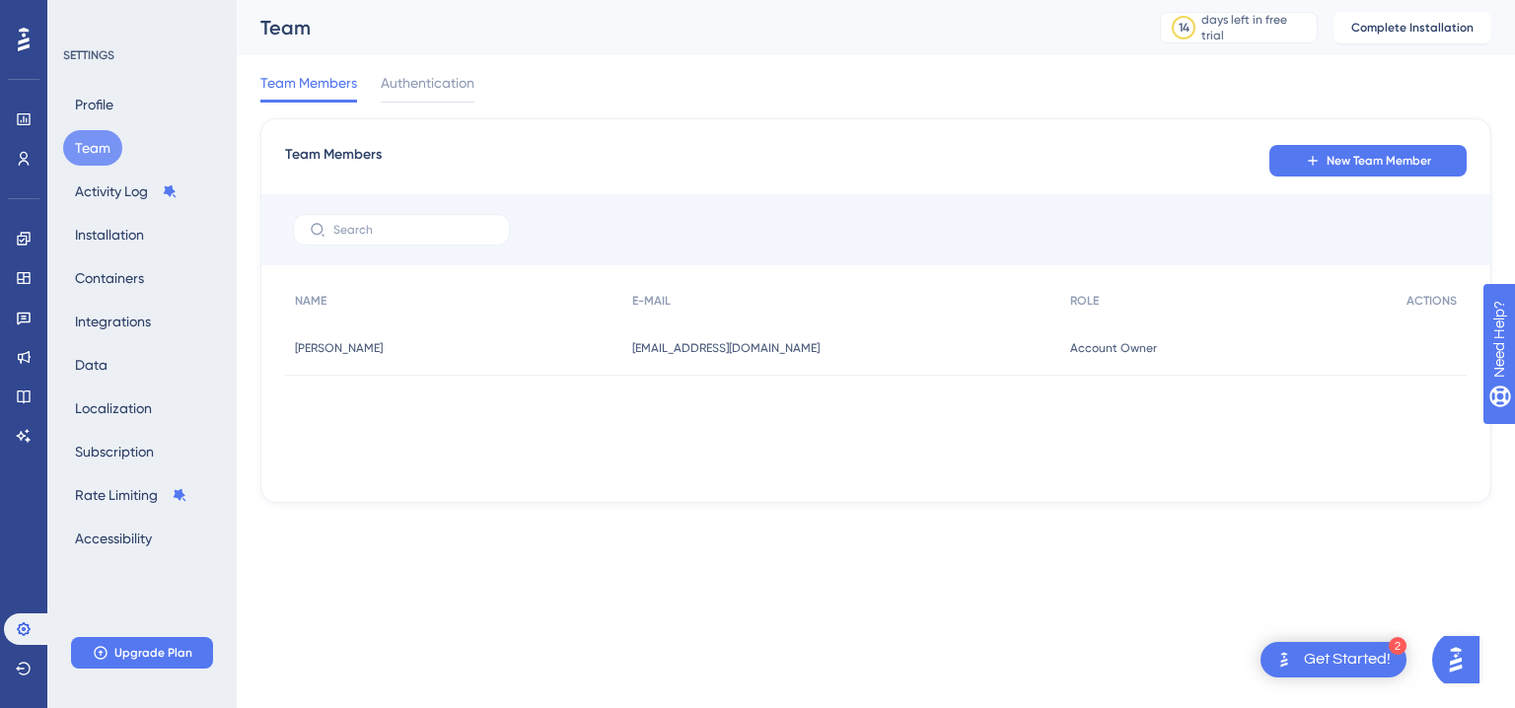
click at [24, 44] on icon at bounding box center [24, 40] width 12 height 24
click at [24, 116] on icon at bounding box center [23, 119] width 13 height 12
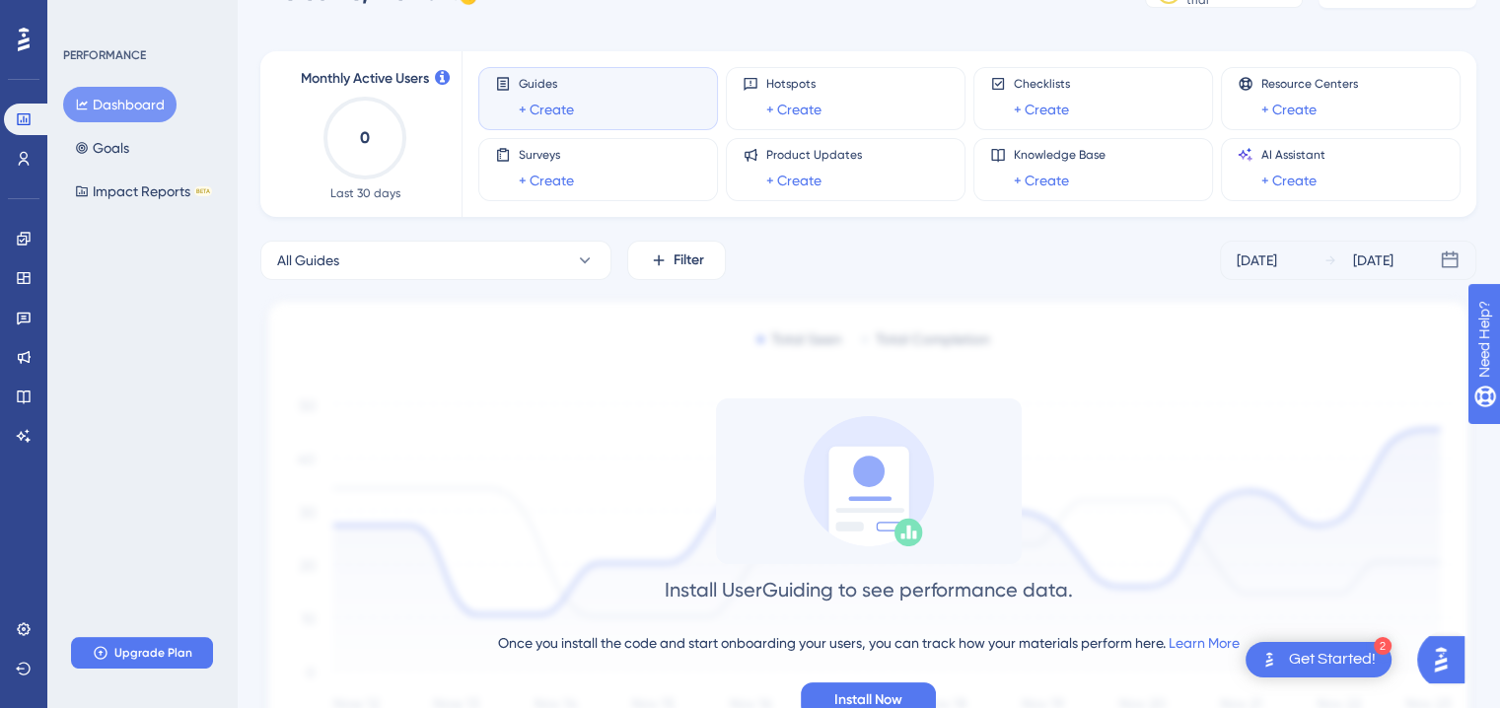
scroll to position [167, 0]
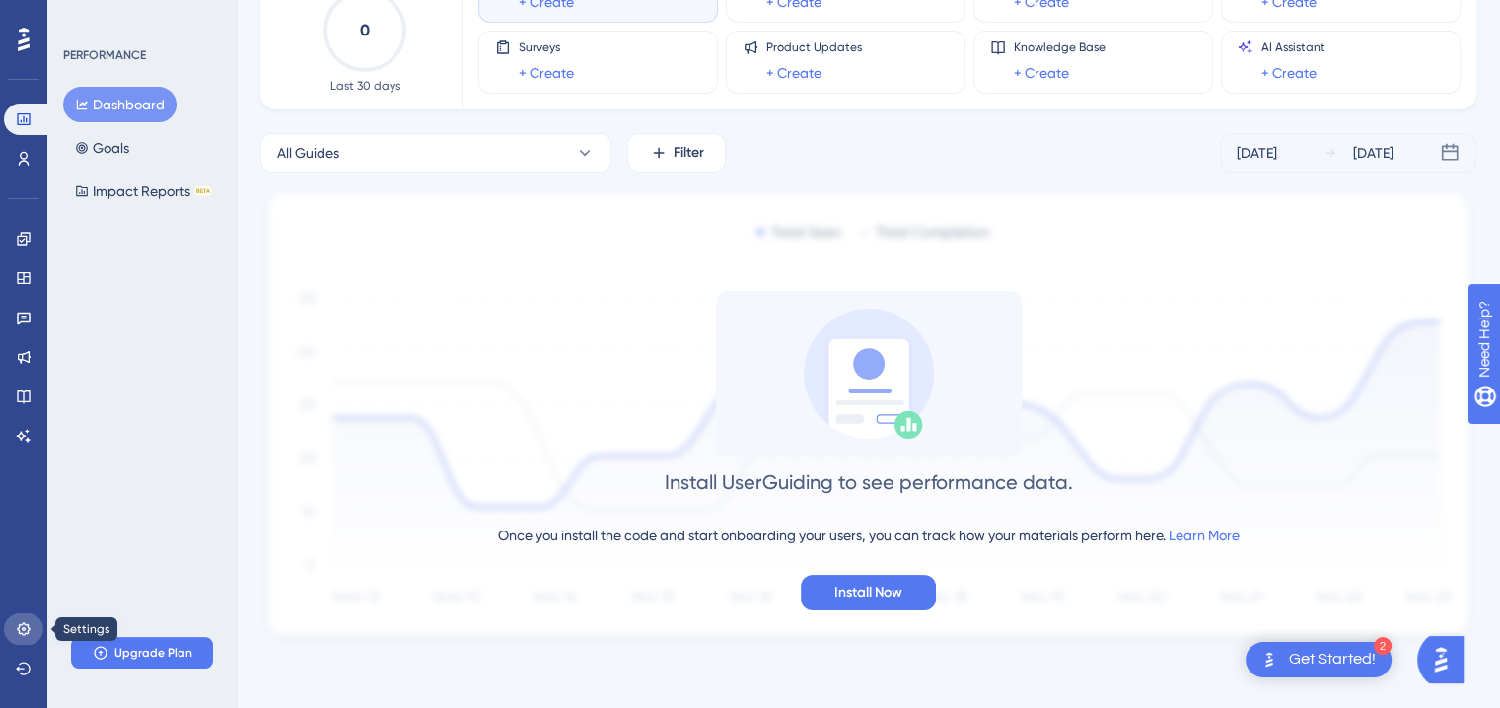
click at [20, 624] on icon at bounding box center [23, 628] width 13 height 13
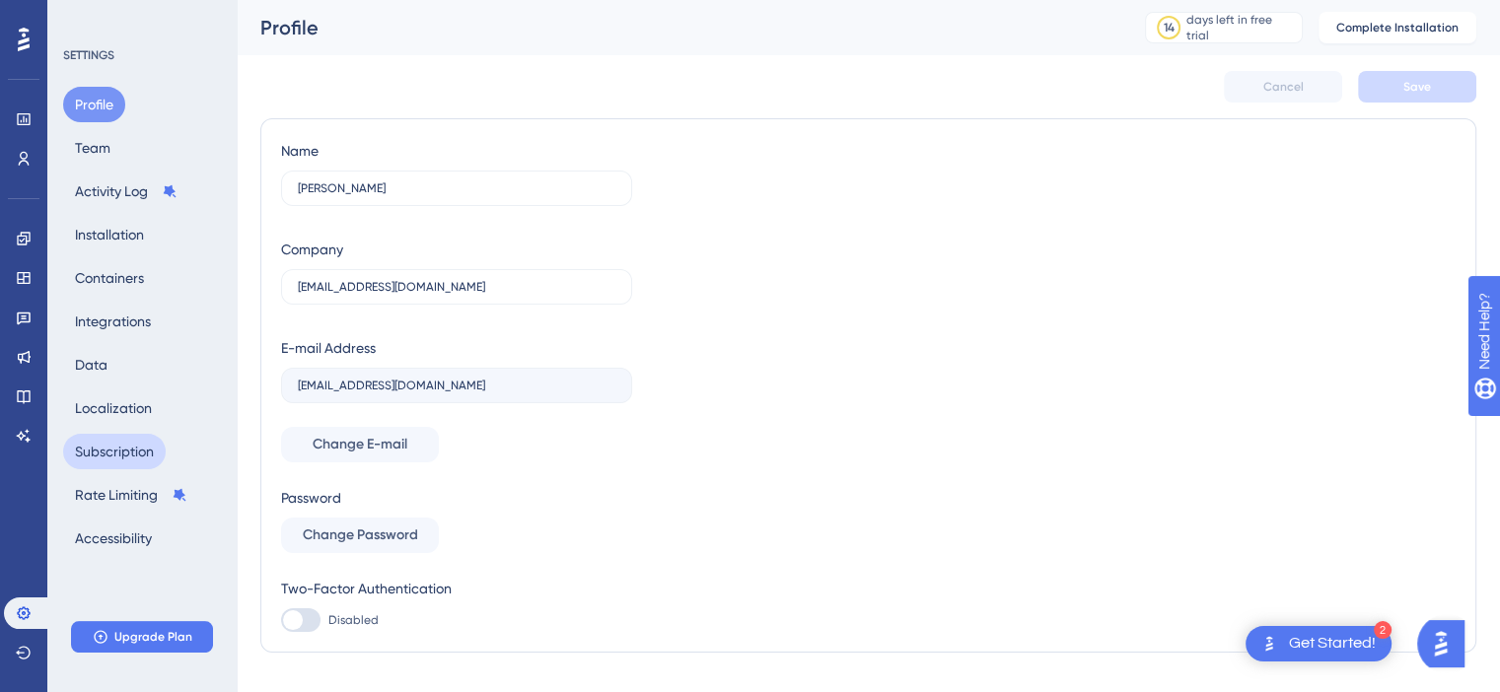
click at [134, 453] on button "Subscription" at bounding box center [114, 451] width 103 height 35
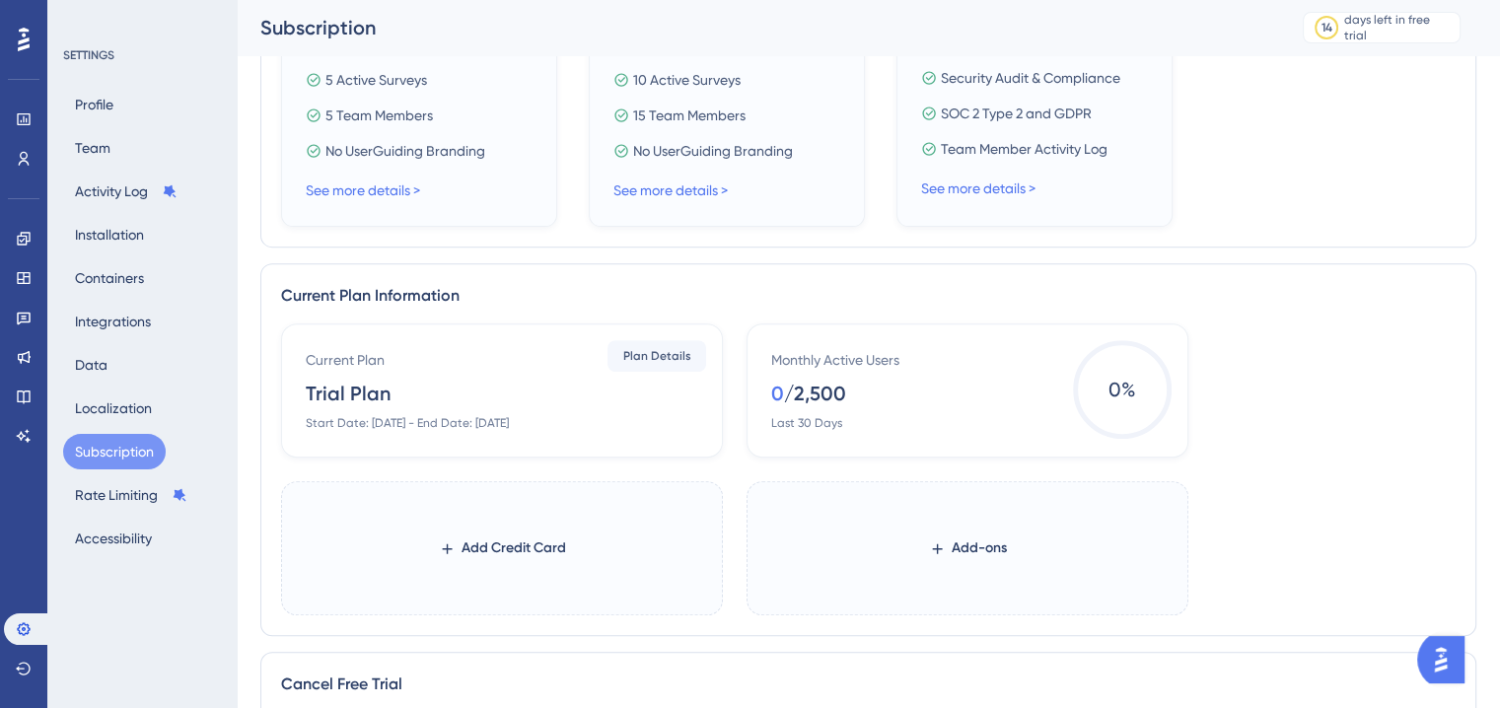
scroll to position [592, 0]
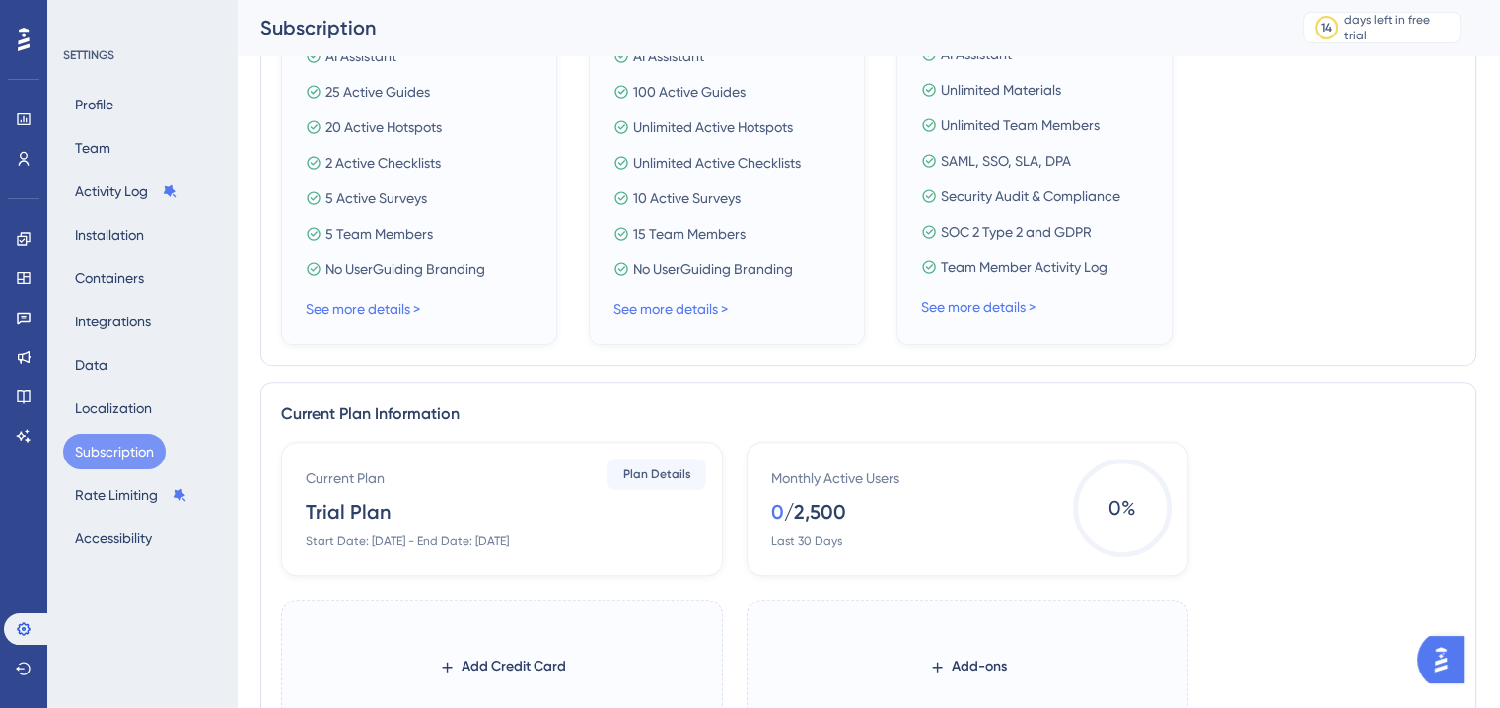
click at [861, 473] on div "Monthly Active Users" at bounding box center [835, 478] width 128 height 24
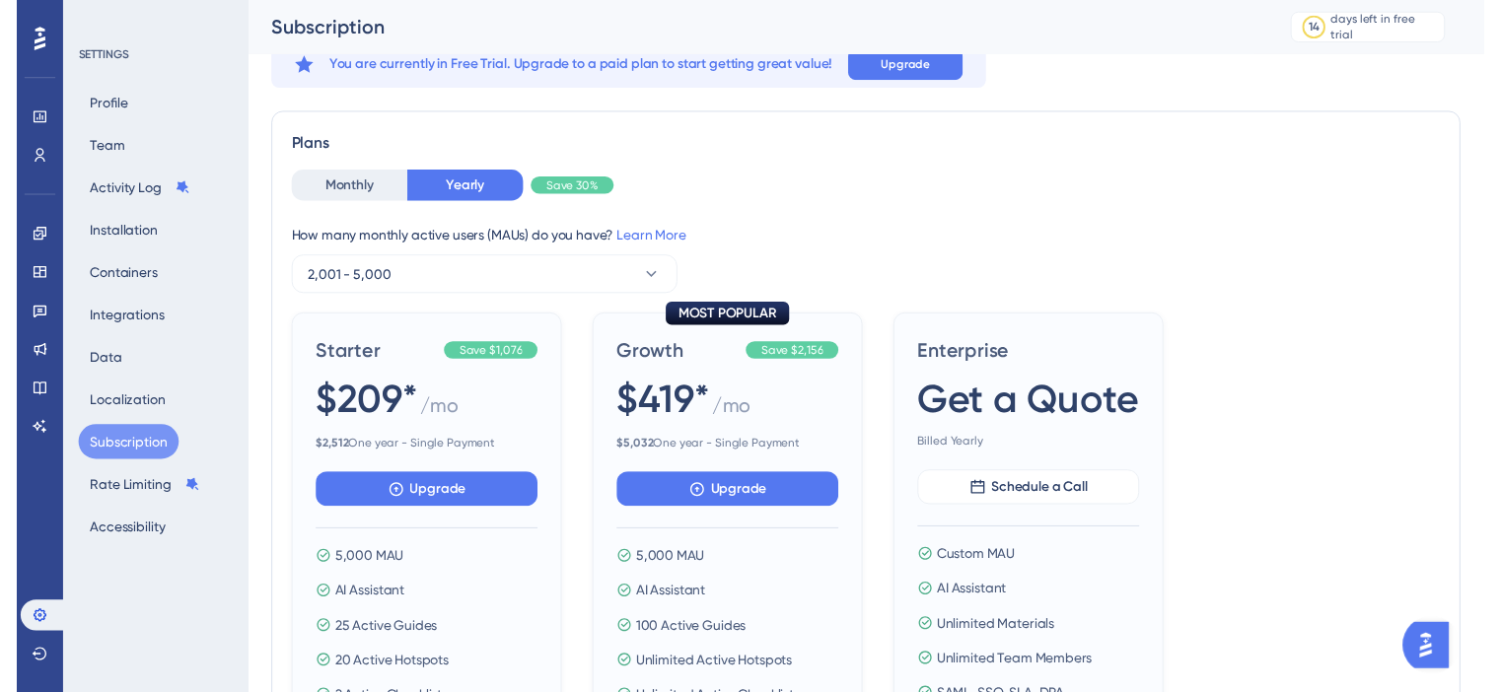
scroll to position [0, 0]
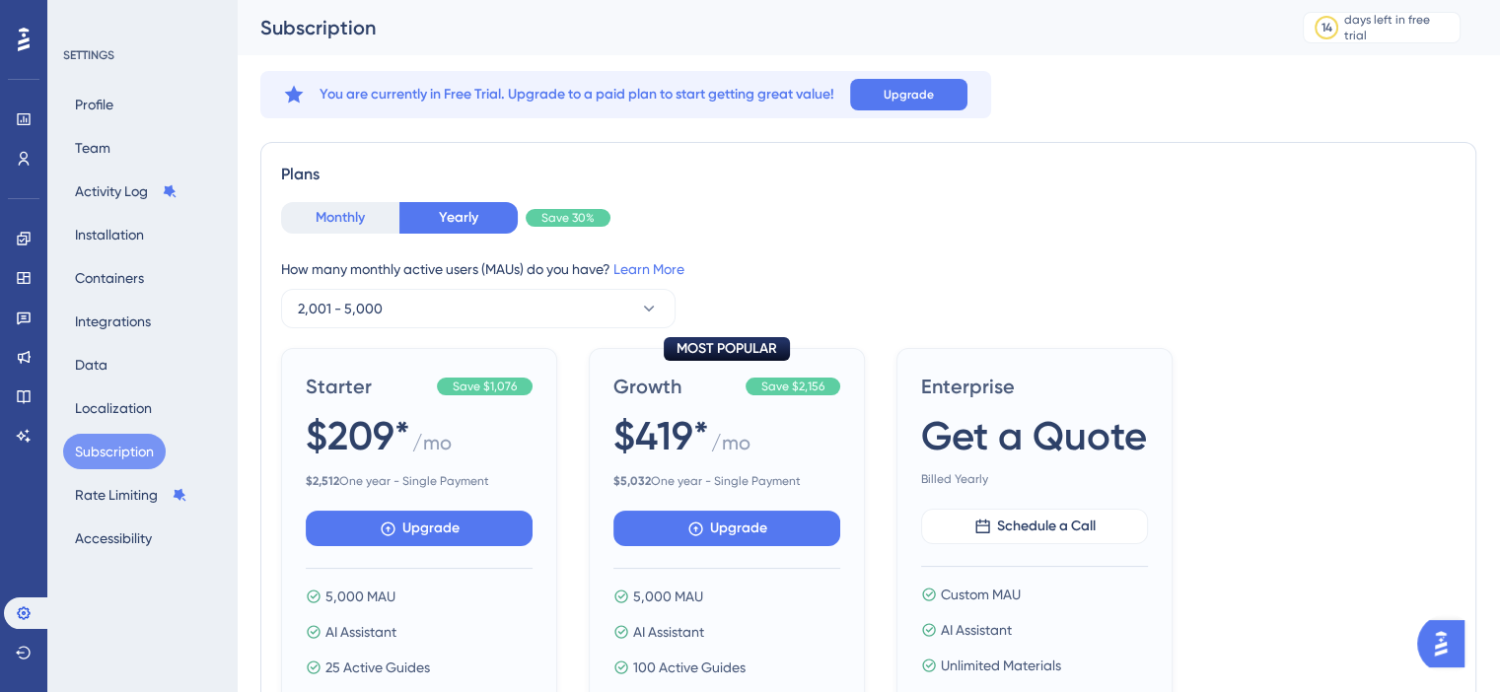
click at [370, 206] on button "Monthly" at bounding box center [340, 218] width 118 height 32
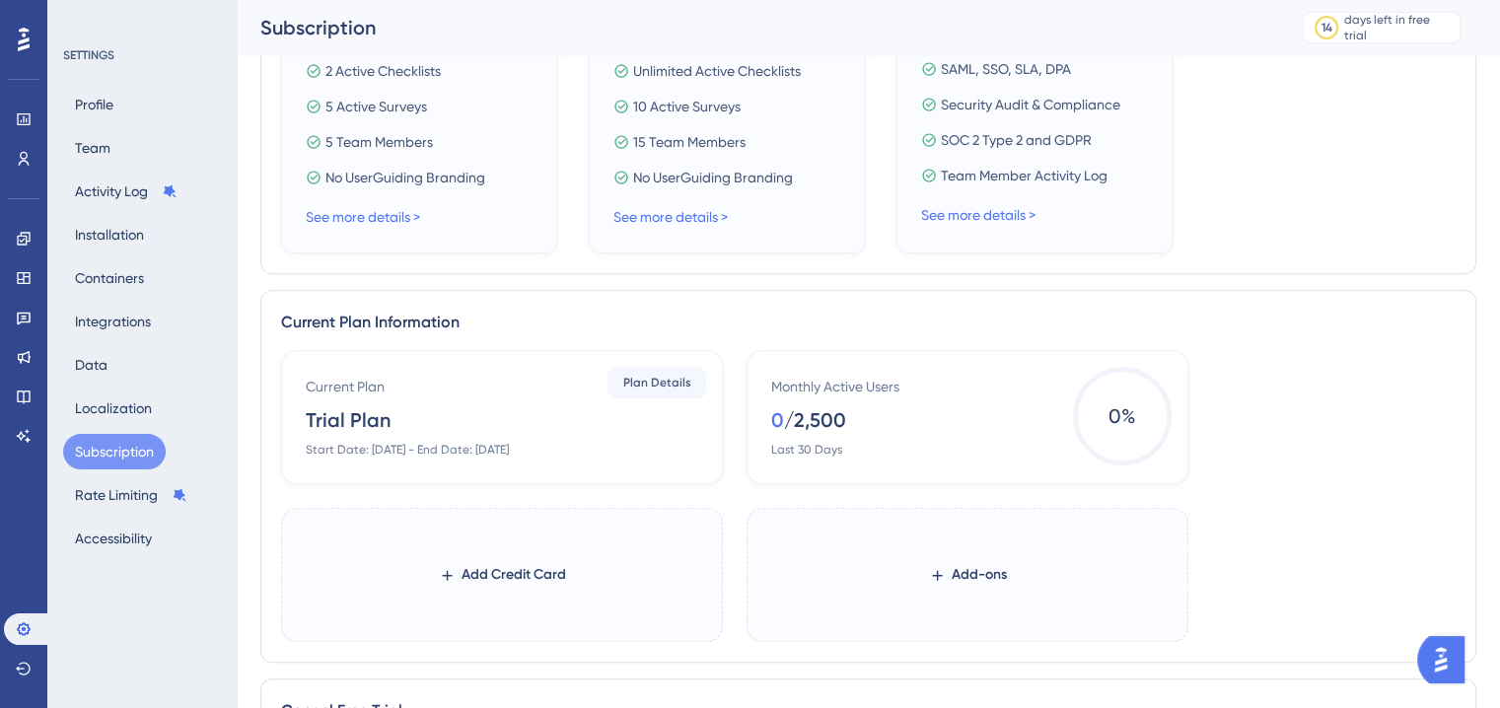
scroll to position [690, 0]
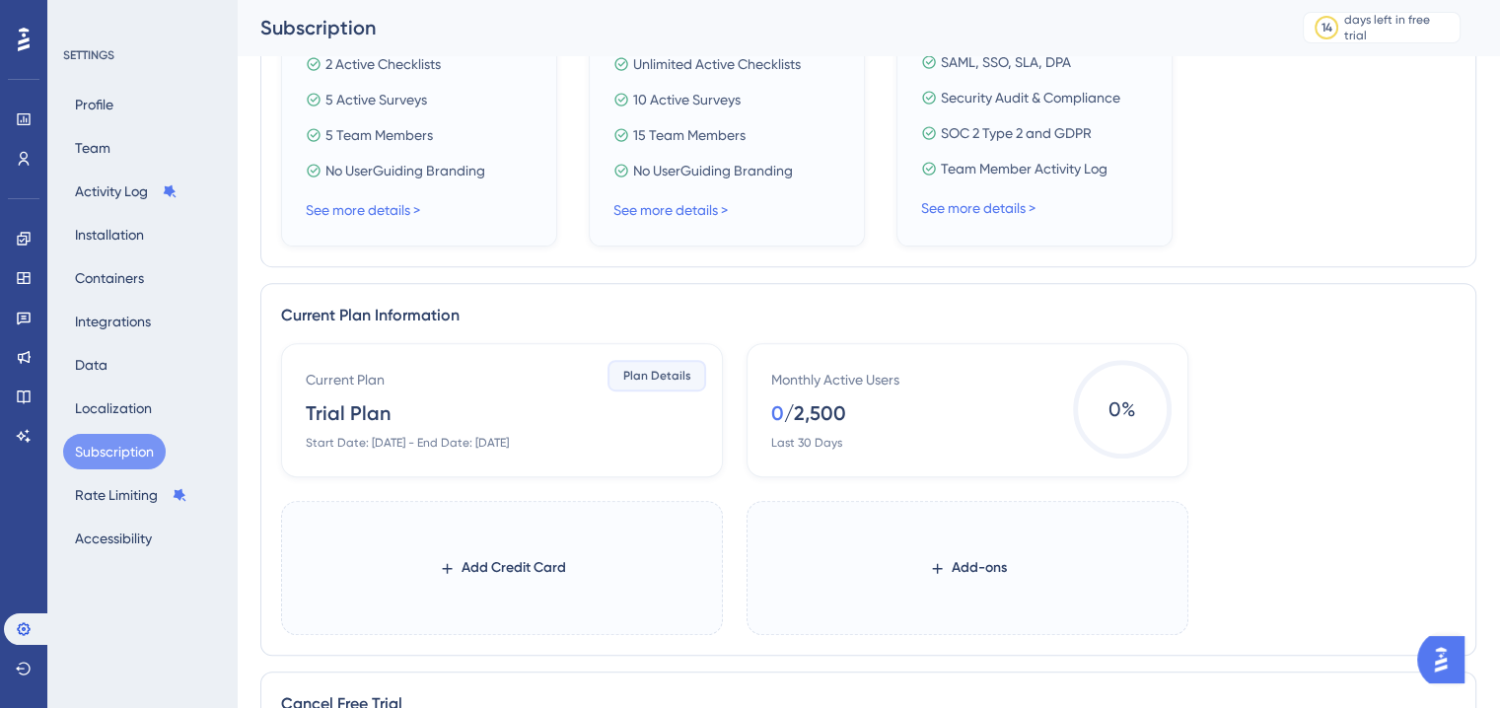
click at [661, 376] on span "Plan Details" at bounding box center [657, 376] width 68 height 16
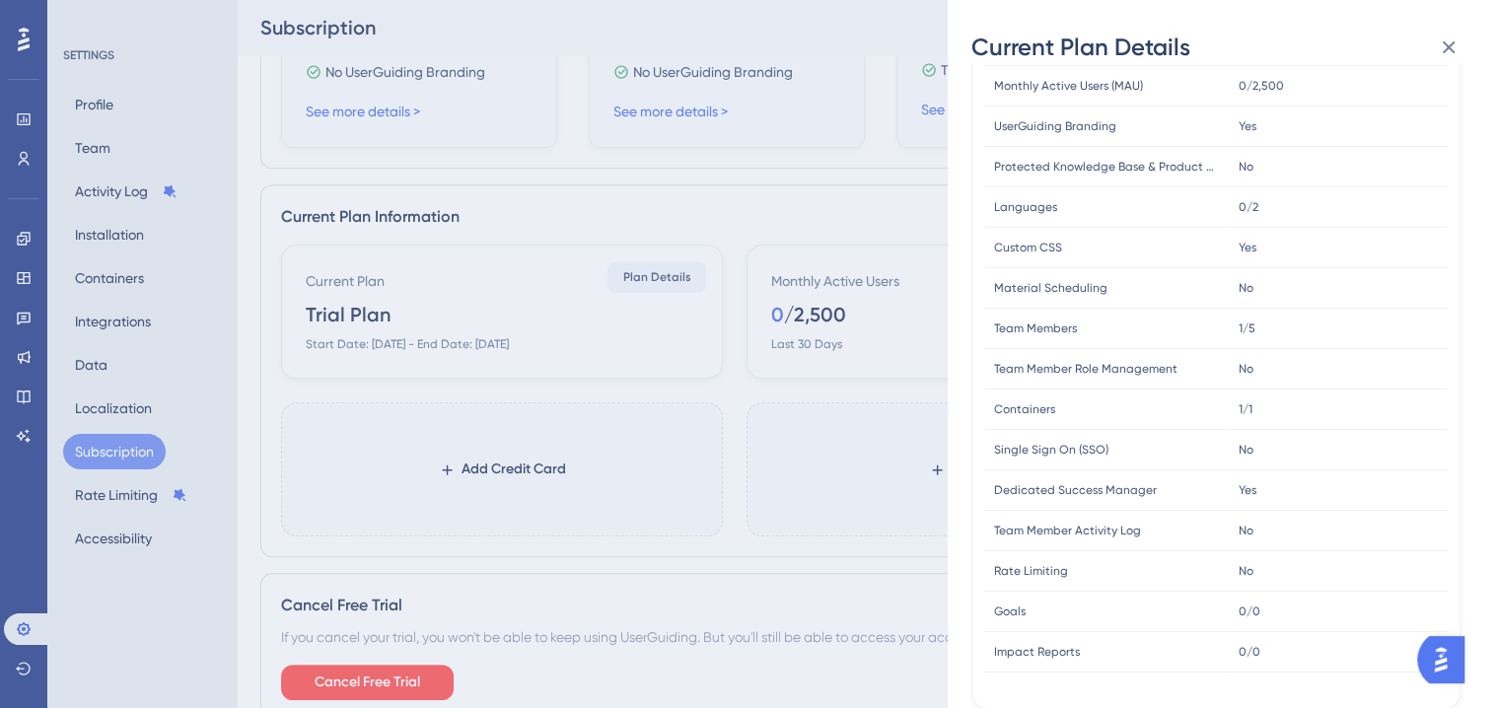
scroll to position [71, 0]
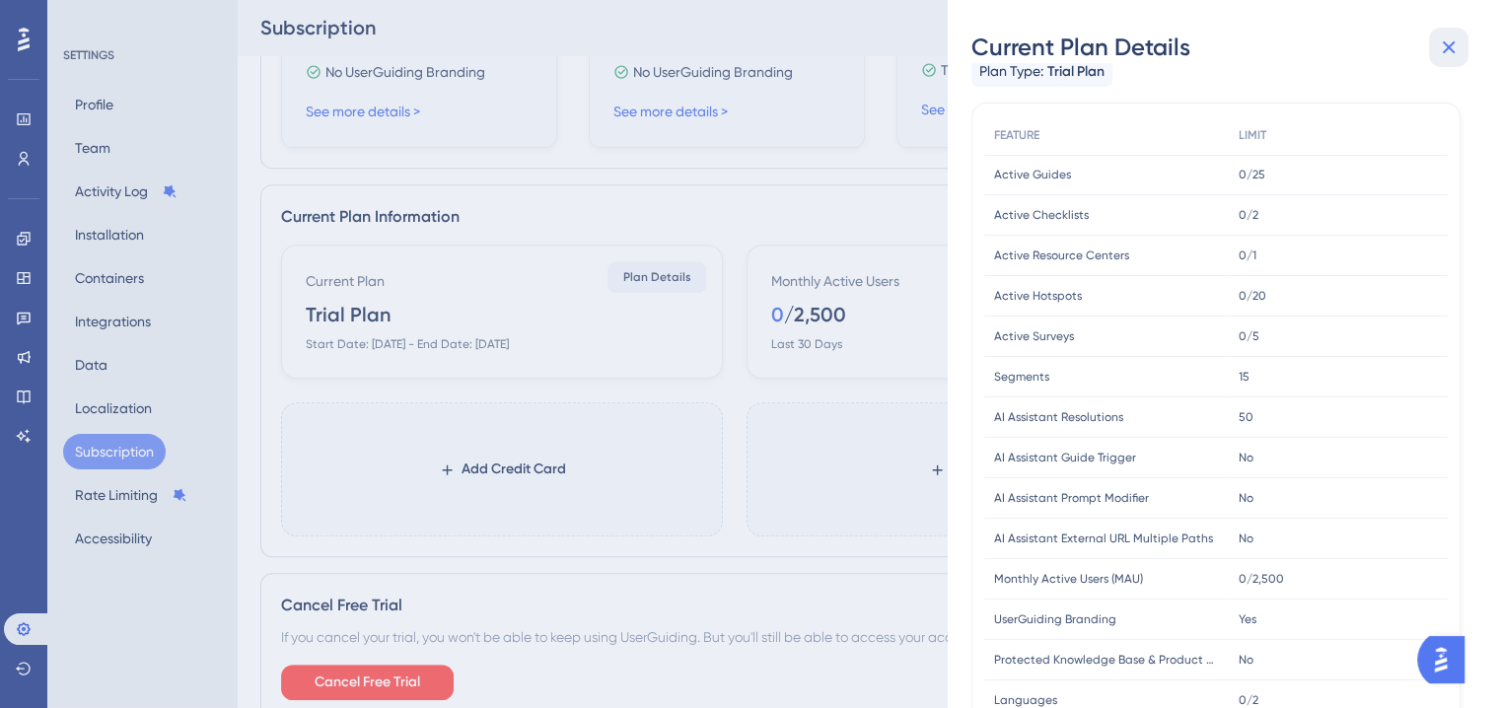
click at [1451, 44] on icon at bounding box center [1449, 47] width 13 height 13
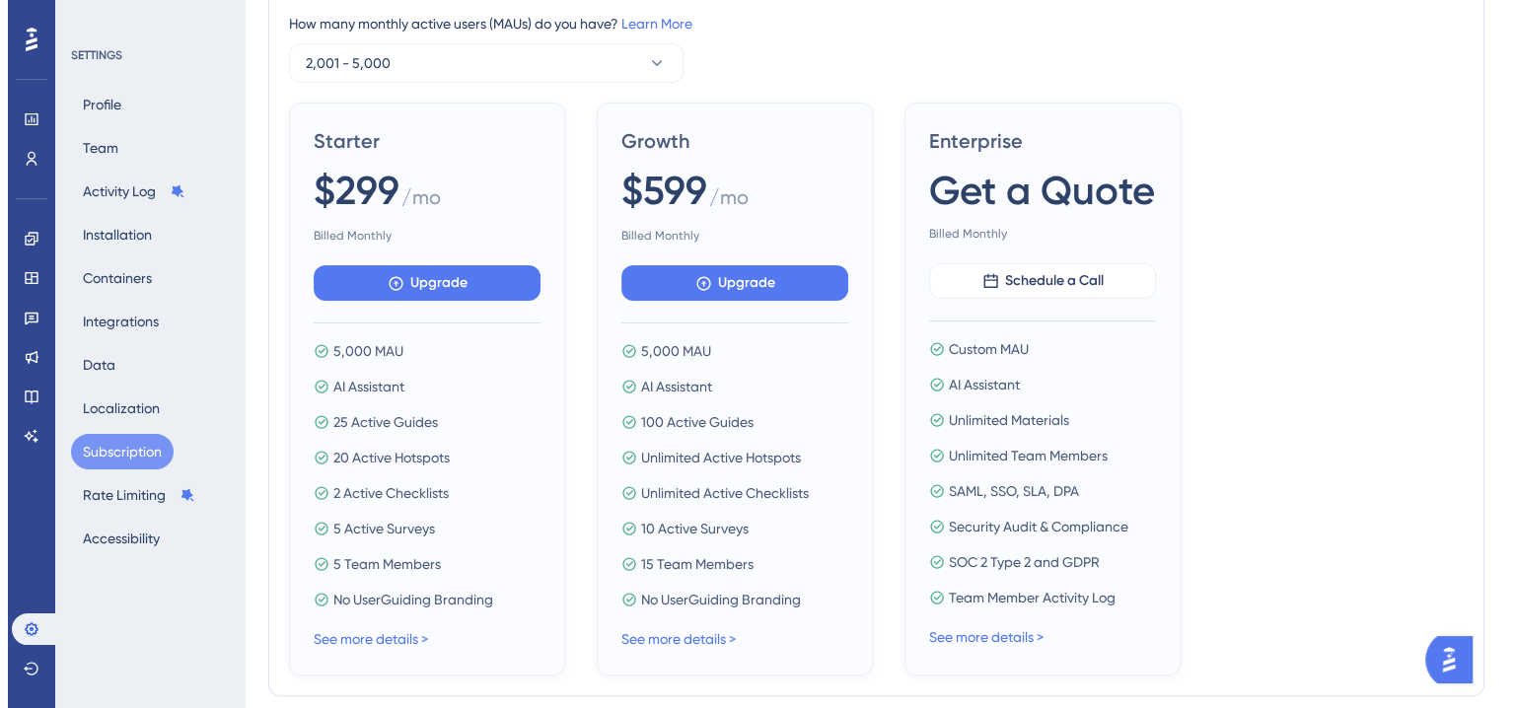
scroll to position [0, 0]
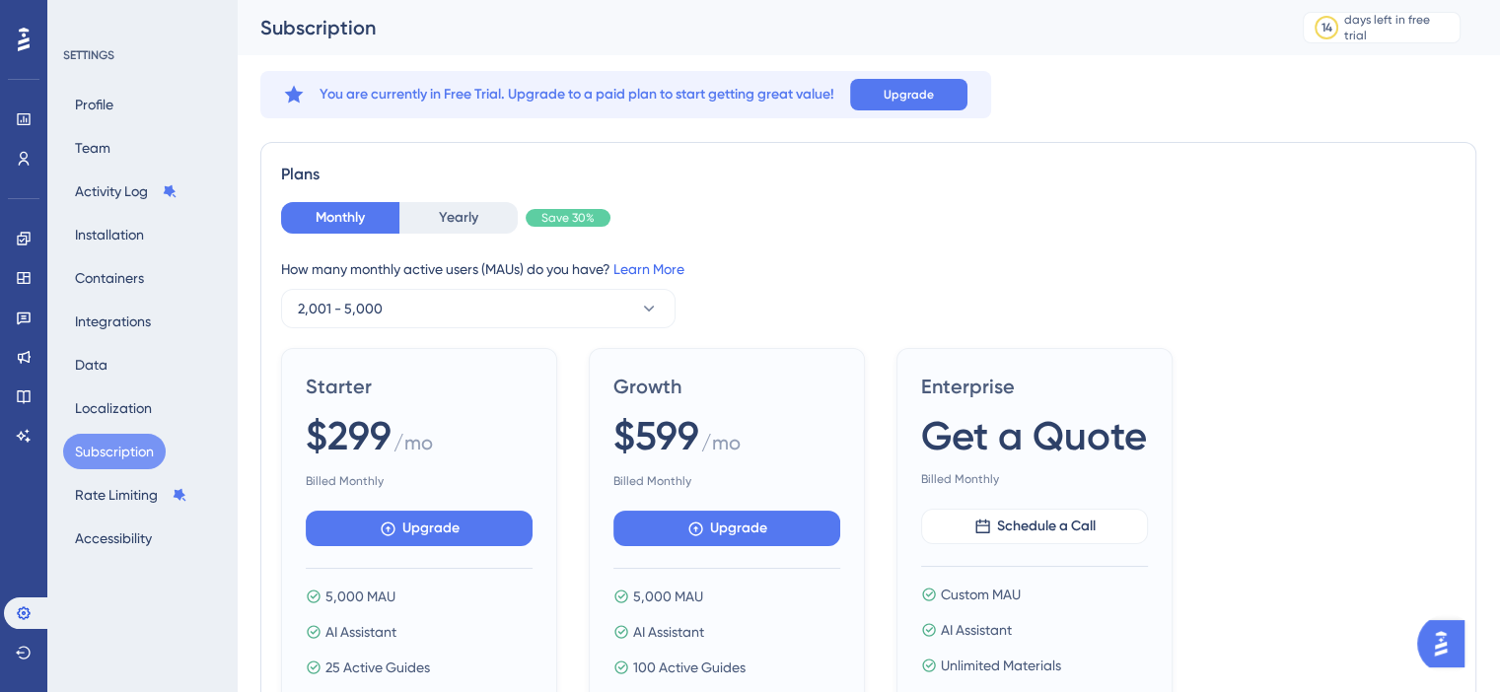
click at [650, 270] on link "Learn More" at bounding box center [648, 269] width 71 height 16
click at [134, 528] on button "Accessibility" at bounding box center [113, 538] width 101 height 35
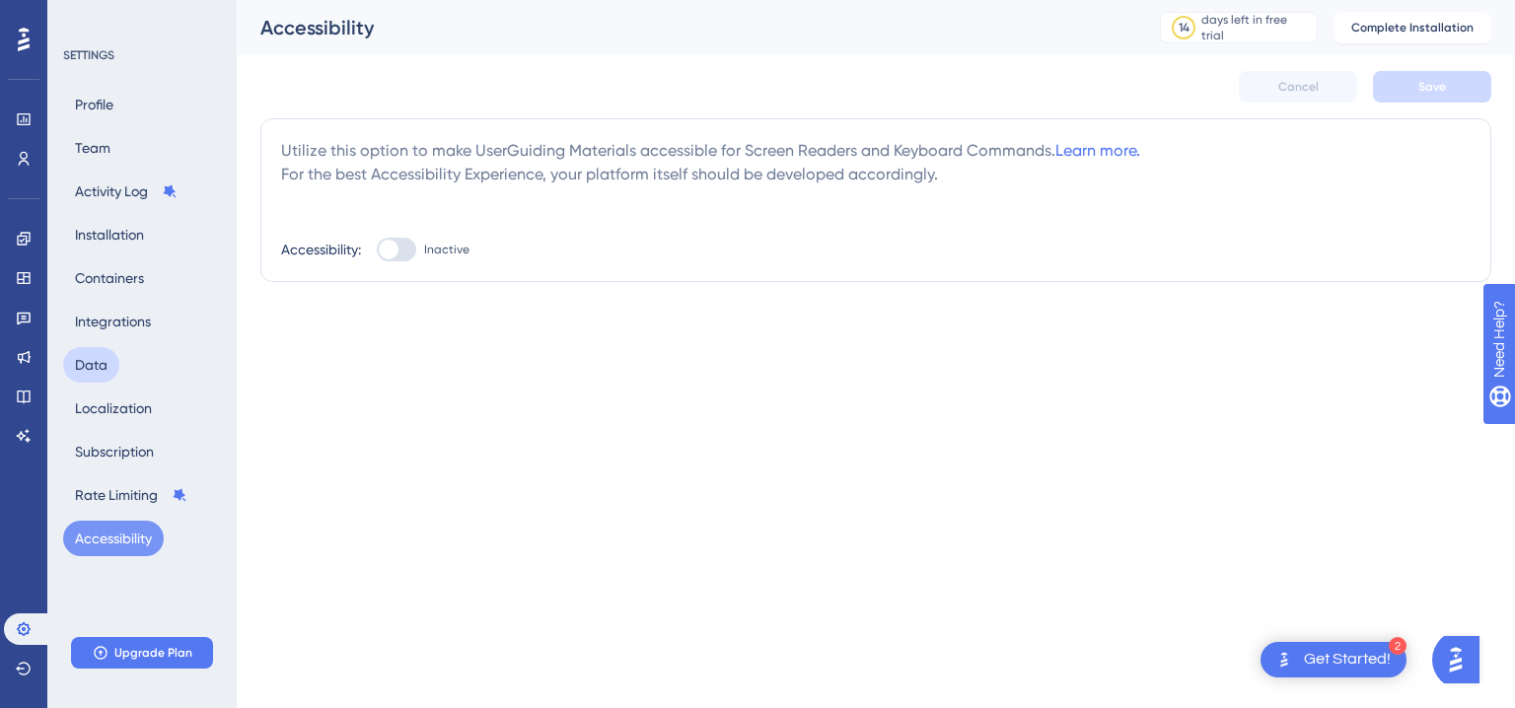
click at [87, 365] on button "Data" at bounding box center [91, 364] width 56 height 35
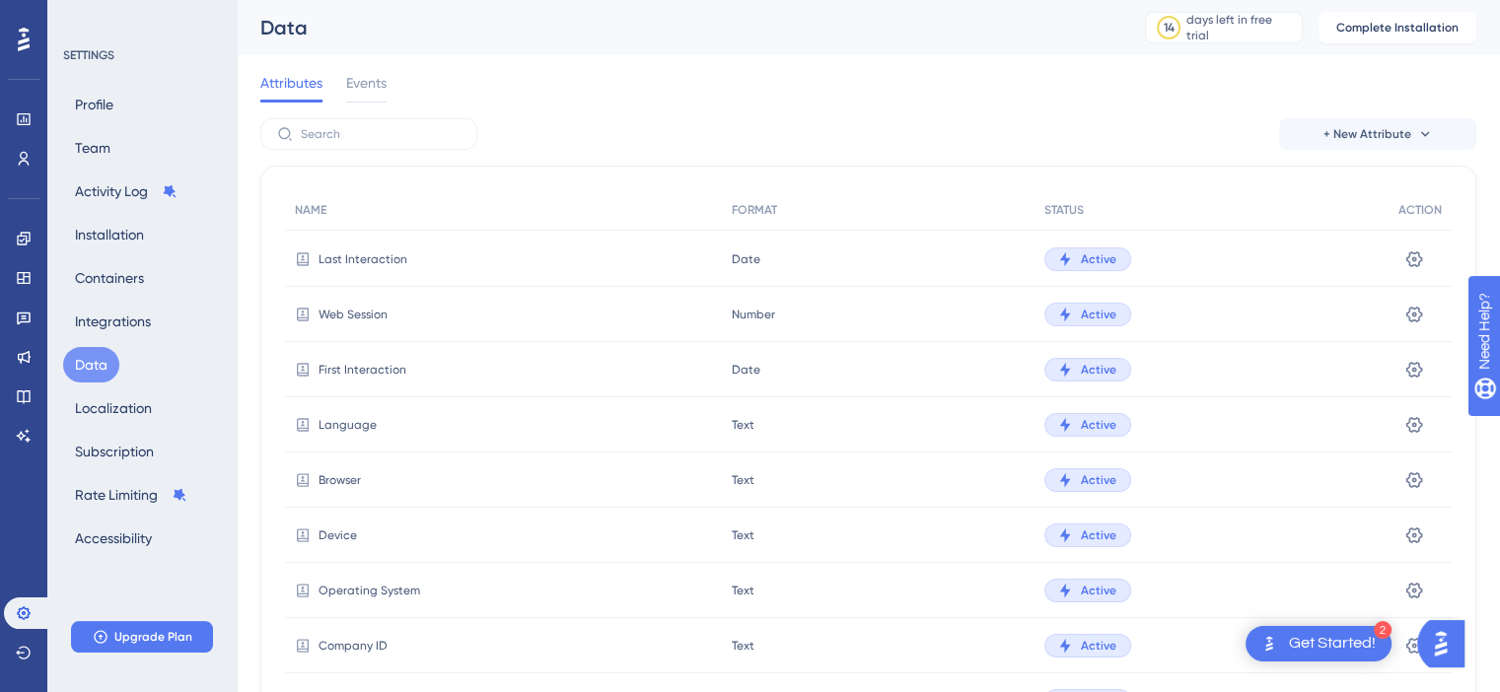
scroll to position [182, 0]
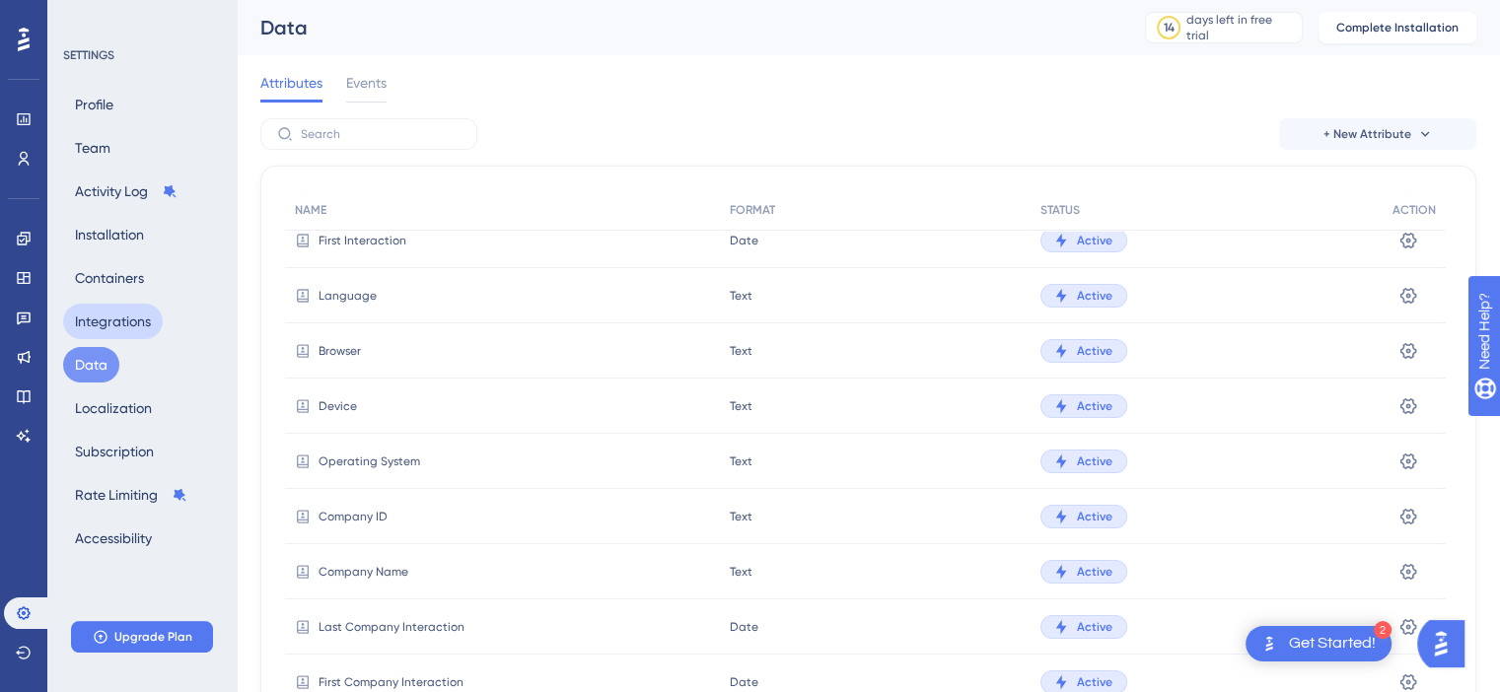
click at [156, 327] on button "Integrations" at bounding box center [113, 321] width 100 height 35
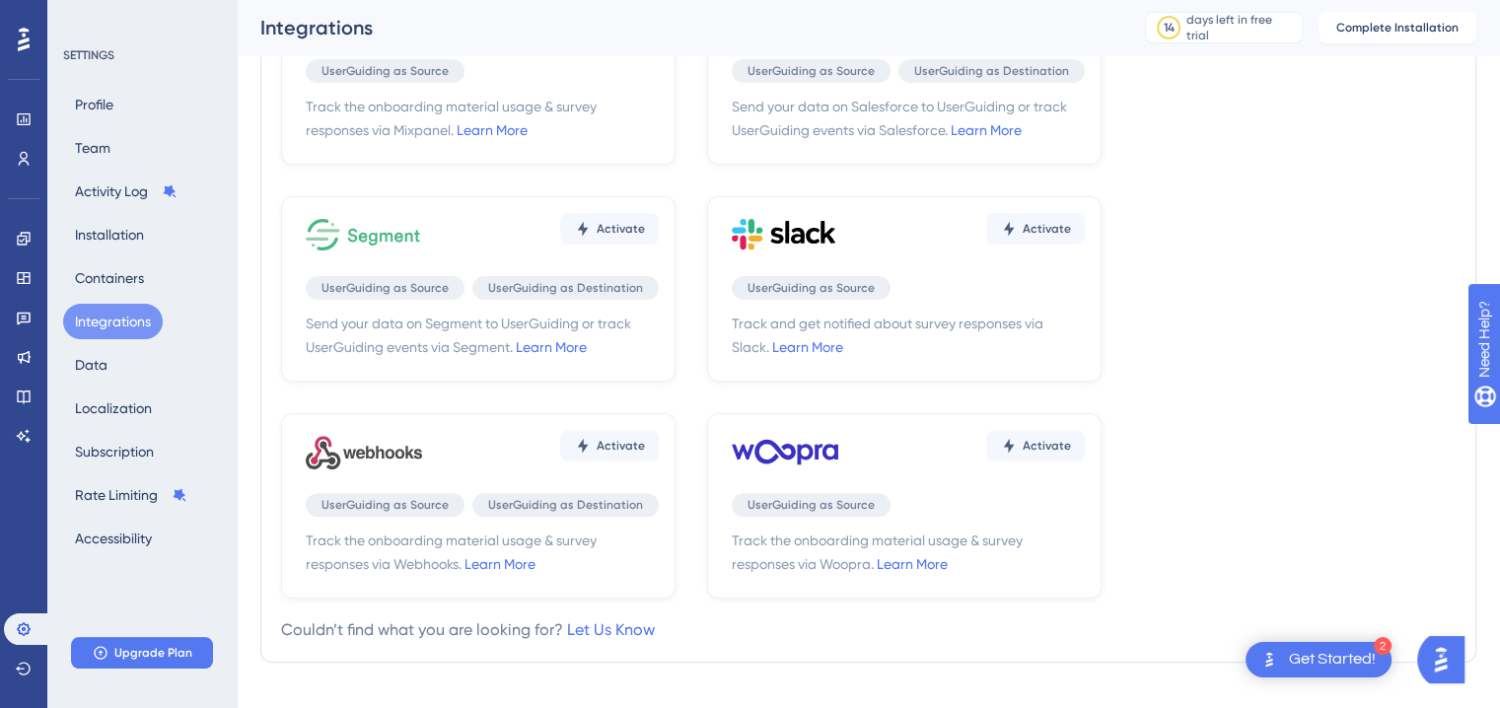
scroll to position [639, 0]
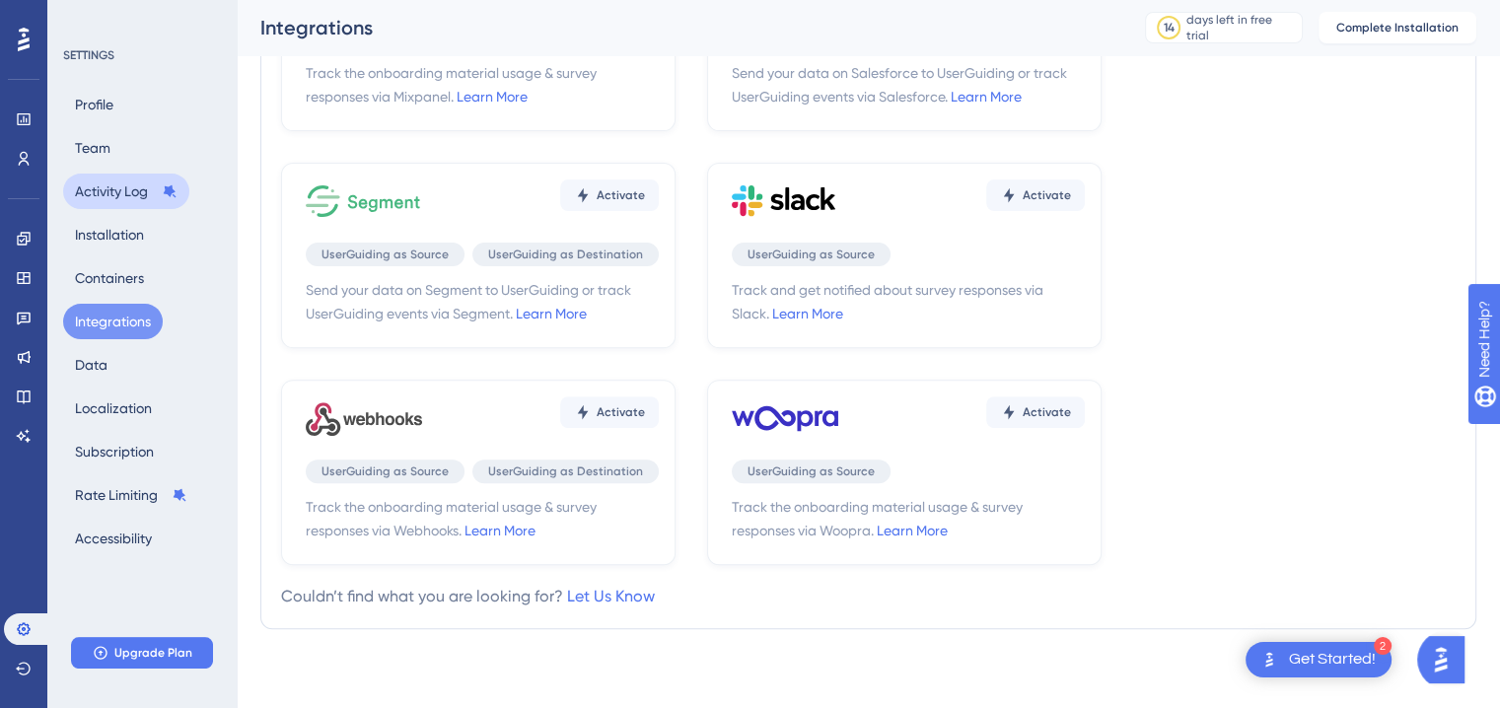
click at [128, 189] on button "Activity Log" at bounding box center [126, 191] width 126 height 35
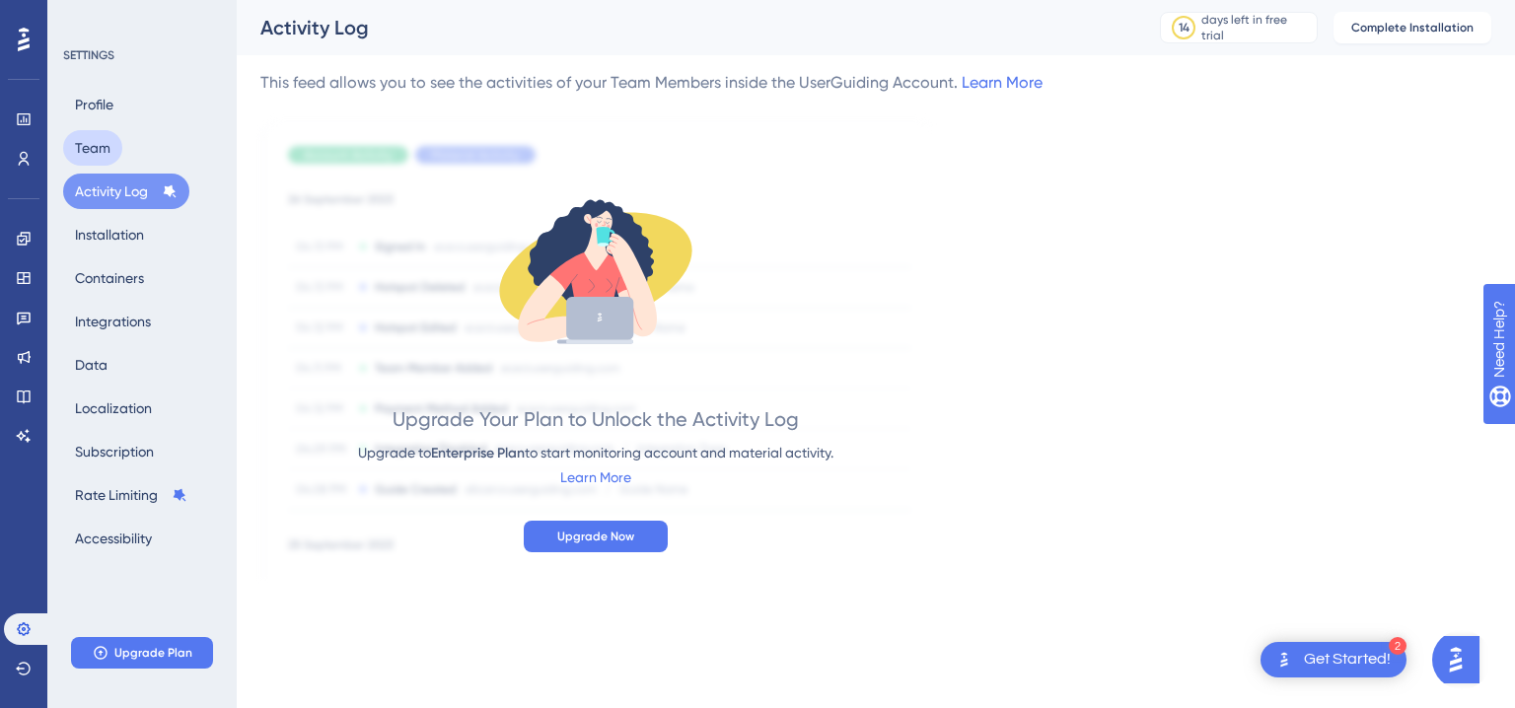
click at [106, 149] on button "Team" at bounding box center [92, 147] width 59 height 35
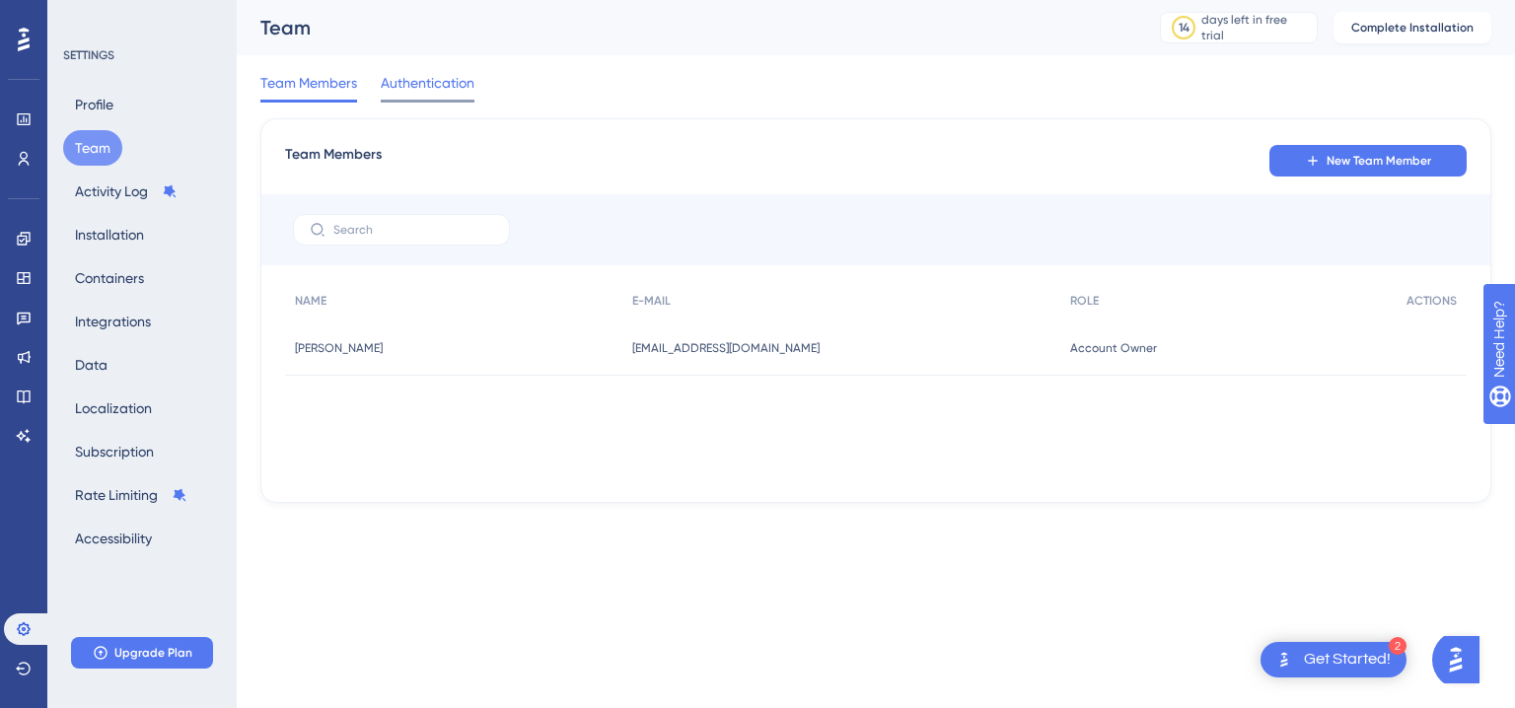
click at [420, 90] on span "Authentication" at bounding box center [428, 83] width 94 height 24
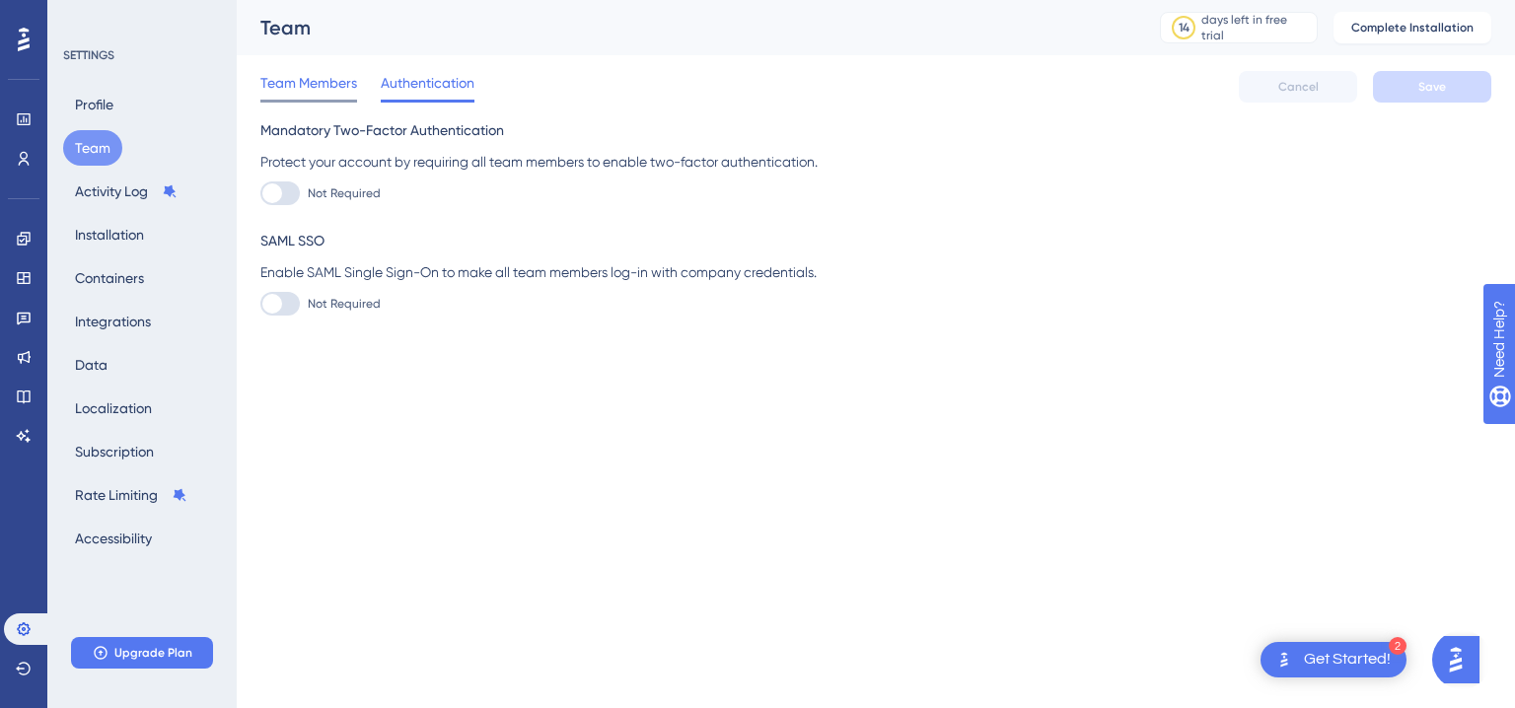
click at [331, 100] on div at bounding box center [308, 101] width 97 height 3
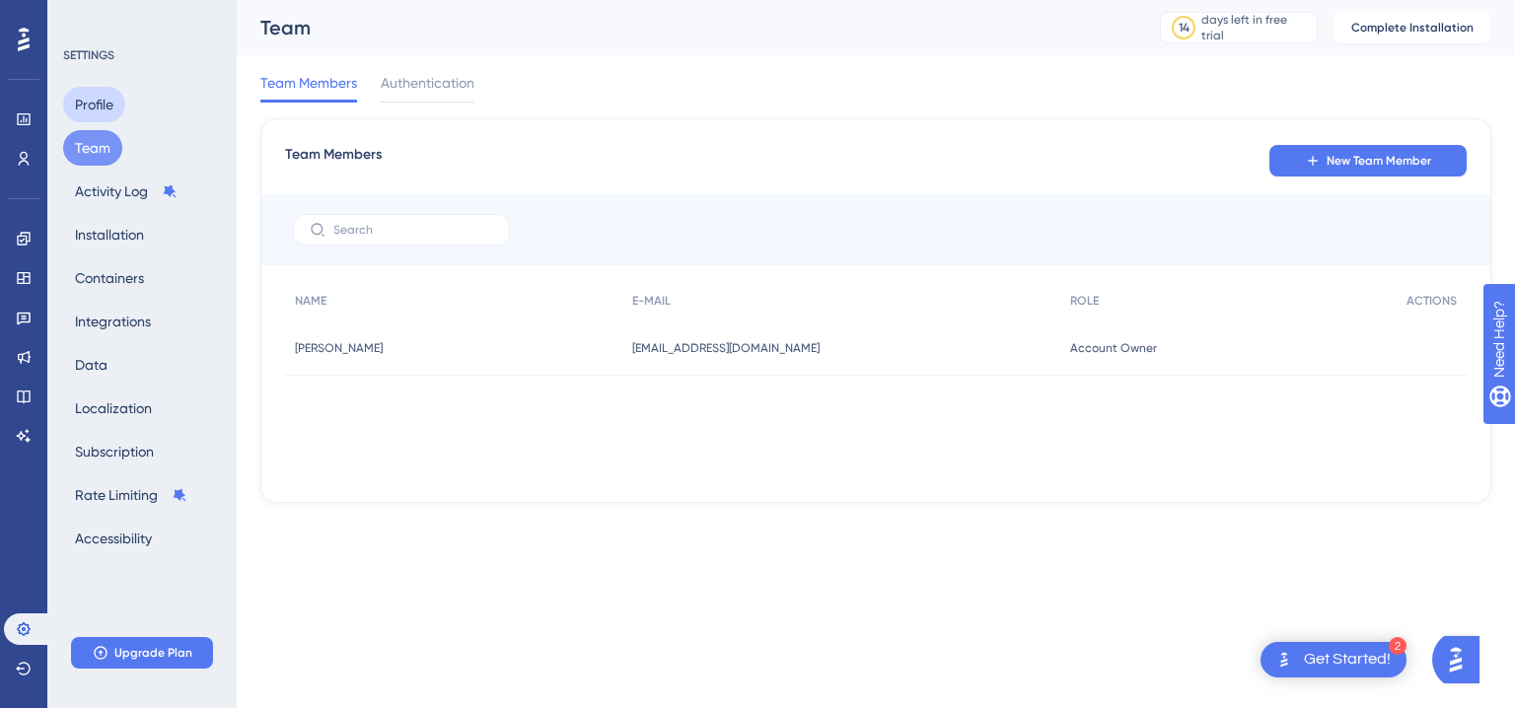
click at [89, 110] on button "Profile" at bounding box center [94, 104] width 62 height 35
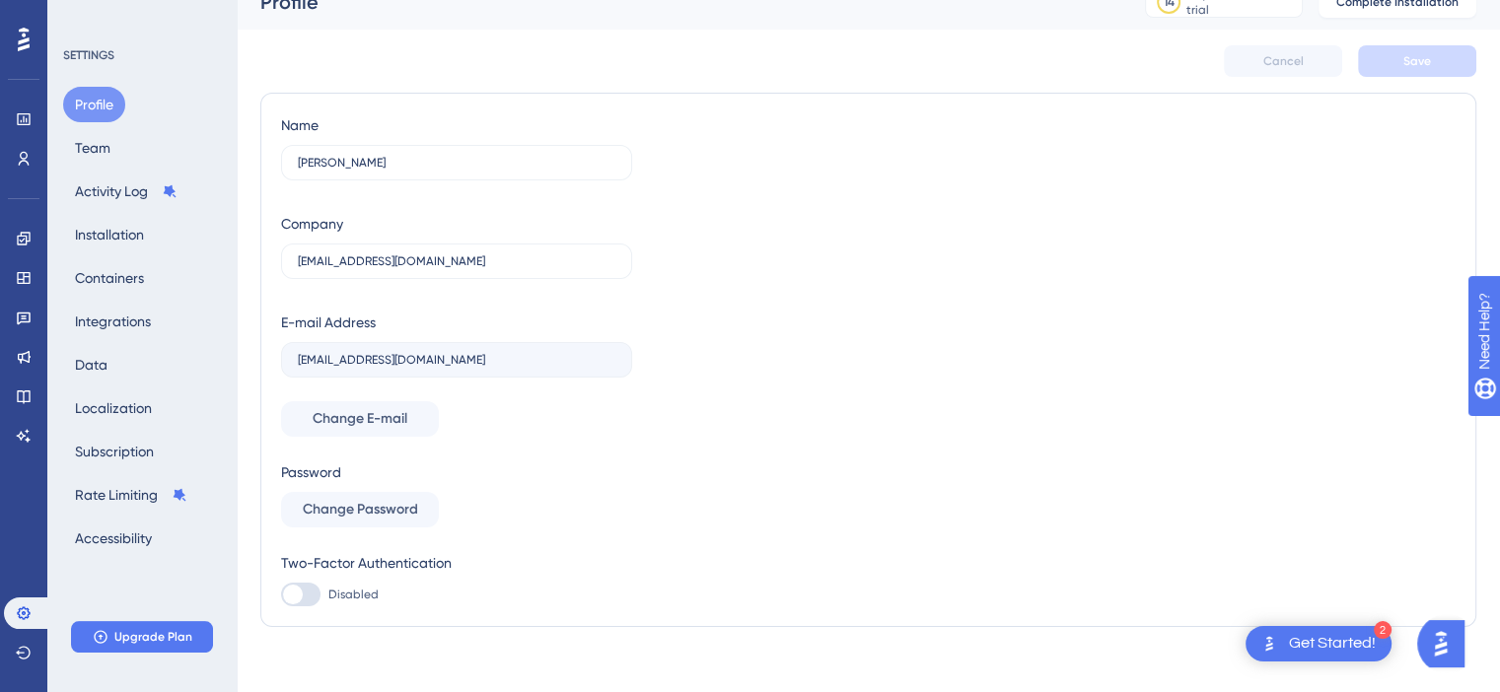
scroll to position [38, 0]
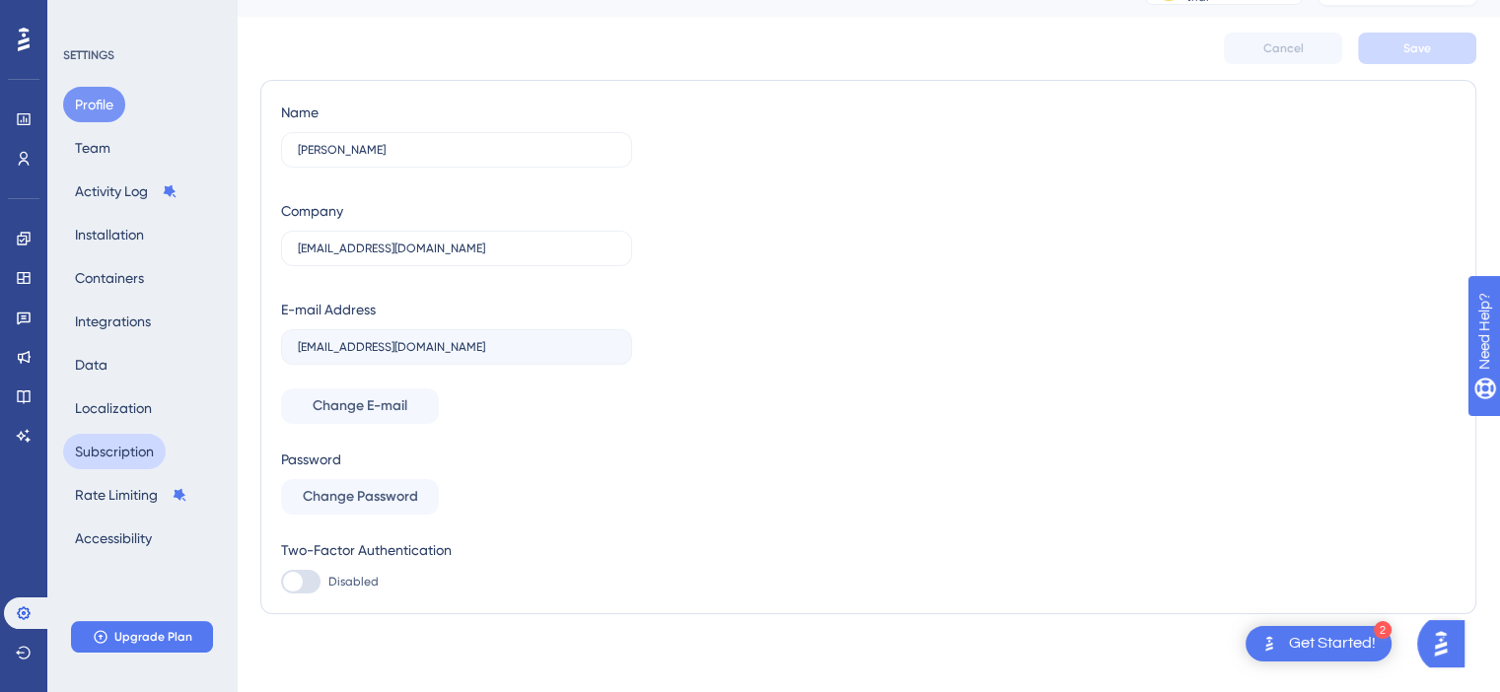
click at [98, 447] on button "Subscription" at bounding box center [114, 451] width 103 height 35
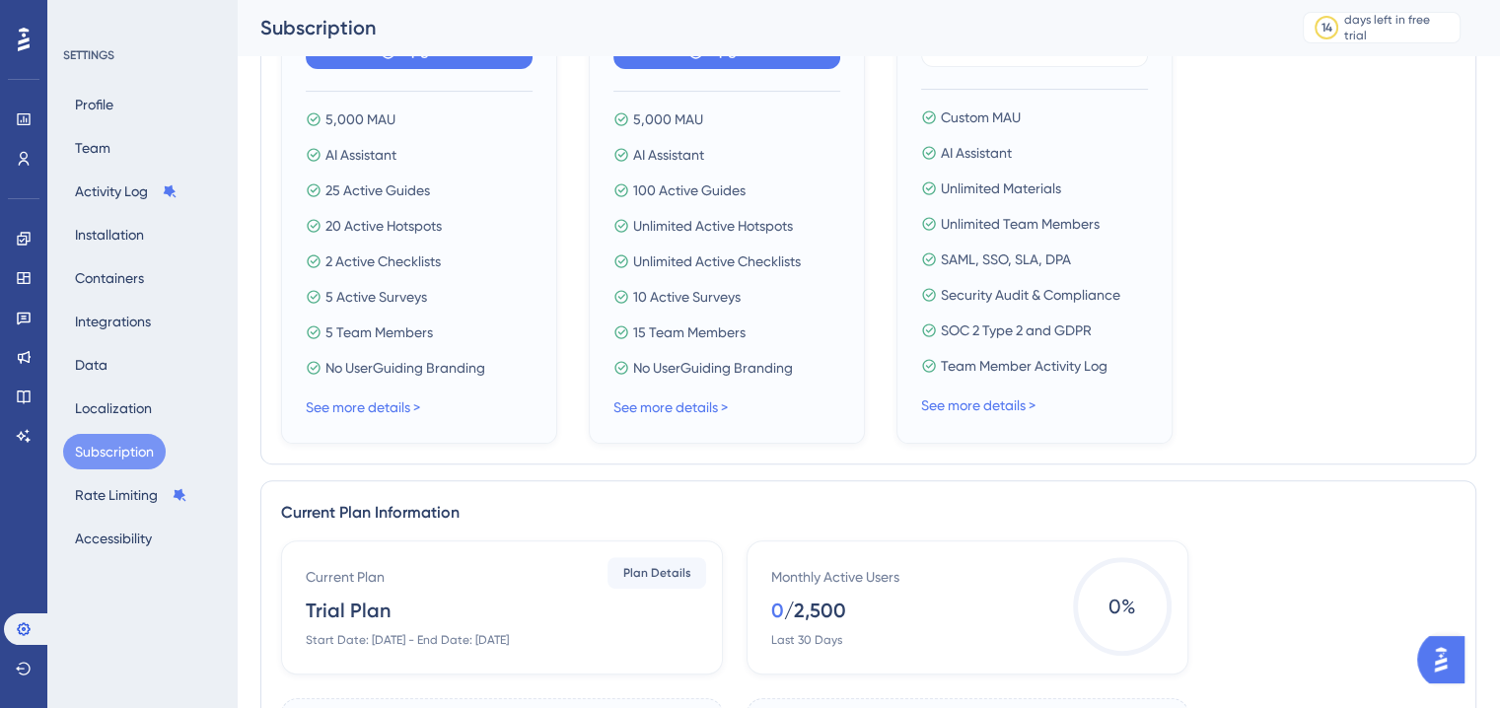
scroll to position [296, 0]
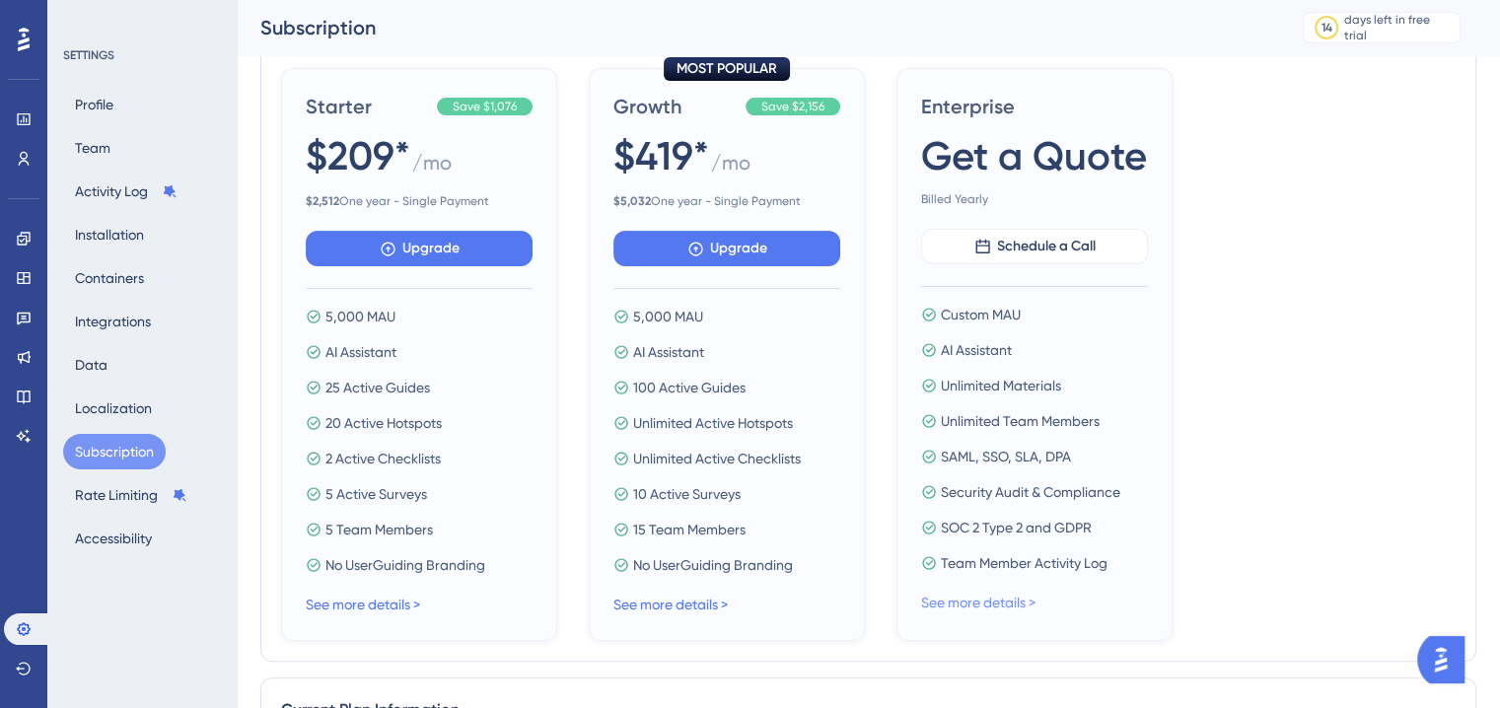
click at [978, 599] on link "See more details >" at bounding box center [978, 603] width 114 height 16
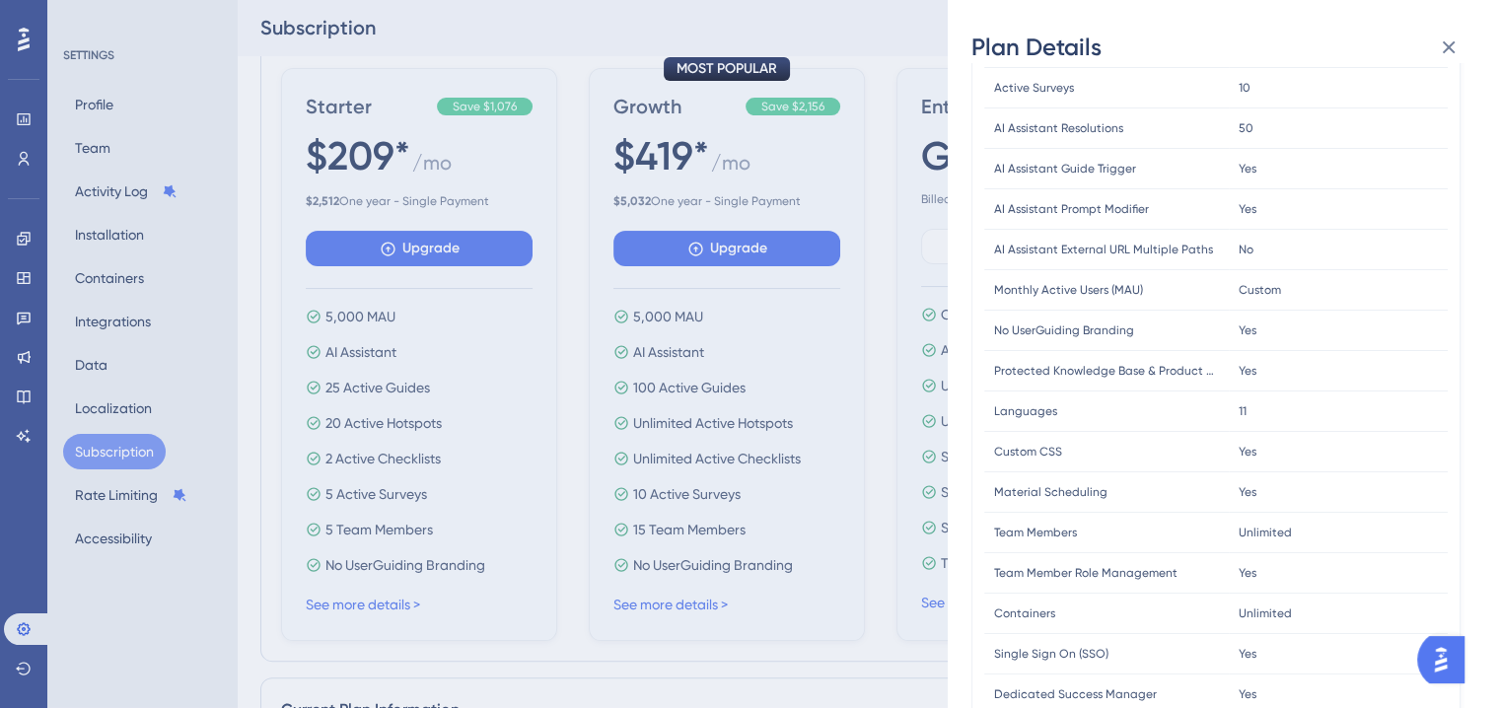
scroll to position [485, 0]
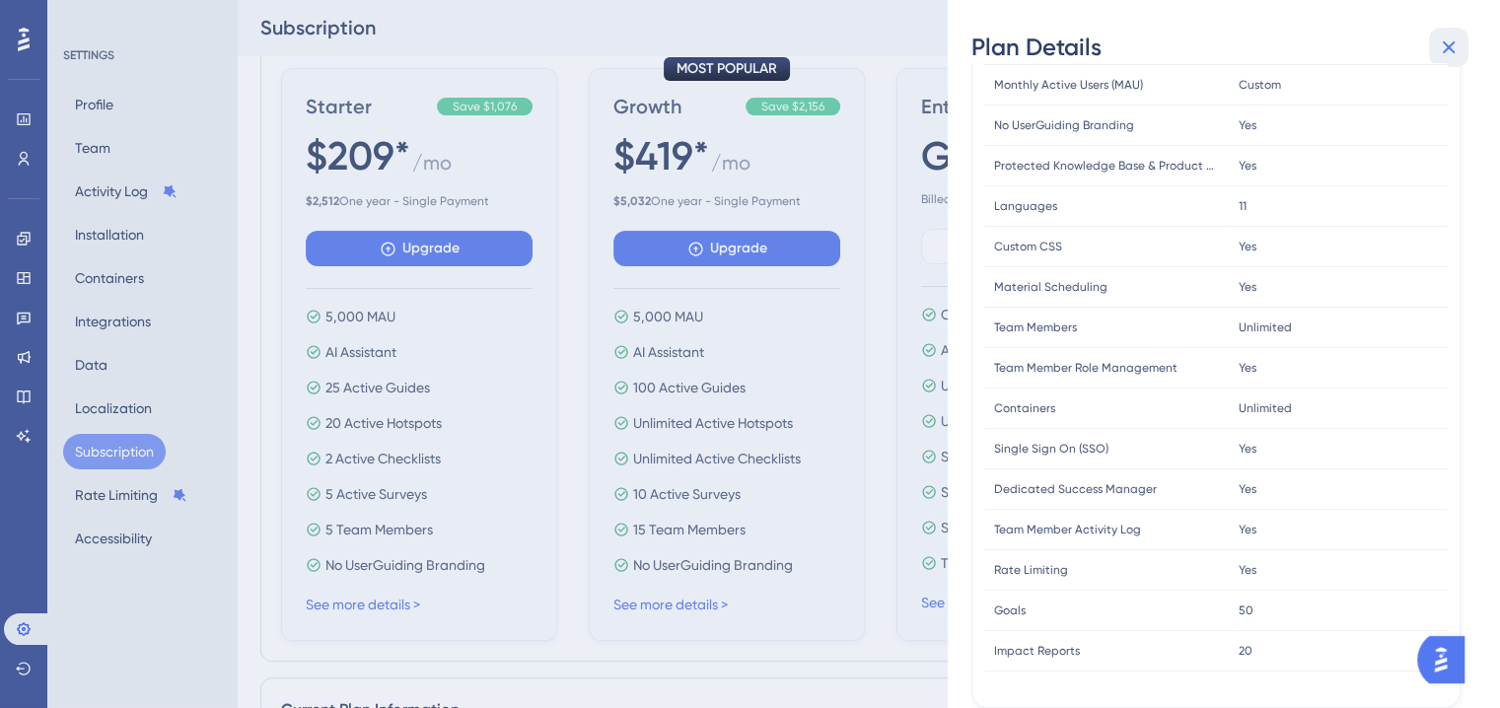
click at [1454, 36] on icon at bounding box center [1449, 47] width 24 height 24
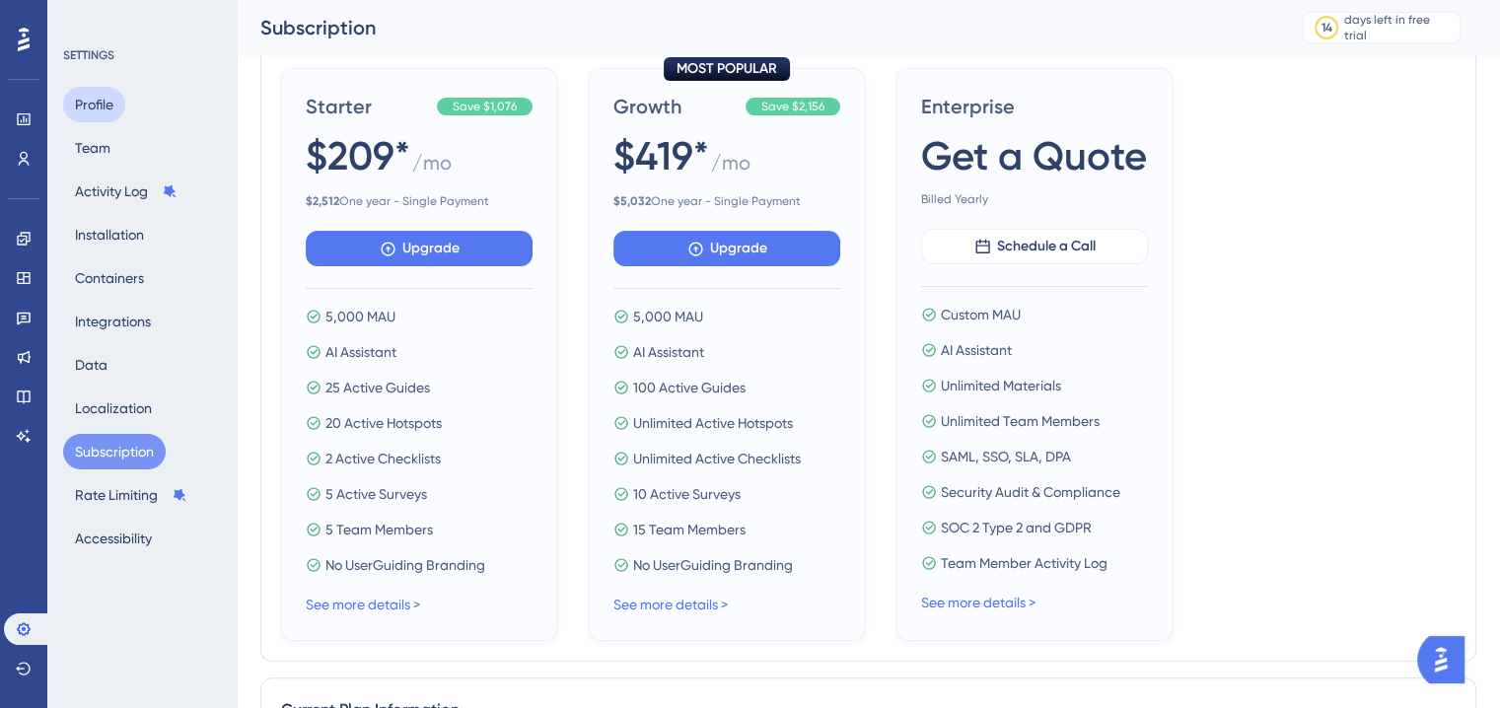
click at [85, 106] on button "Profile" at bounding box center [94, 104] width 62 height 35
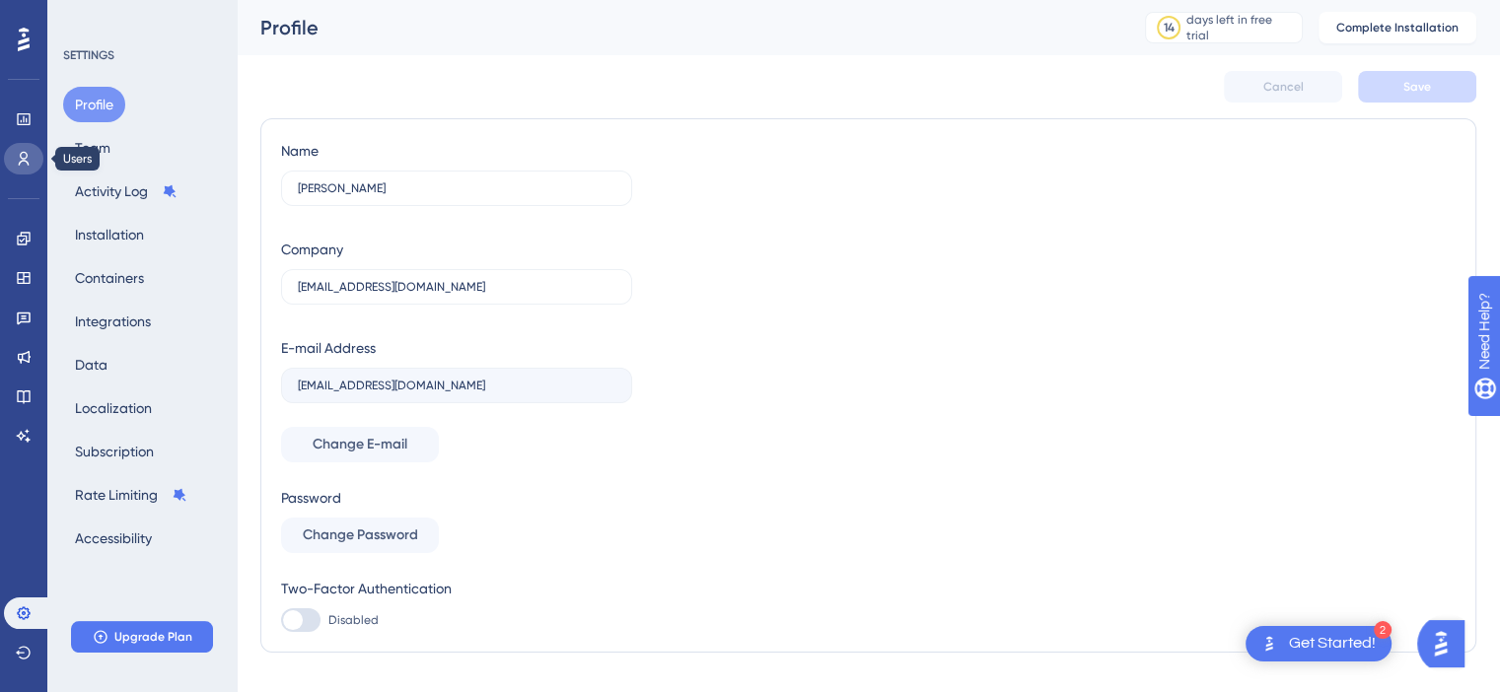
click at [10, 164] on link at bounding box center [23, 159] width 39 height 32
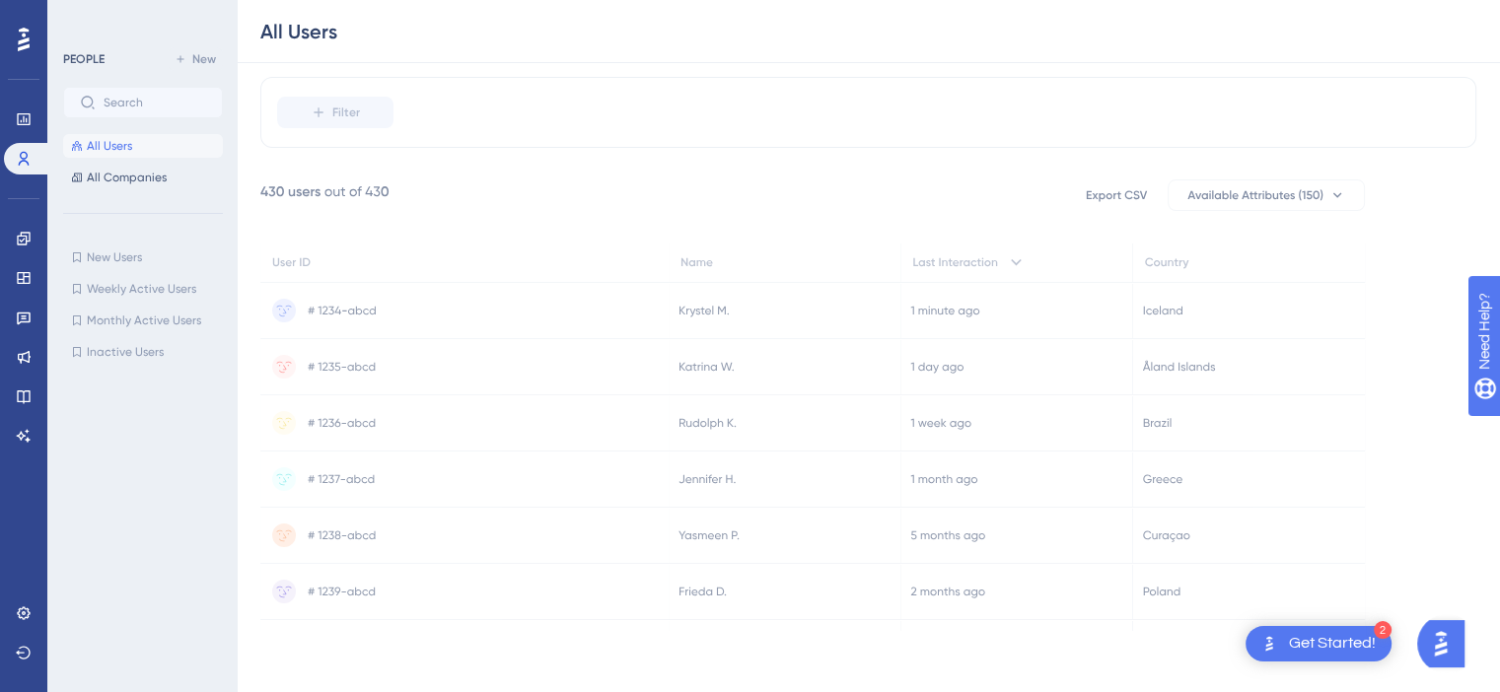
scroll to position [147, 0]
click at [32, 242] on link at bounding box center [23, 239] width 39 height 32
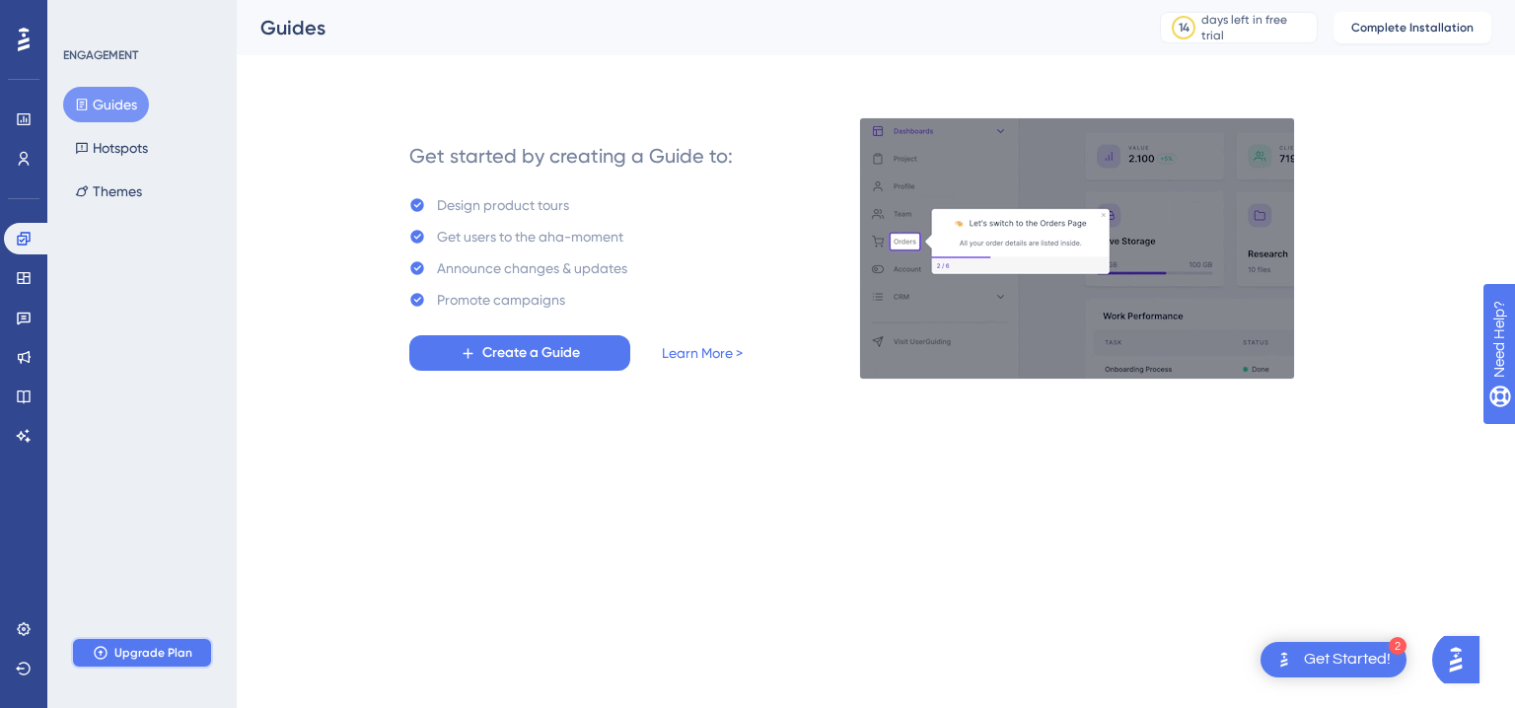
click at [142, 650] on span "Upgrade Plan" at bounding box center [153, 653] width 78 height 16
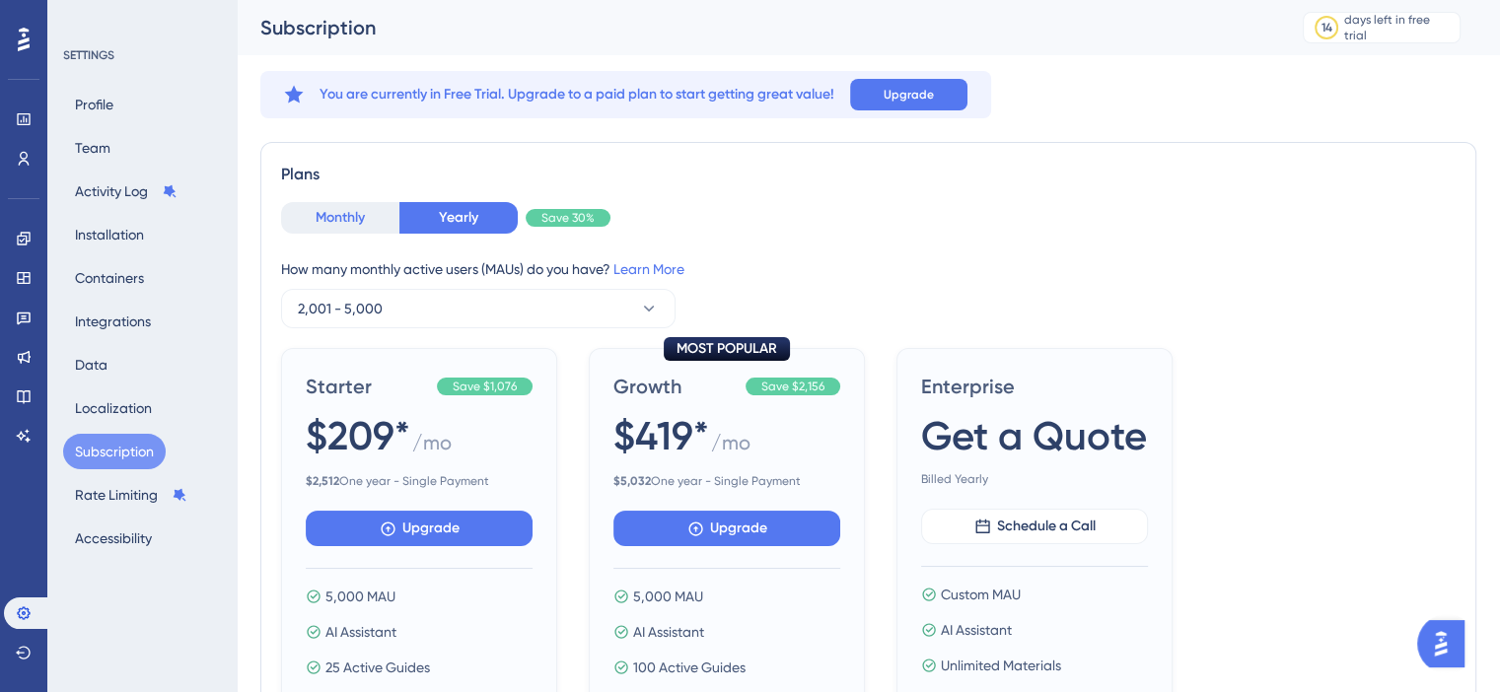
click at [345, 219] on button "Monthly" at bounding box center [340, 218] width 118 height 32
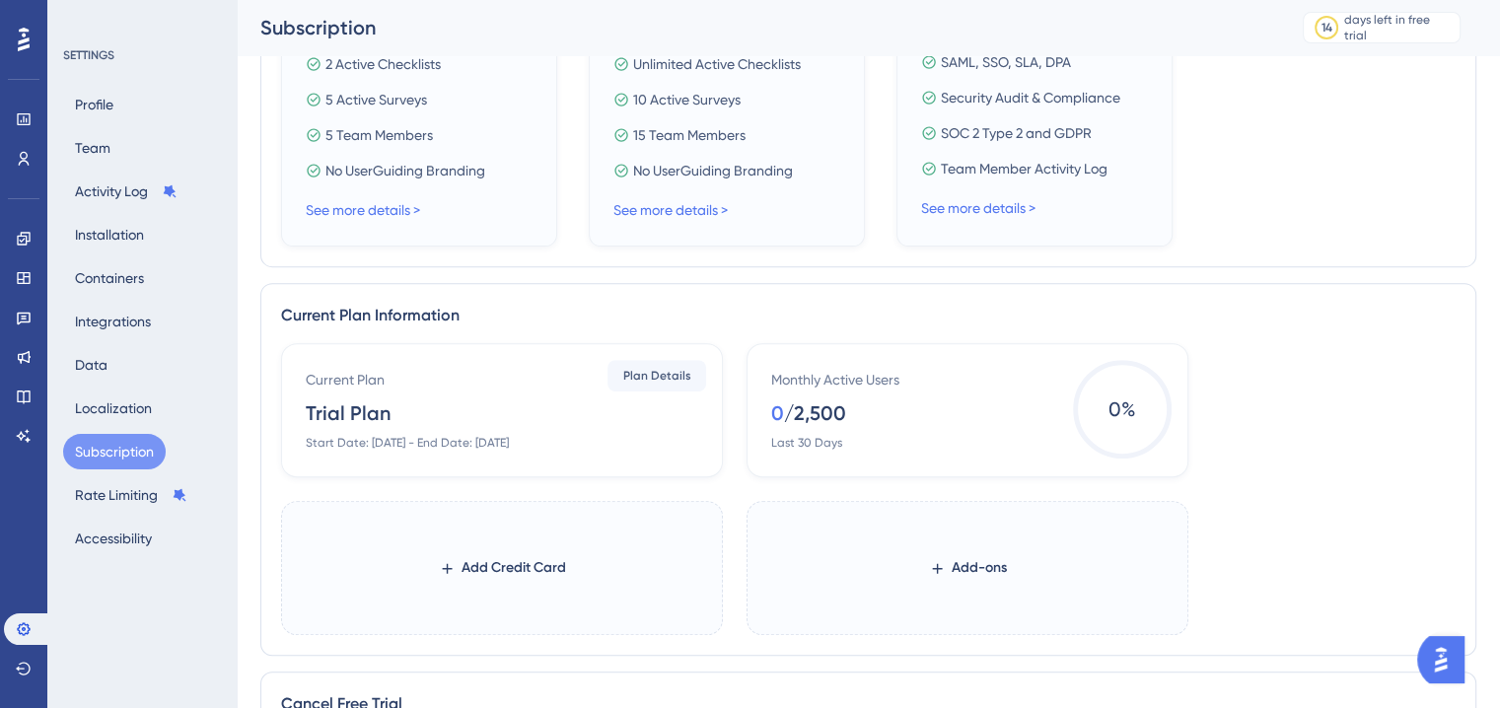
scroll to position [880, 0]
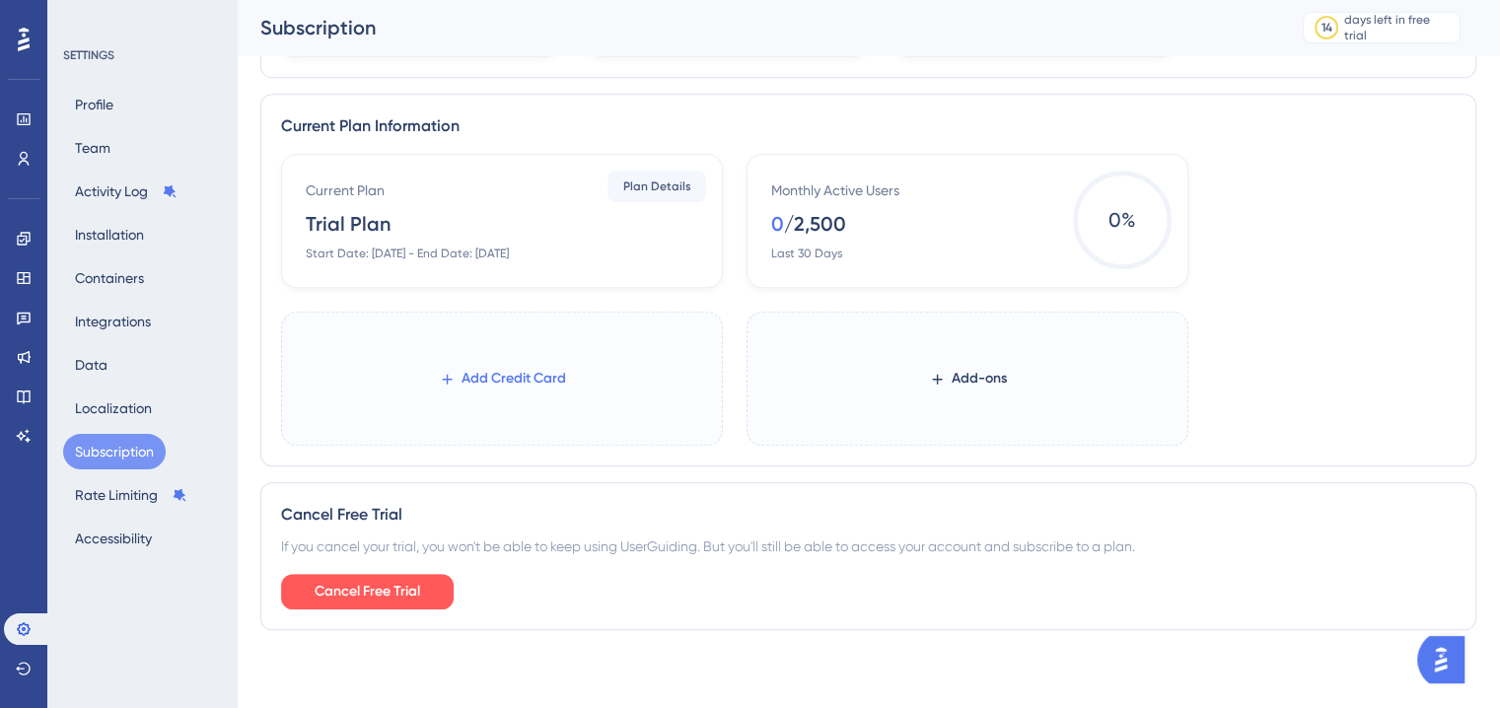
click at [509, 370] on span "Add Credit Card" at bounding box center [513, 379] width 105 height 24
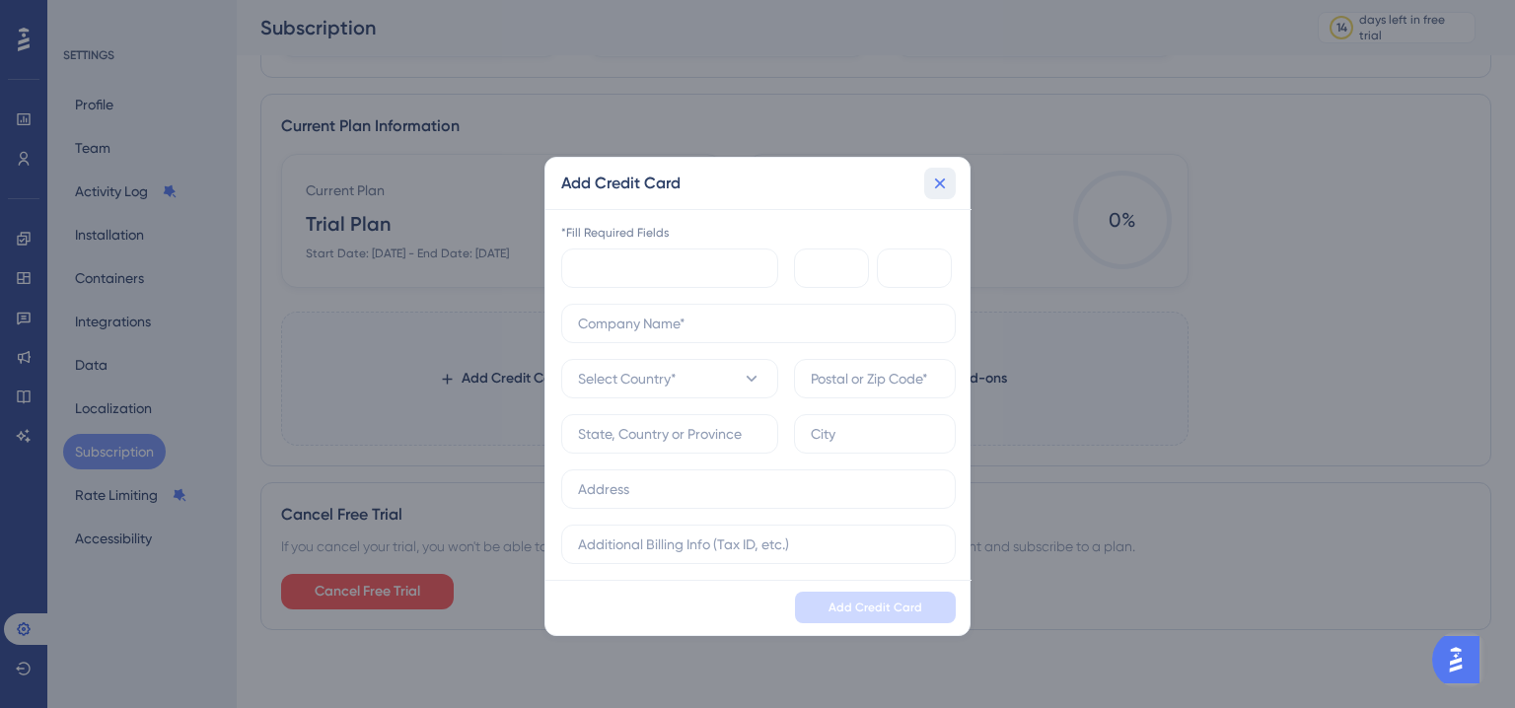
click at [947, 183] on icon at bounding box center [940, 184] width 20 height 20
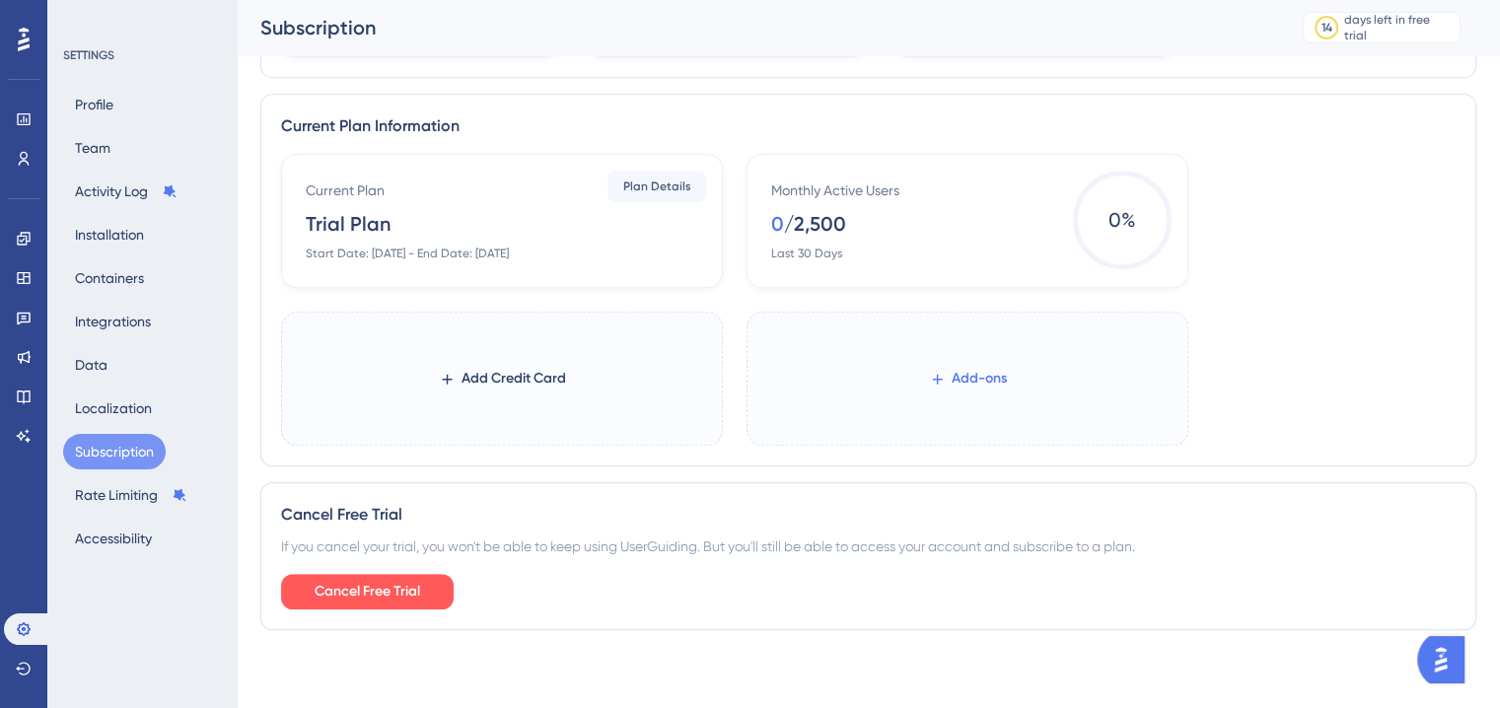
click at [991, 380] on span "Add-ons" at bounding box center [979, 379] width 55 height 24
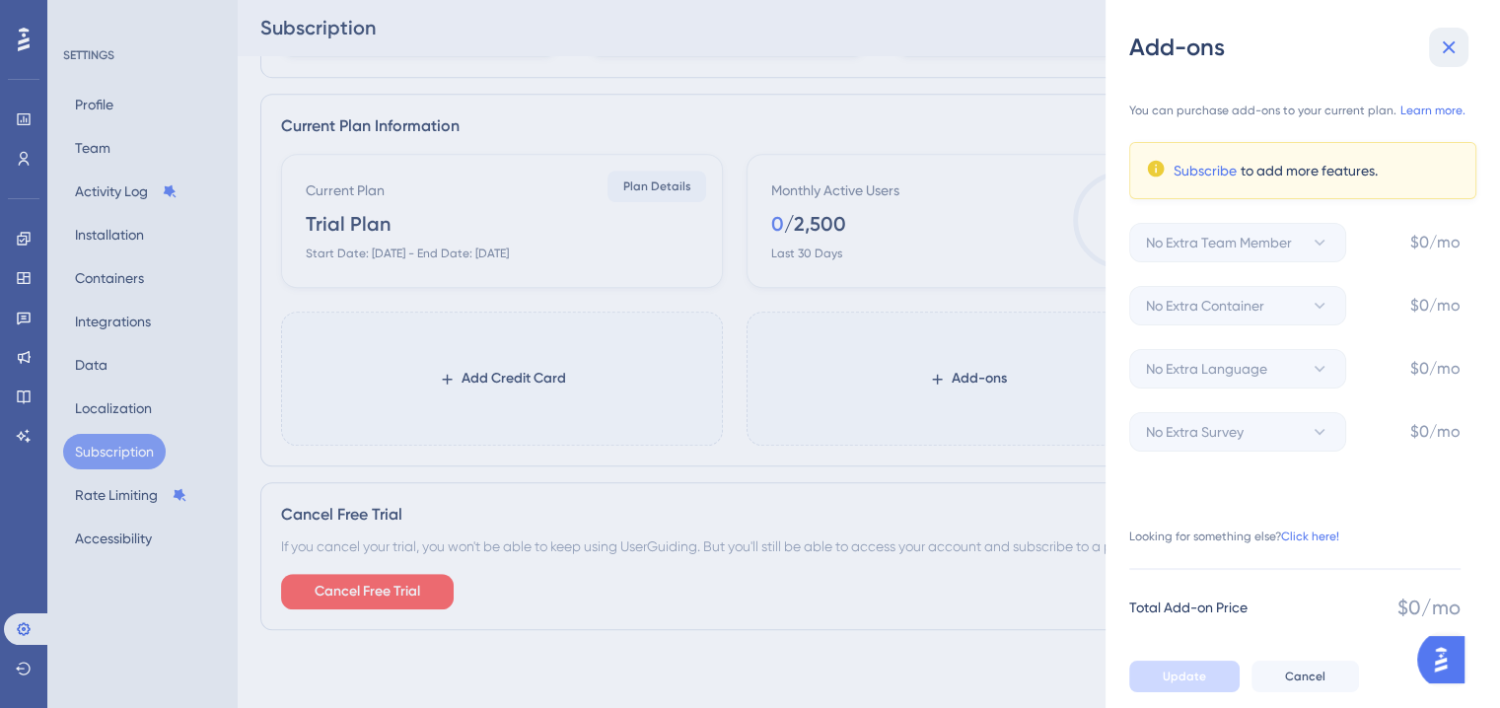
click at [1453, 52] on icon at bounding box center [1449, 47] width 13 height 13
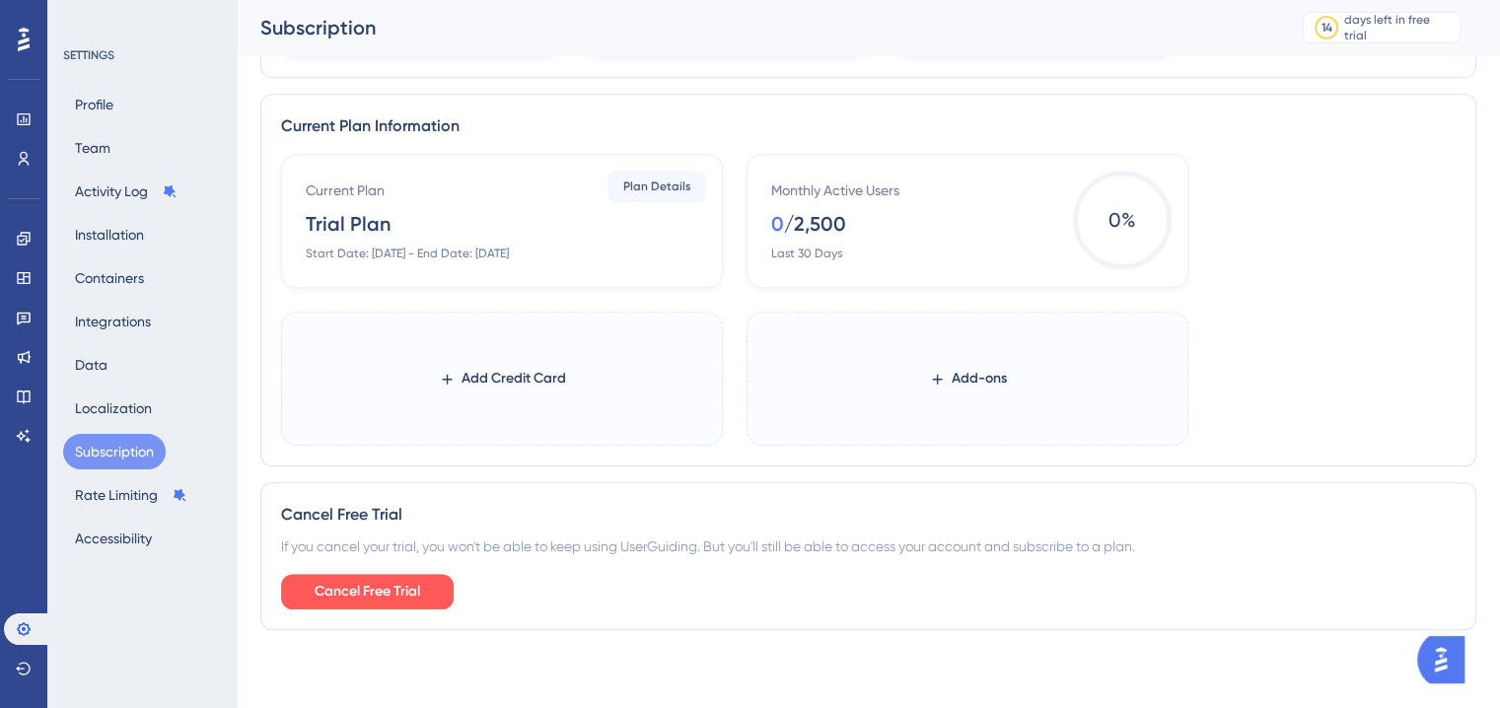
click at [831, 227] on div "/ 2,500" at bounding box center [815, 224] width 62 height 28
click at [772, 223] on div "0" at bounding box center [777, 224] width 13 height 28
click at [659, 185] on span "Plan Details" at bounding box center [657, 186] width 68 height 16
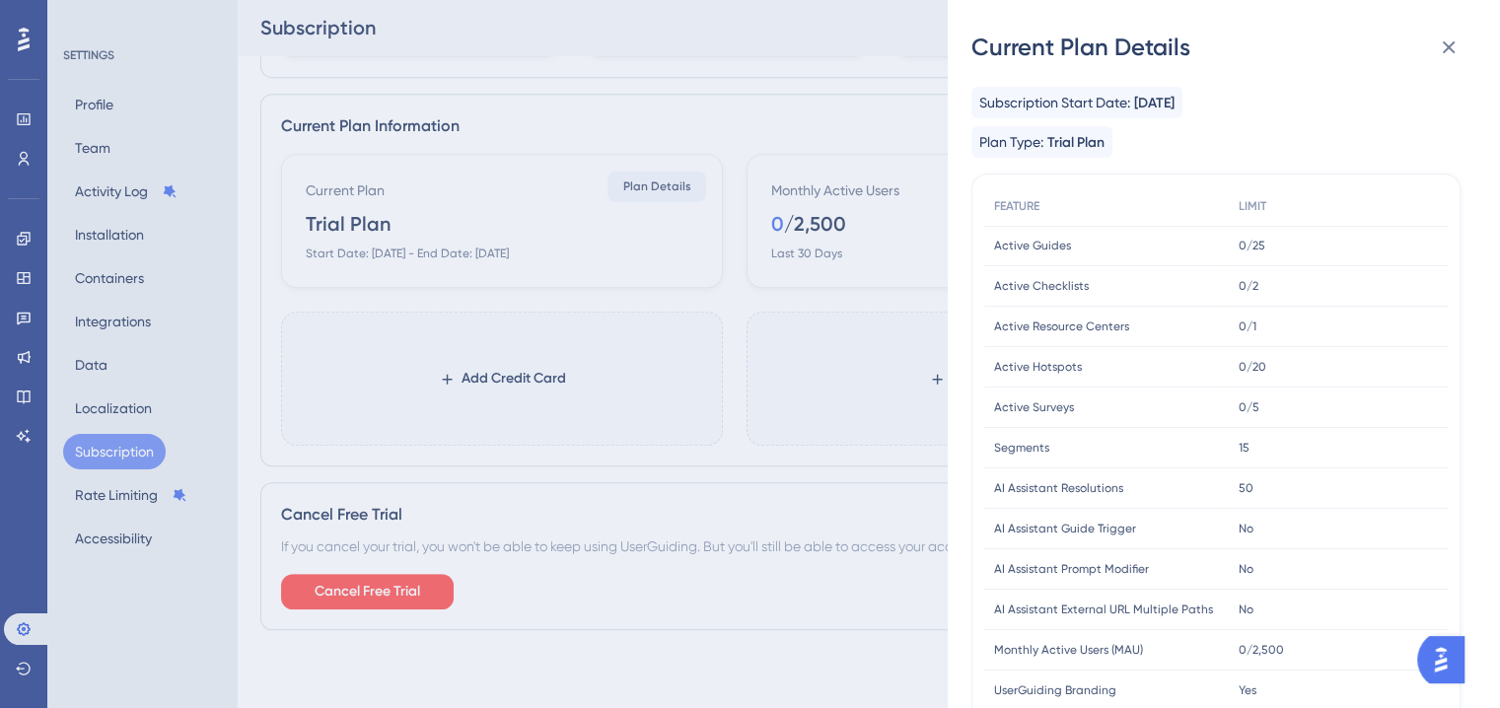
click at [1025, 151] on span "Plan Type:" at bounding box center [1011, 142] width 64 height 24
click at [1025, 106] on span "Subscription Start Date:" at bounding box center [1054, 103] width 151 height 24
click at [1238, 210] on span "LIMIT" at bounding box center [1252, 206] width 28 height 16
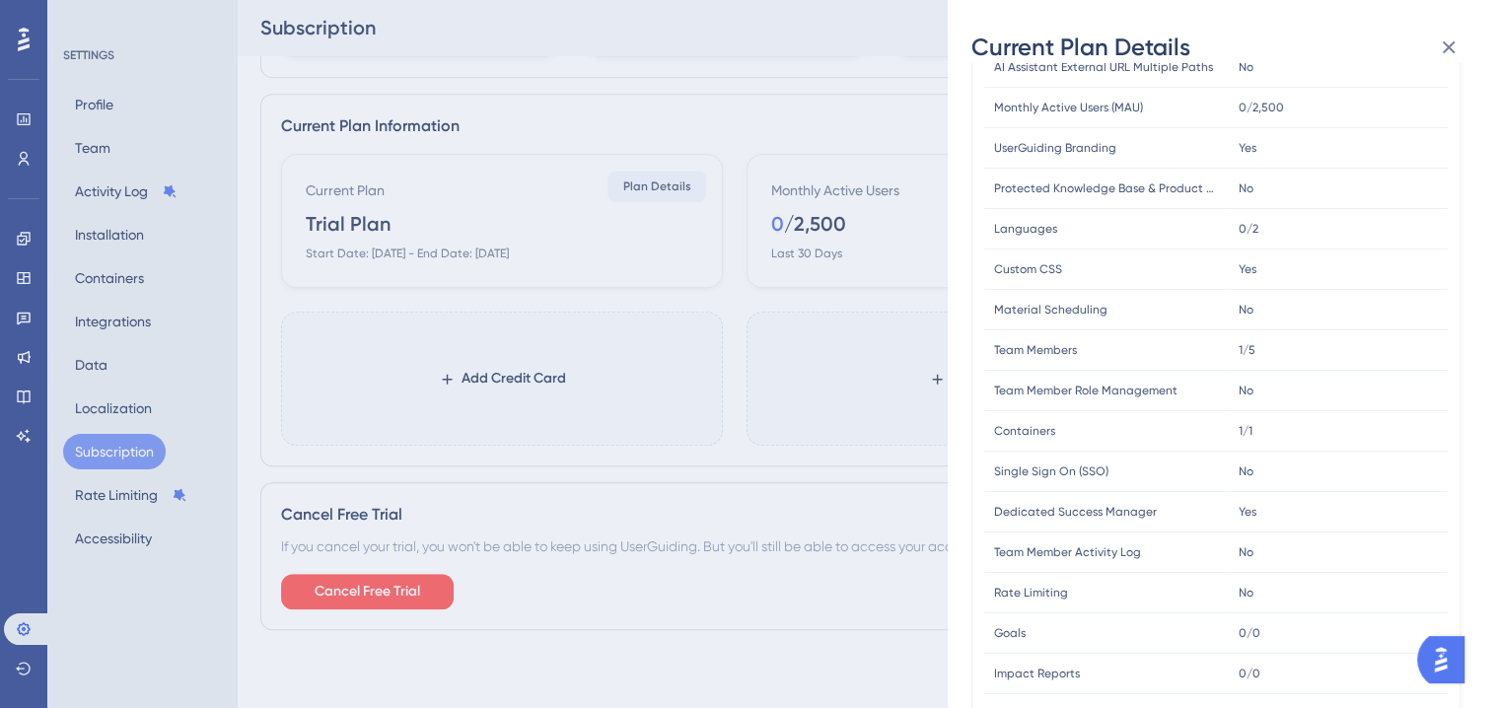
scroll to position [564, 0]
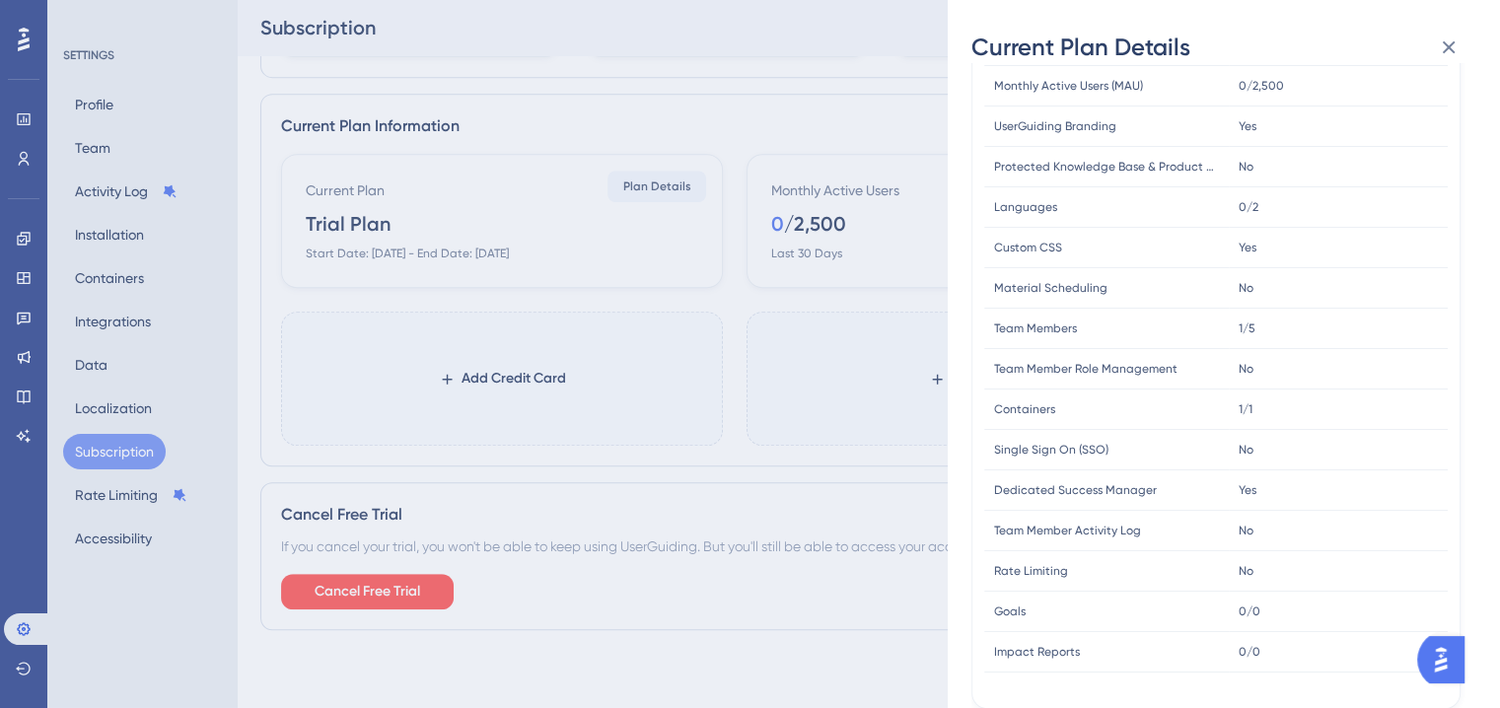
click at [765, 368] on div "Current Plan Details Subscription Start Date: August 14, 2025 Plan Type: Trial …" at bounding box center [750, 354] width 1500 height 708
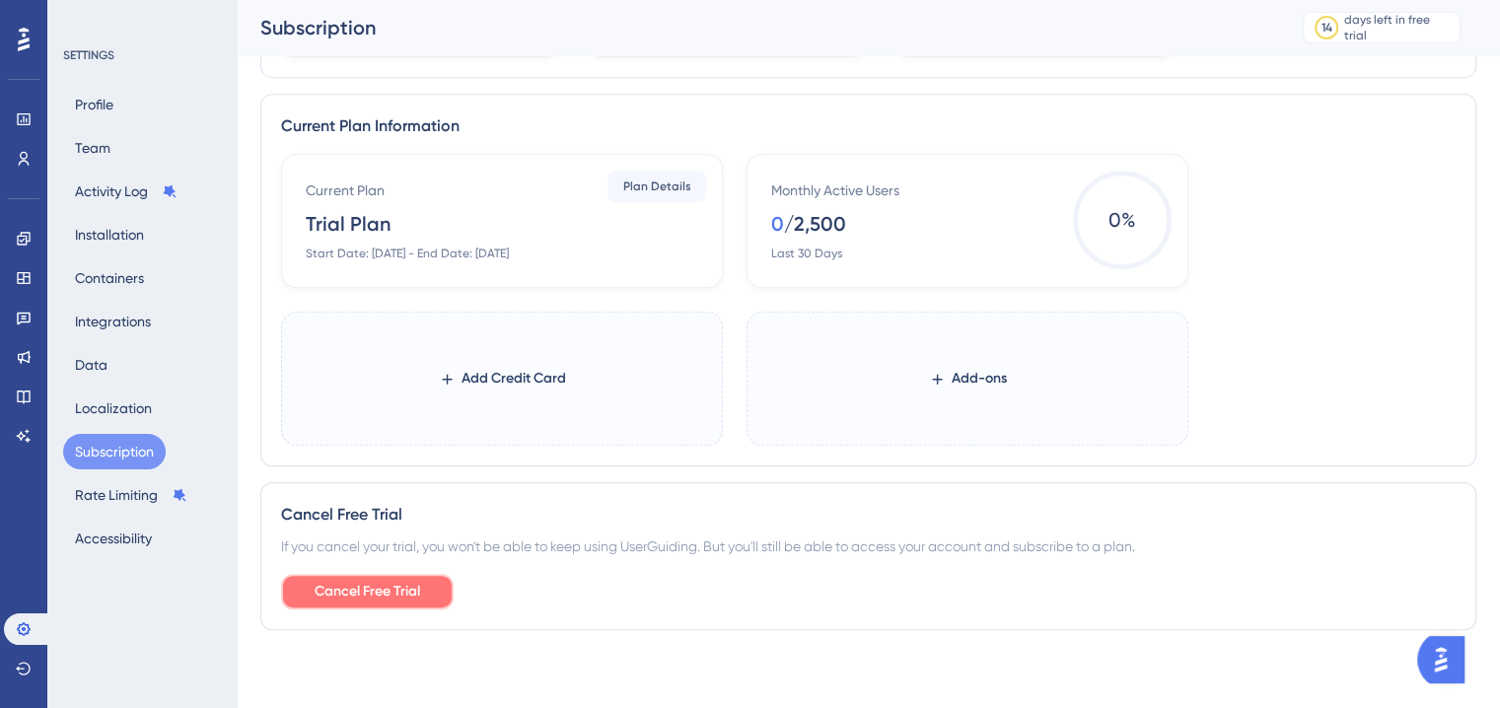
click at [395, 587] on span "Cancel Free Trial" at bounding box center [368, 592] width 106 height 24
